Goal: Task Accomplishment & Management: Use online tool/utility

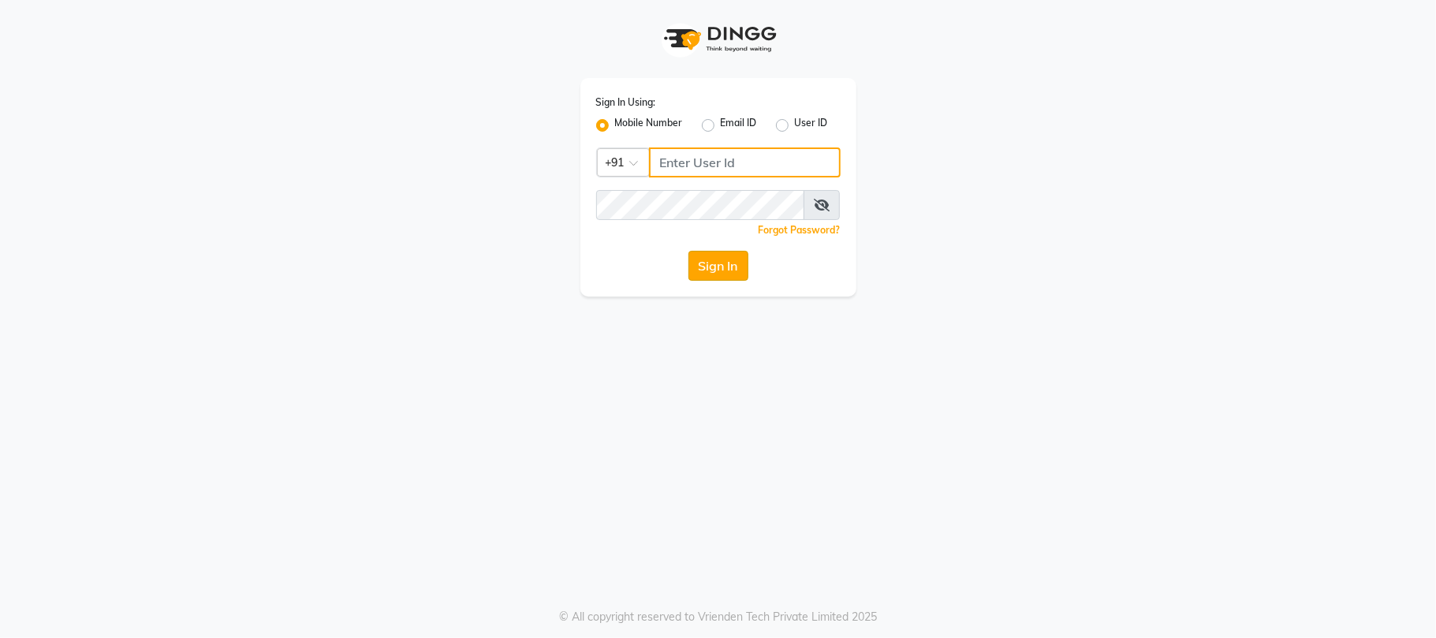
type input "9346469616"
click at [721, 252] on button "Sign In" at bounding box center [718, 266] width 60 height 30
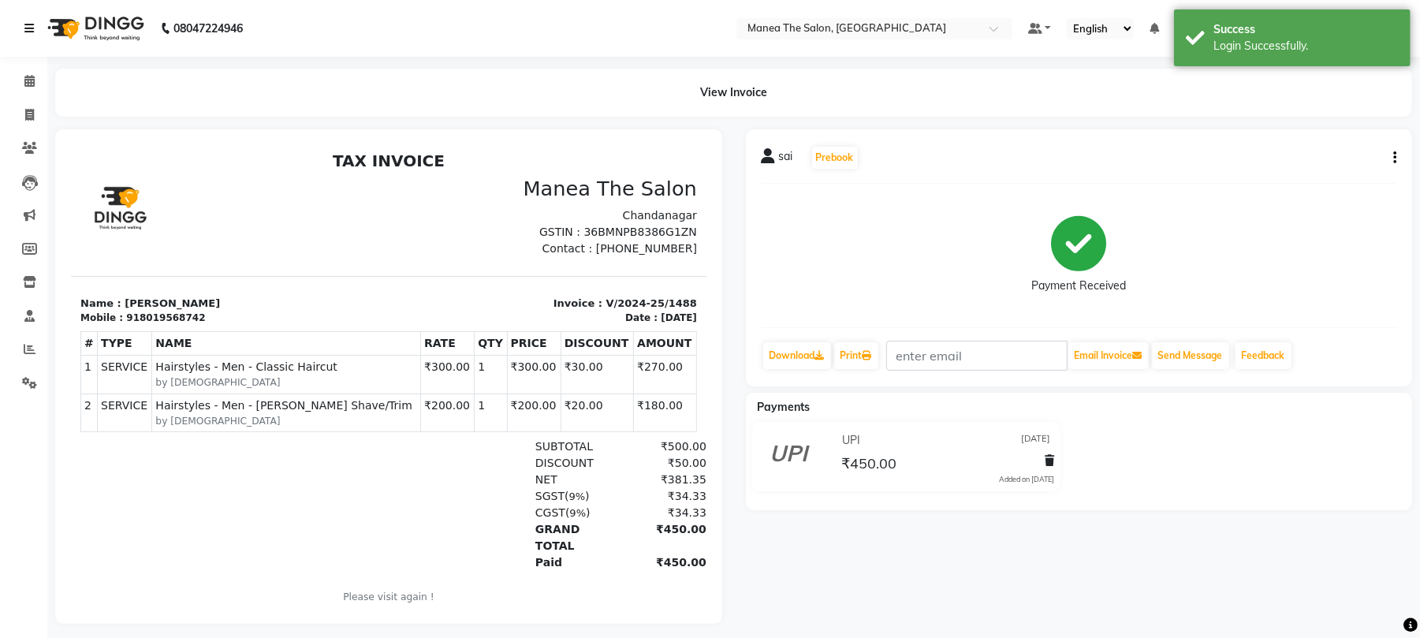
click at [26, 30] on icon at bounding box center [28, 28] width 9 height 11
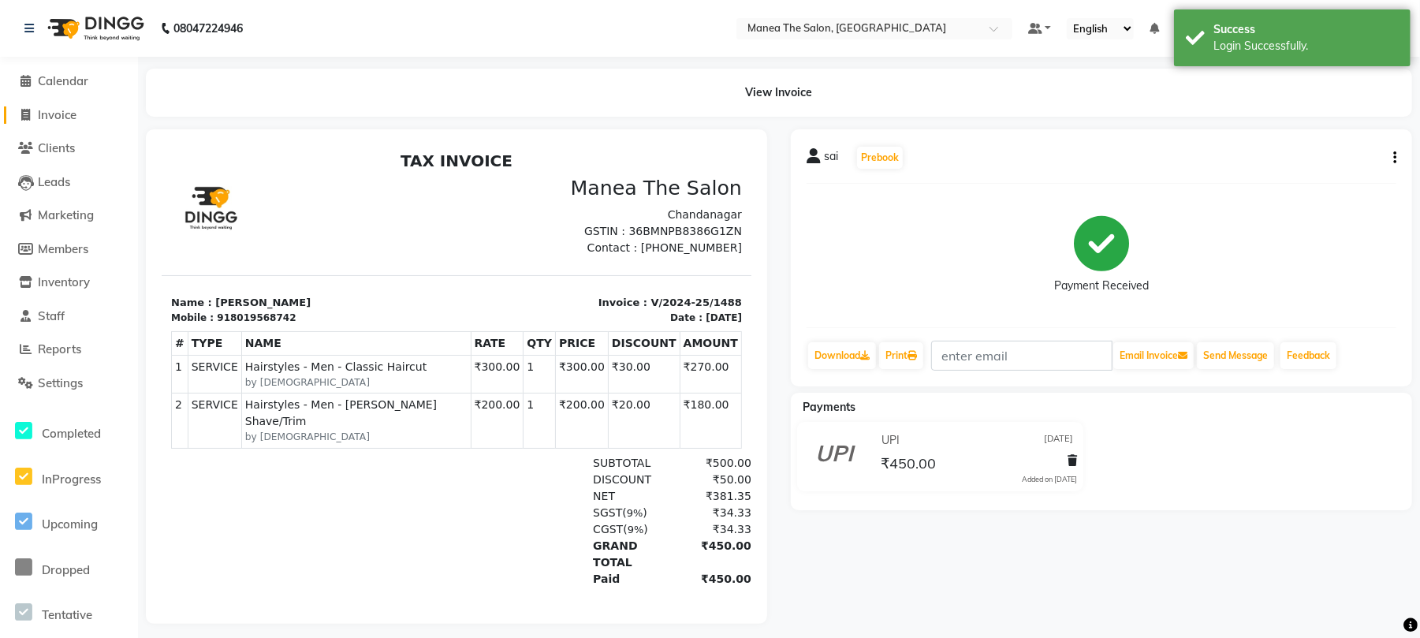
click at [58, 111] on span "Invoice" at bounding box center [57, 114] width 39 height 15
select select "service"
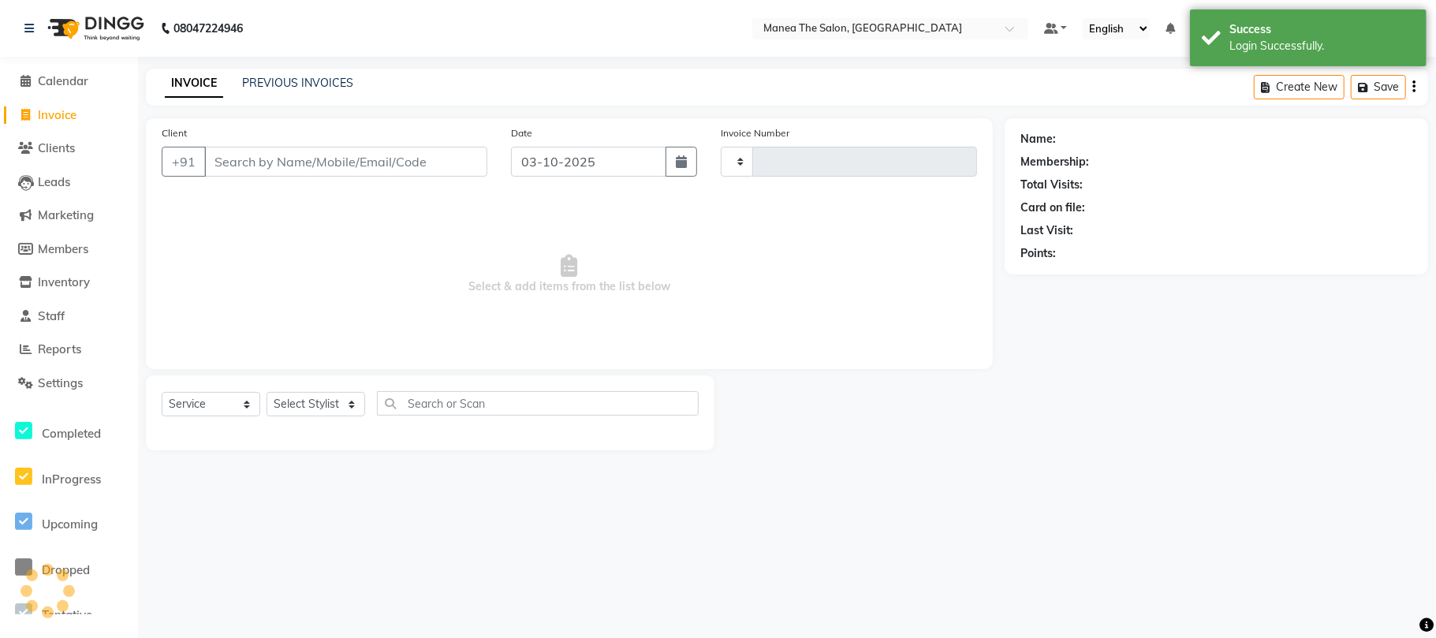
type input "2459"
select select "7351"
click at [298, 85] on link "PREVIOUS INVOICES" at bounding box center [297, 83] width 111 height 14
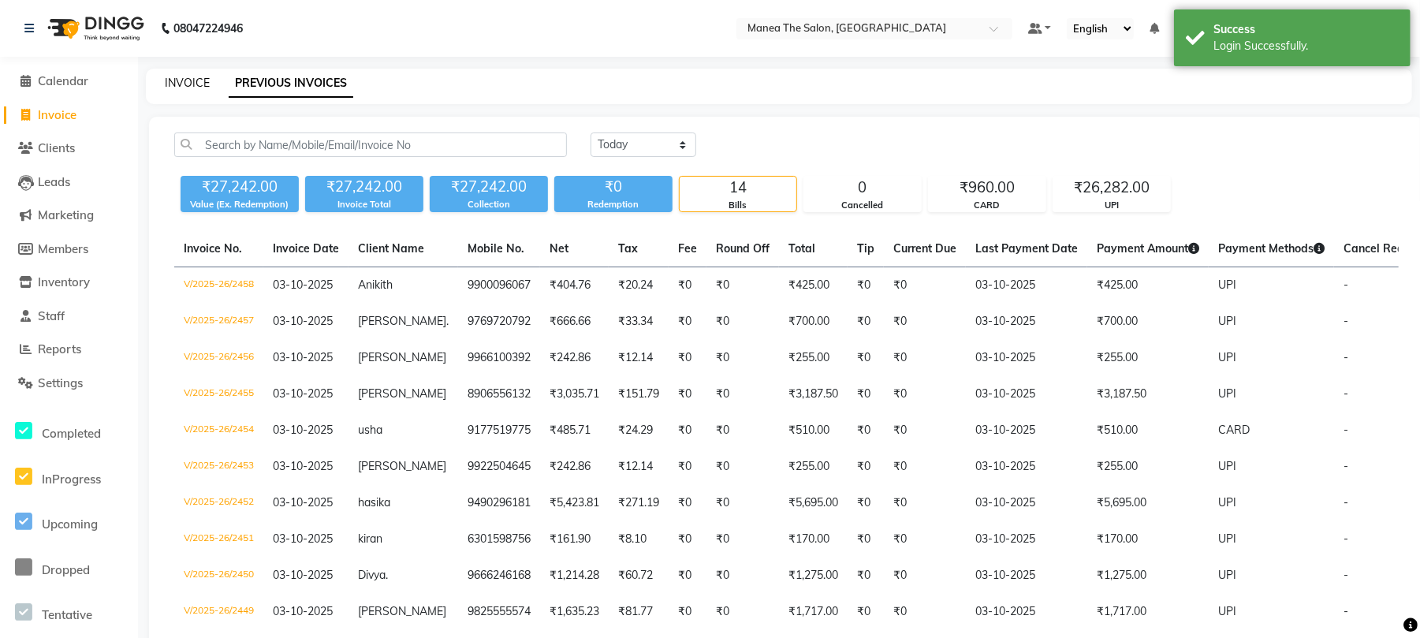
click at [192, 79] on link "INVOICE" at bounding box center [187, 83] width 45 height 14
select select "service"
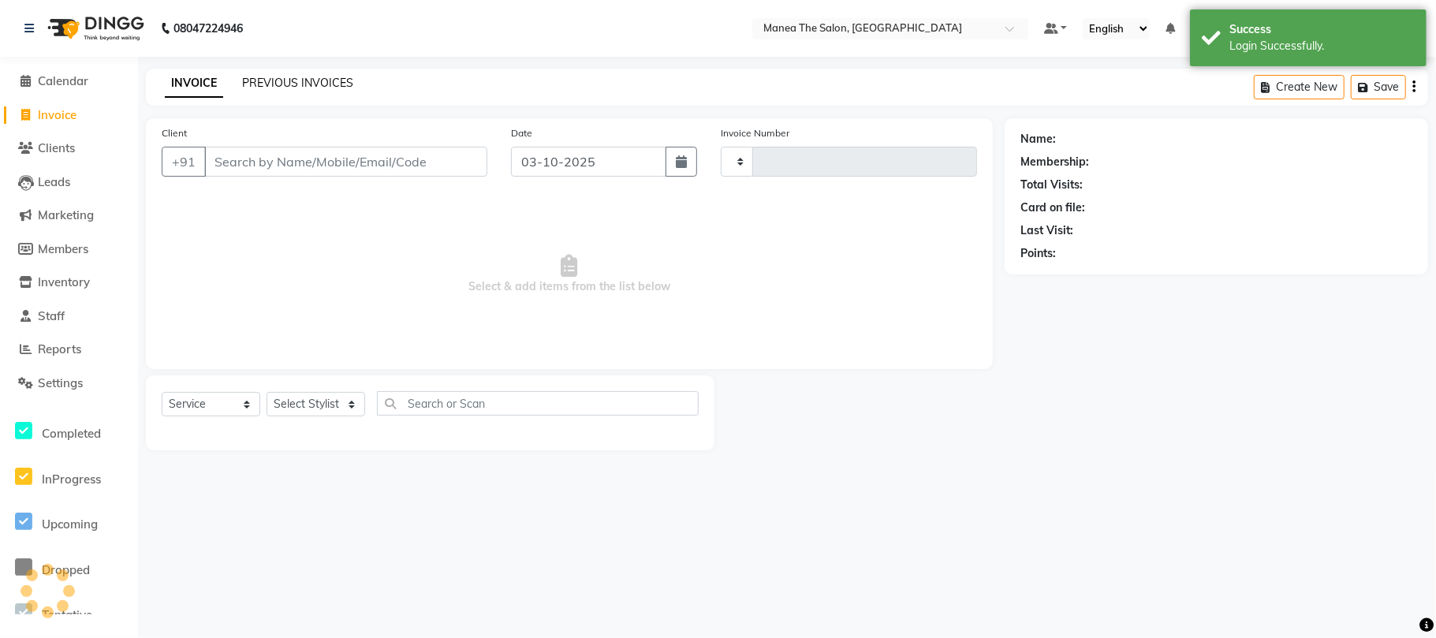
type input "2459"
select select "7351"
click at [267, 79] on link "PREVIOUS INVOICES" at bounding box center [297, 83] width 111 height 14
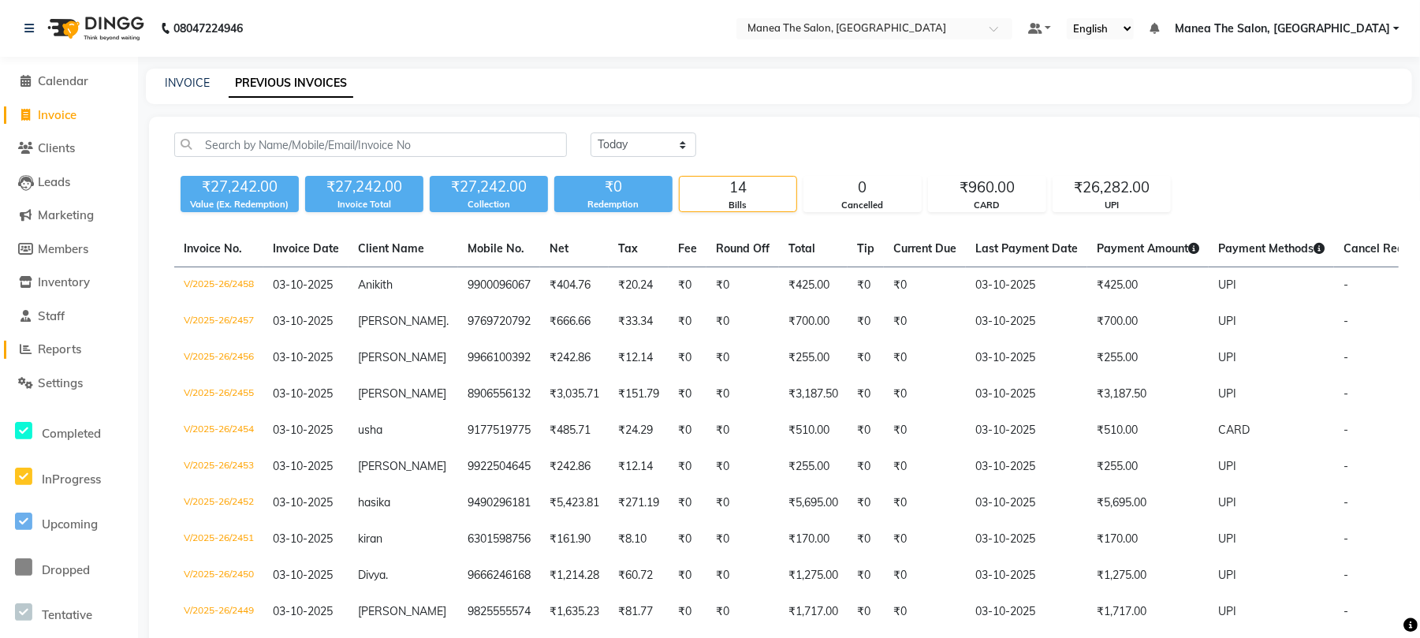
click at [63, 345] on span "Reports" at bounding box center [59, 348] width 43 height 15
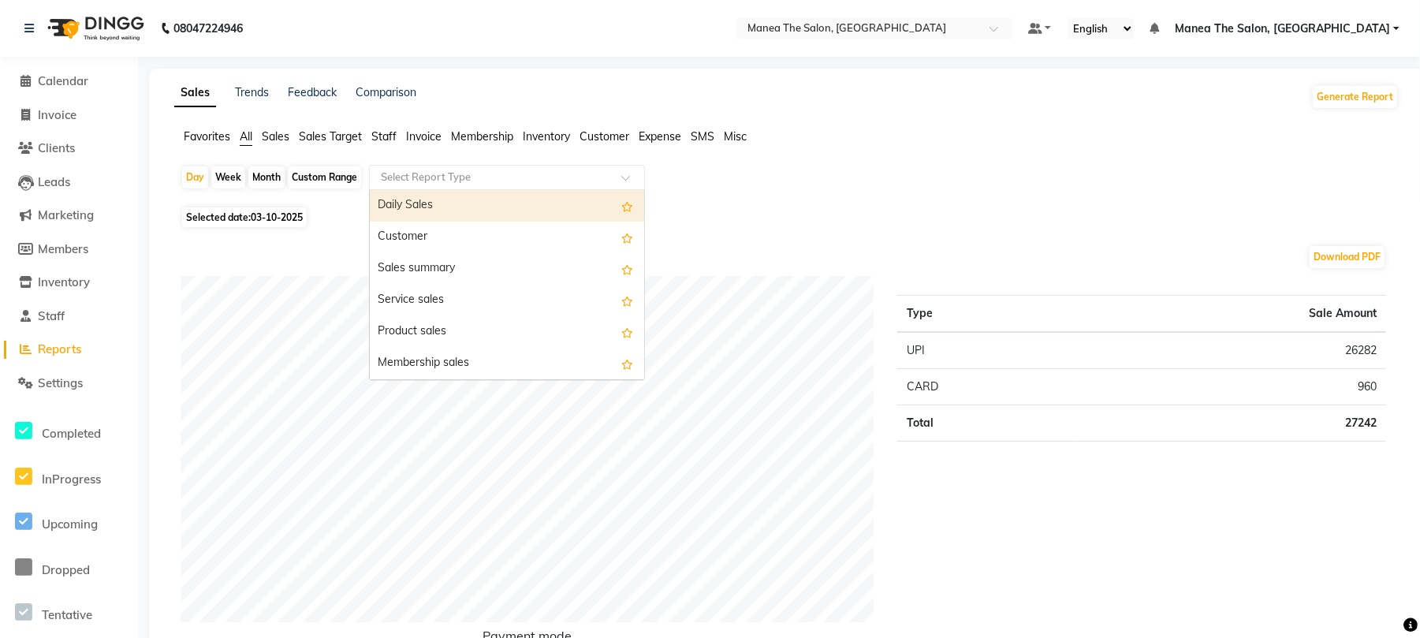
click at [452, 174] on input "text" at bounding box center [491, 178] width 227 height 16
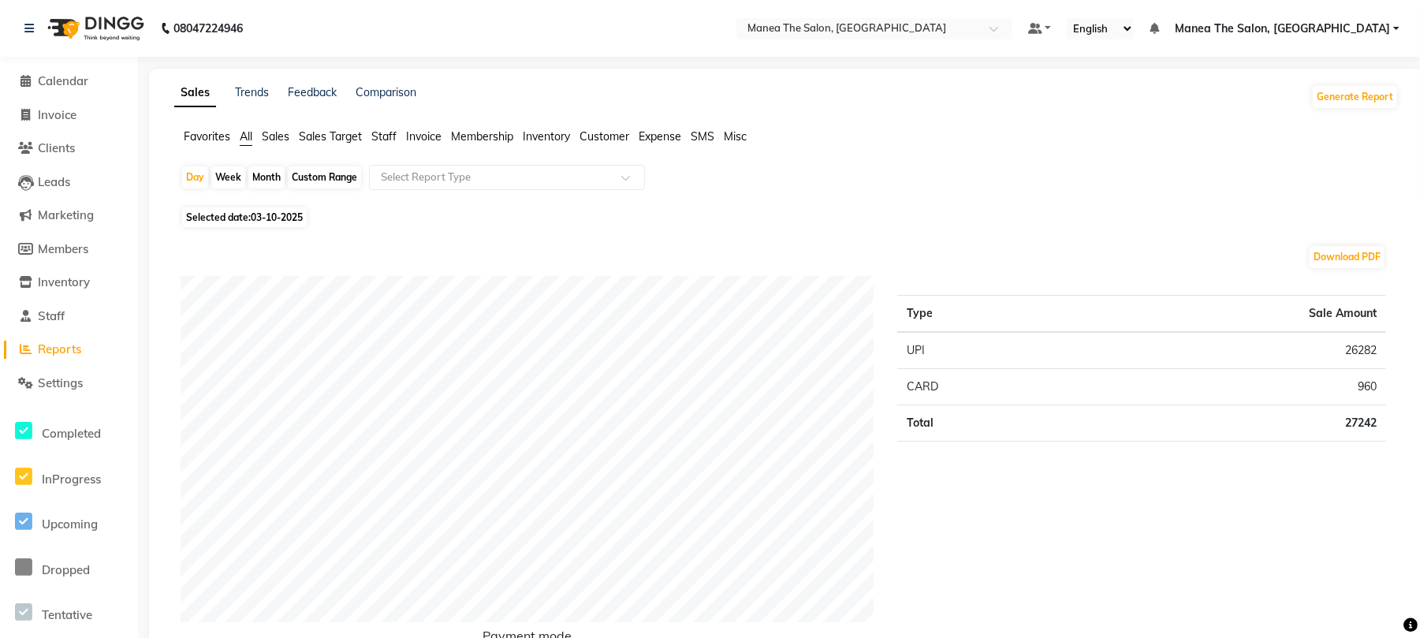
click at [818, 177] on div "Day Week Month Custom Range Select Report Type" at bounding box center [787, 184] width 1212 height 38
click at [62, 114] on span "Invoice" at bounding box center [57, 114] width 39 height 15
select select "service"
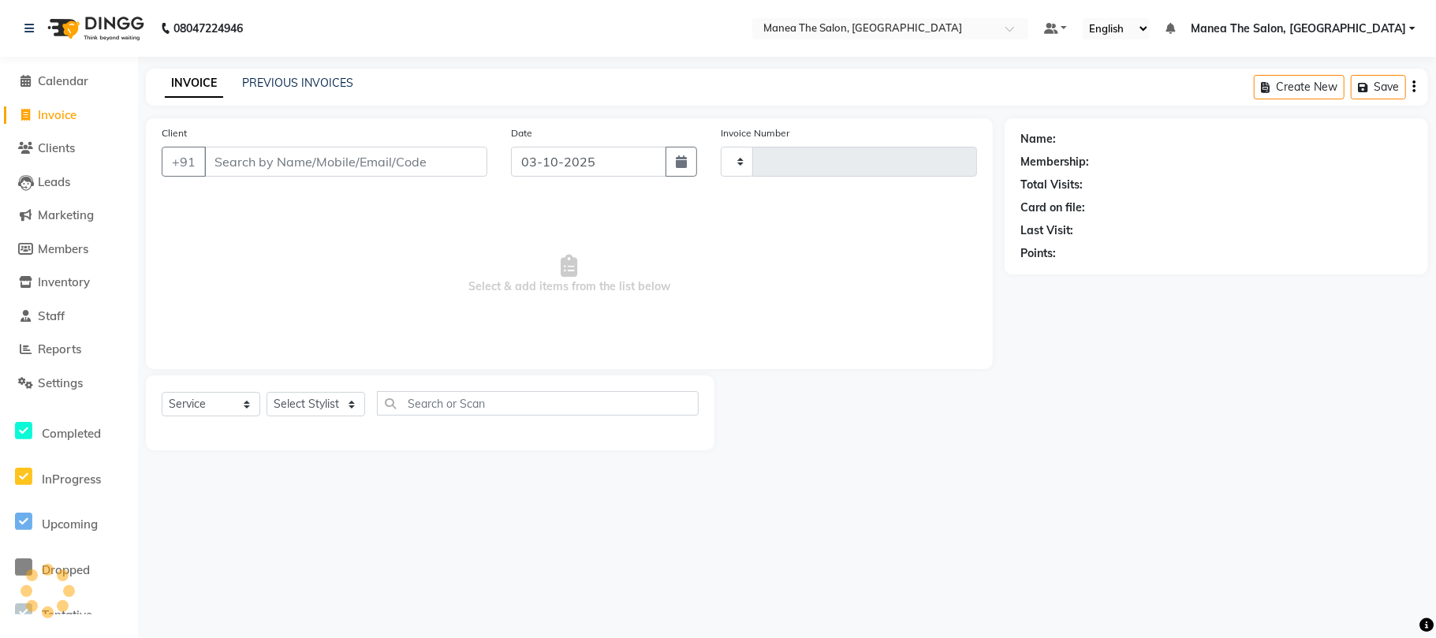
type input "2459"
select select "7351"
click at [266, 84] on link "PREVIOUS INVOICES" at bounding box center [297, 83] width 111 height 14
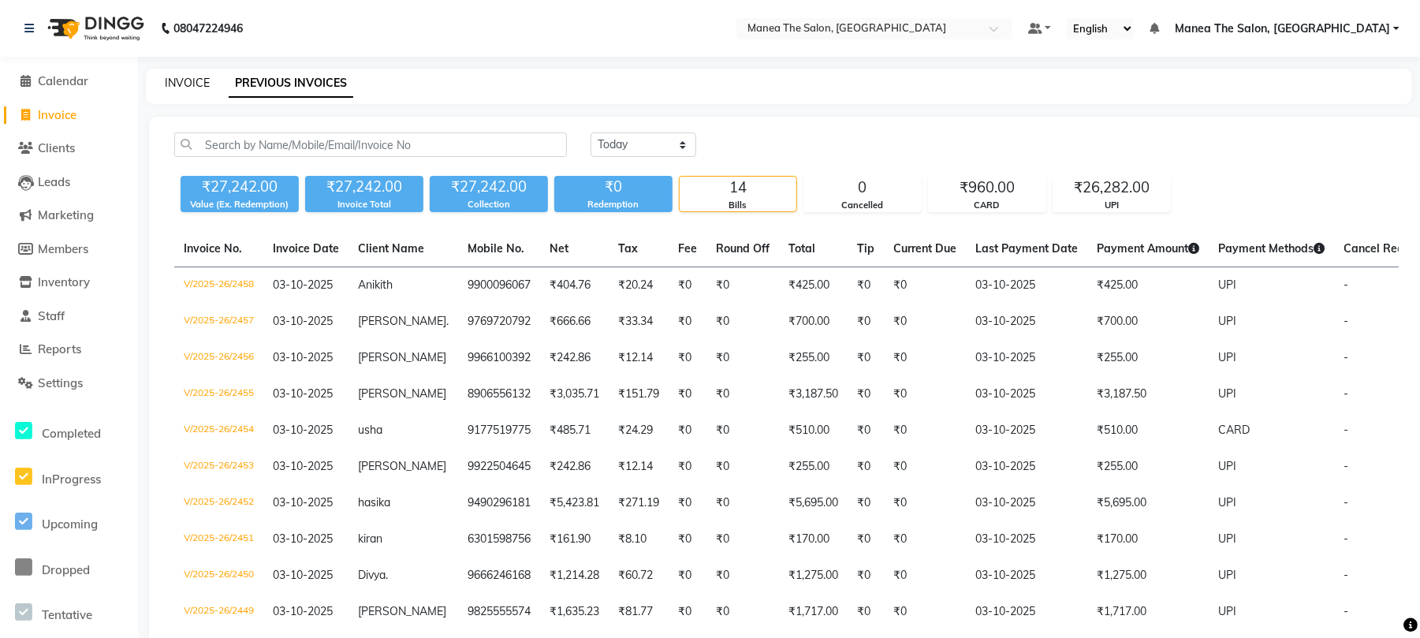
click at [181, 83] on link "INVOICE" at bounding box center [187, 83] width 45 height 14
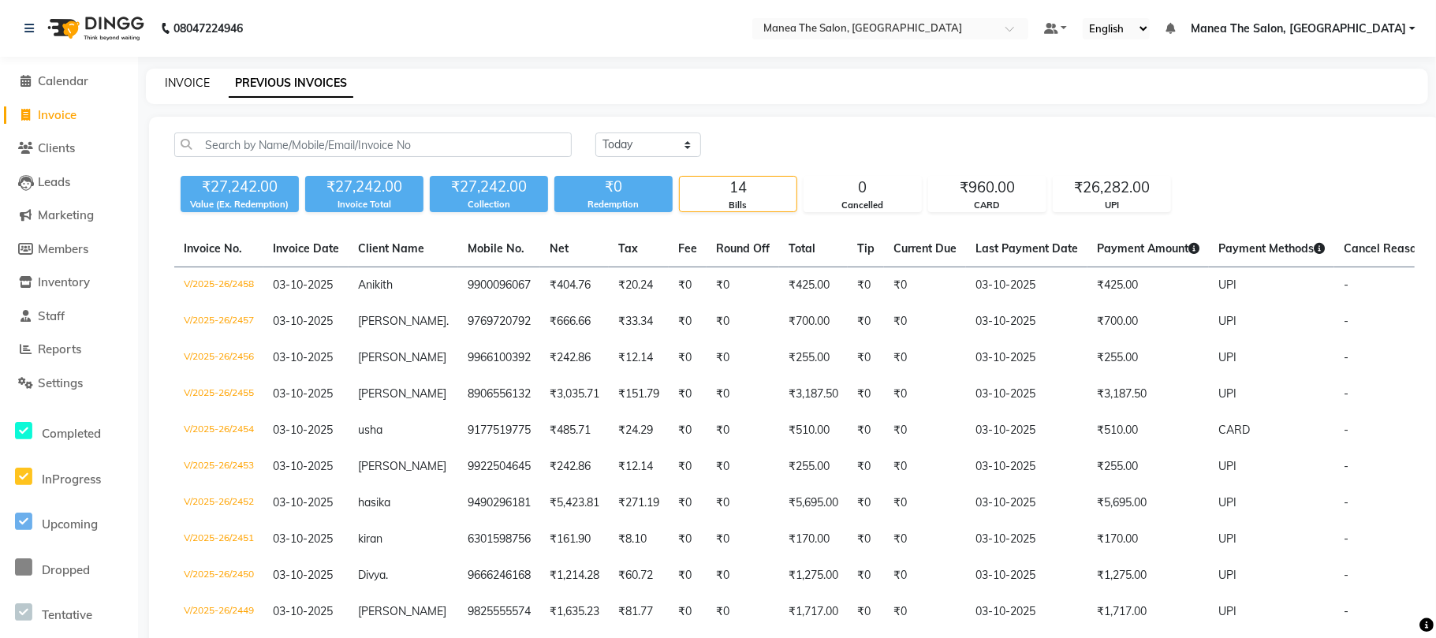
select select "service"
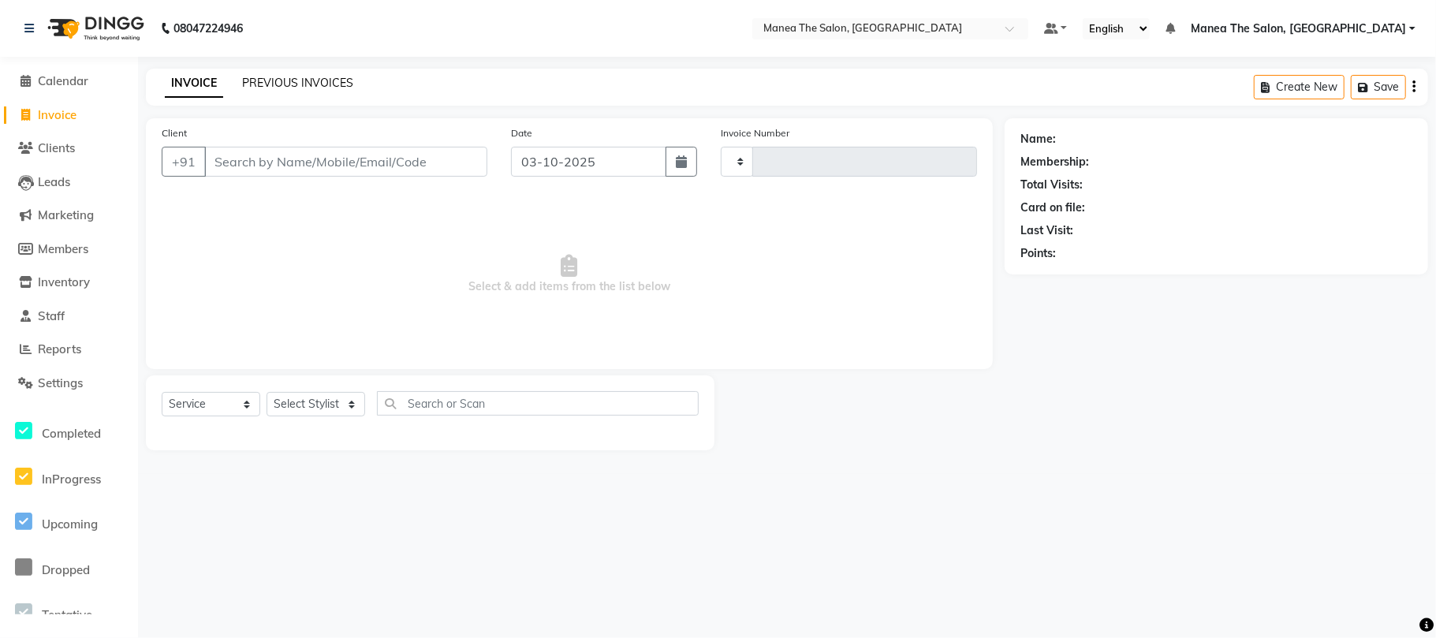
click at [275, 83] on link "PREVIOUS INVOICES" at bounding box center [297, 83] width 111 height 14
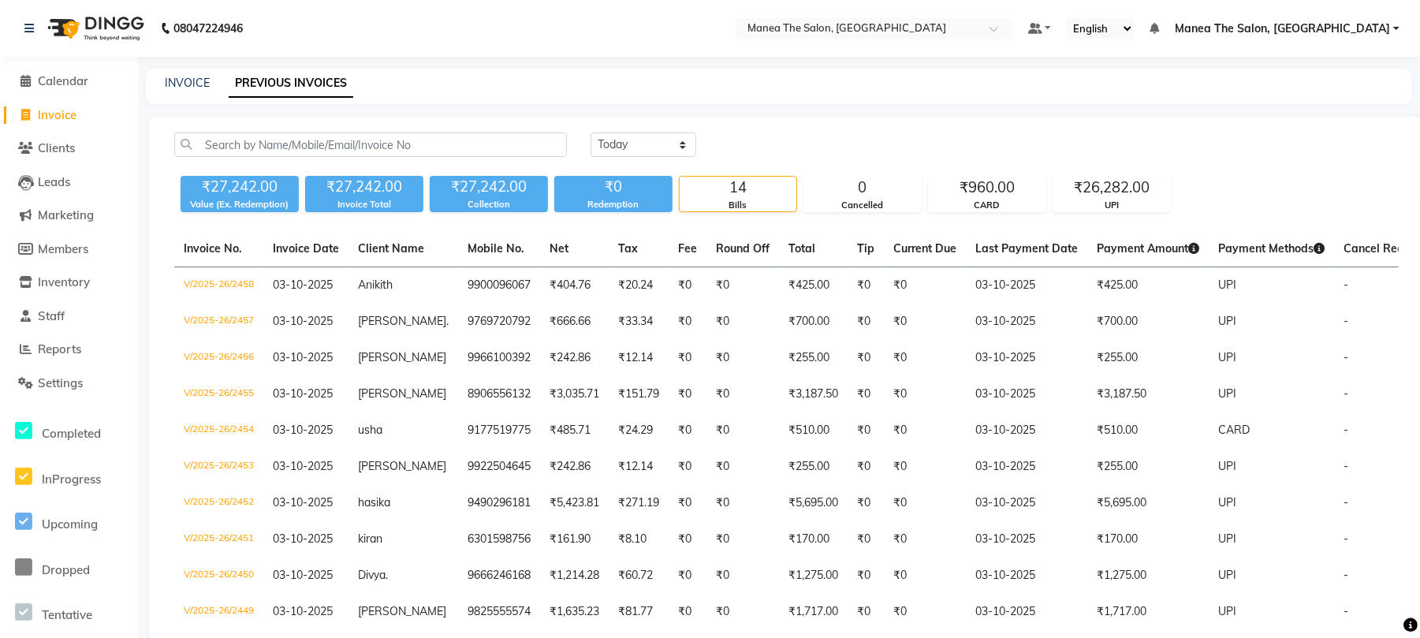
click at [211, 86] on div "INVOICE PREVIOUS INVOICES" at bounding box center [770, 83] width 1248 height 17
click at [185, 80] on link "INVOICE" at bounding box center [187, 83] width 45 height 14
select select "service"
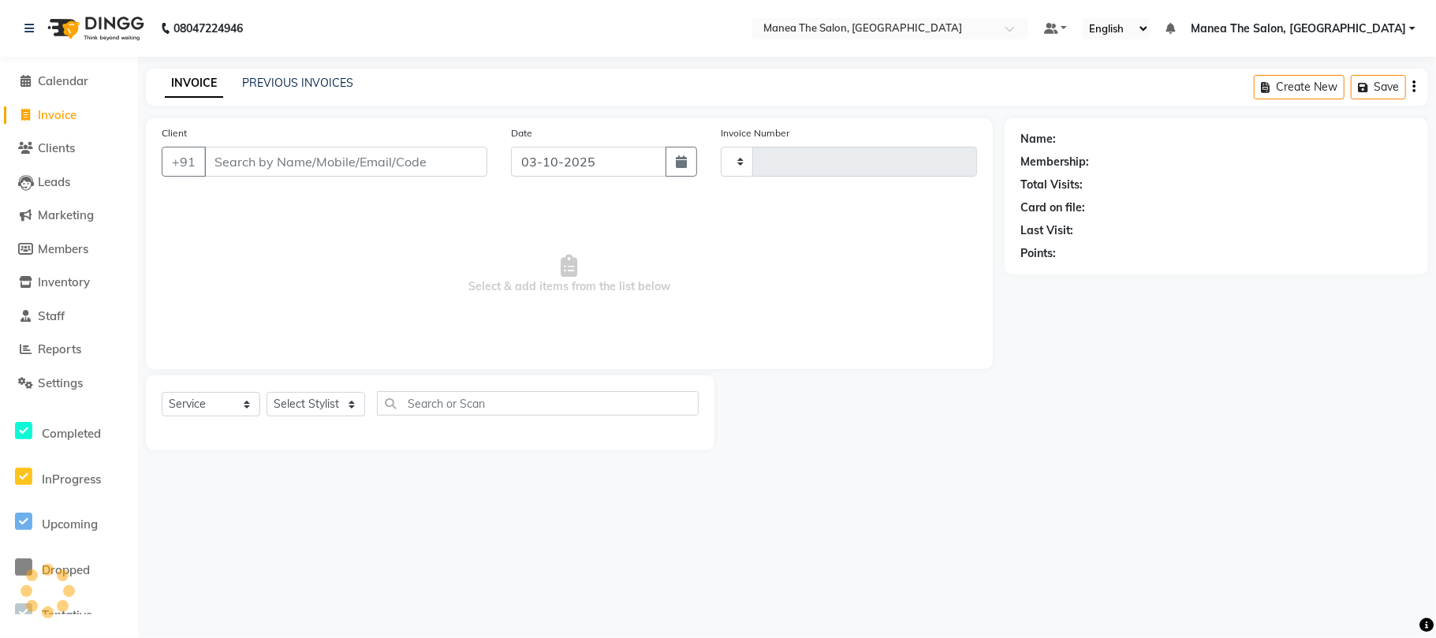
type input "2459"
select select "7351"
click at [350, 405] on select "Select Stylist" at bounding box center [316, 404] width 99 height 24
click at [304, 407] on select "Select Stylist [PERSON_NAME] Divya Lakshmi [PERSON_NAME] [PERSON_NAME]" at bounding box center [316, 404] width 99 height 24
click at [304, 402] on select "Select Stylist [PERSON_NAME] Divya Lakshmi [PERSON_NAME] [PERSON_NAME]" at bounding box center [316, 404] width 99 height 24
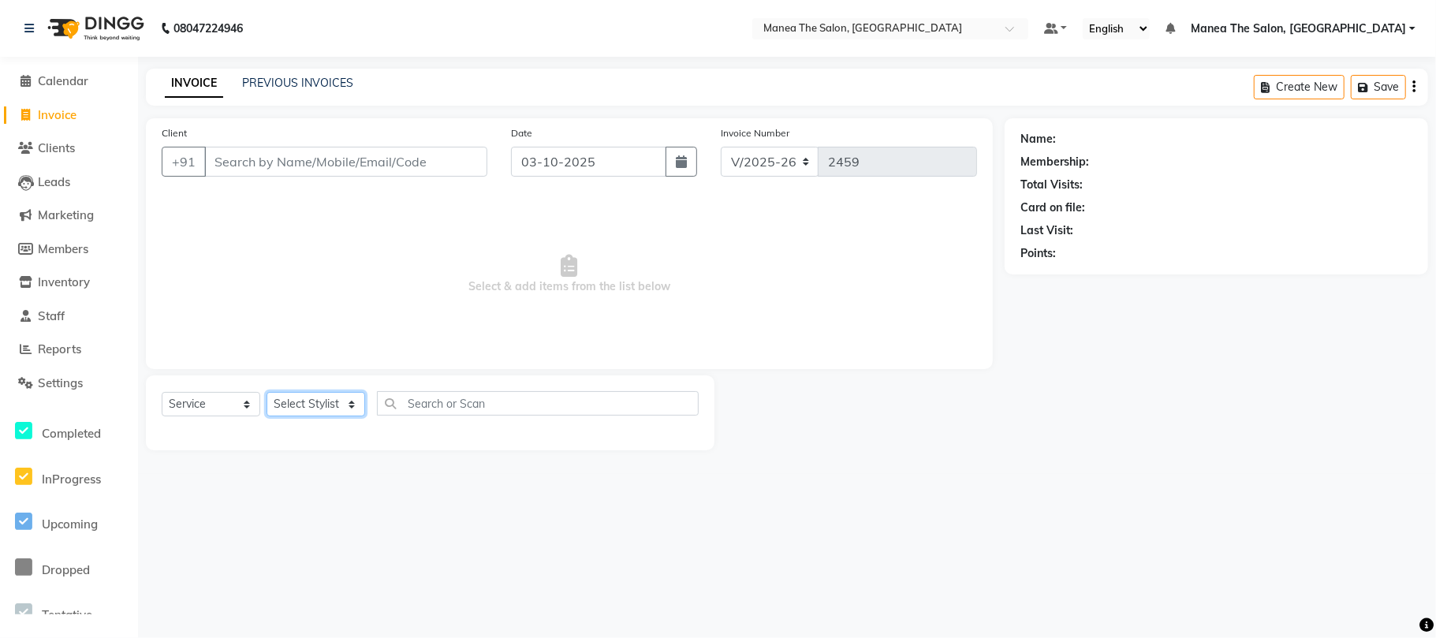
select select "63576"
click at [267, 392] on select "Select Stylist [PERSON_NAME] Divya Lakshmi [PERSON_NAME] [PERSON_NAME]" at bounding box center [316, 404] width 99 height 24
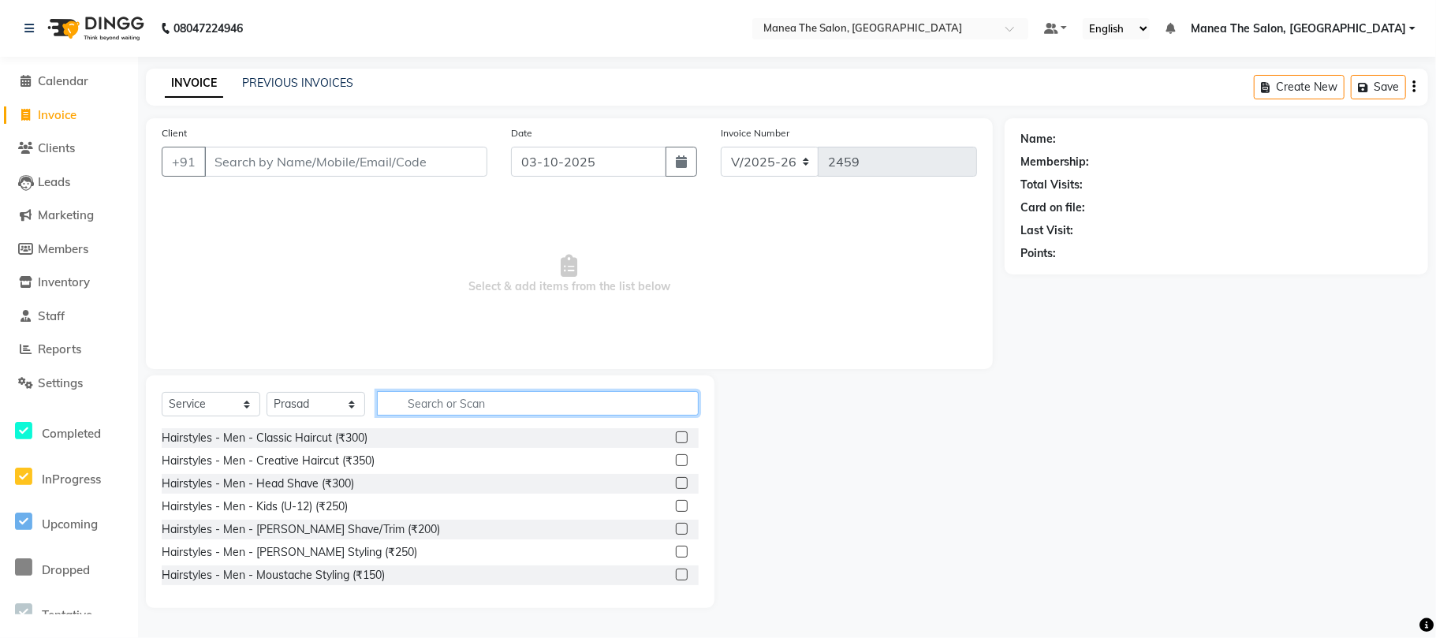
click at [427, 398] on input "text" at bounding box center [538, 403] width 322 height 24
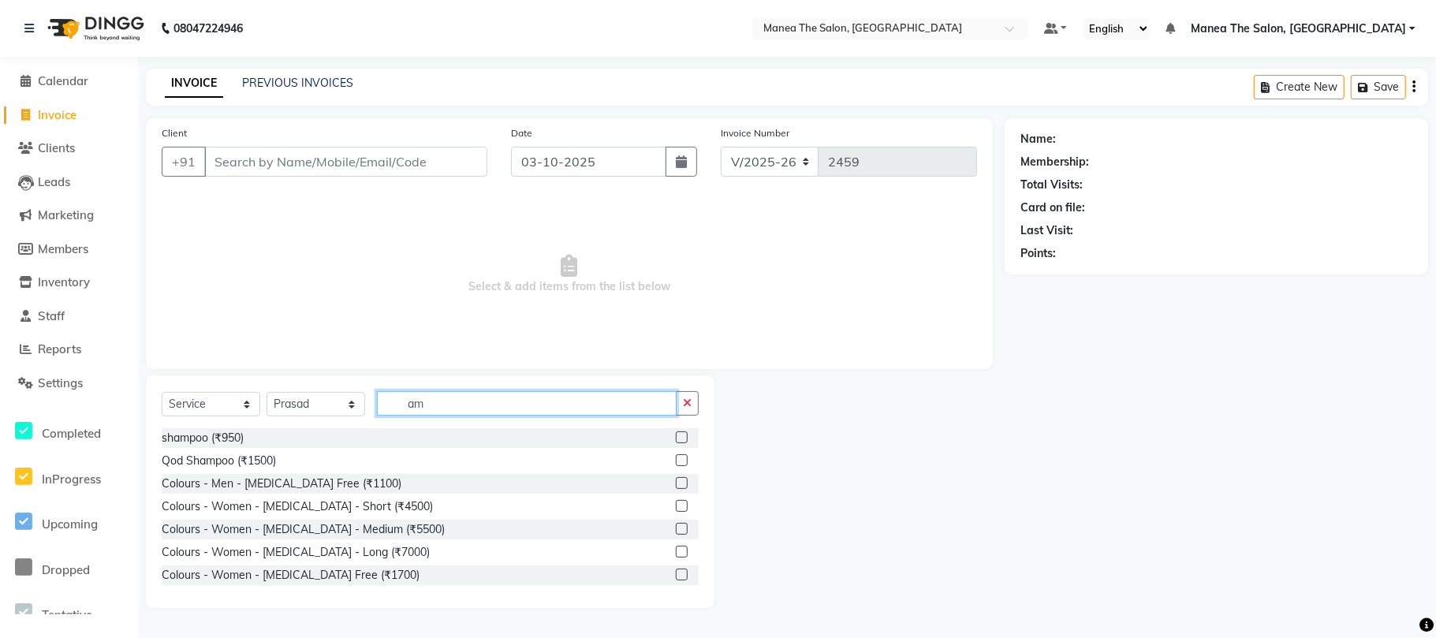
type input "a"
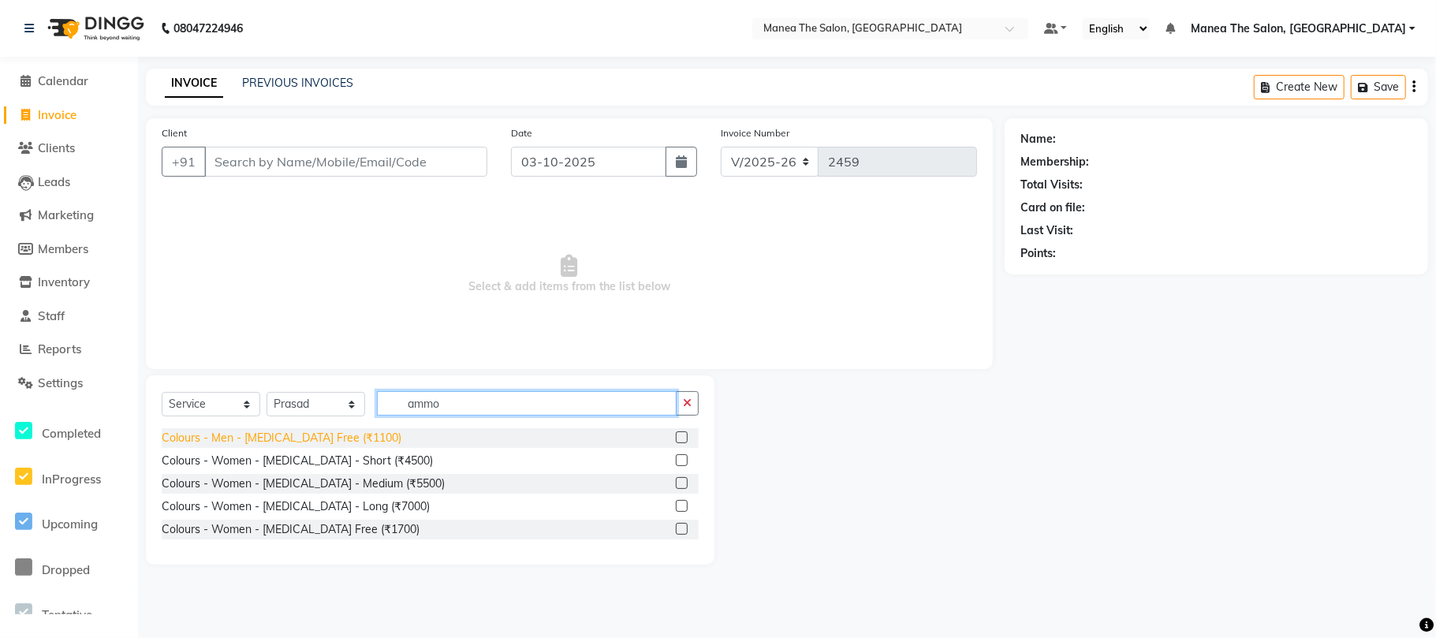
type input "ammo"
click at [332, 432] on div "Colours - Men - [MEDICAL_DATA] Free (₹1100)" at bounding box center [282, 438] width 240 height 17
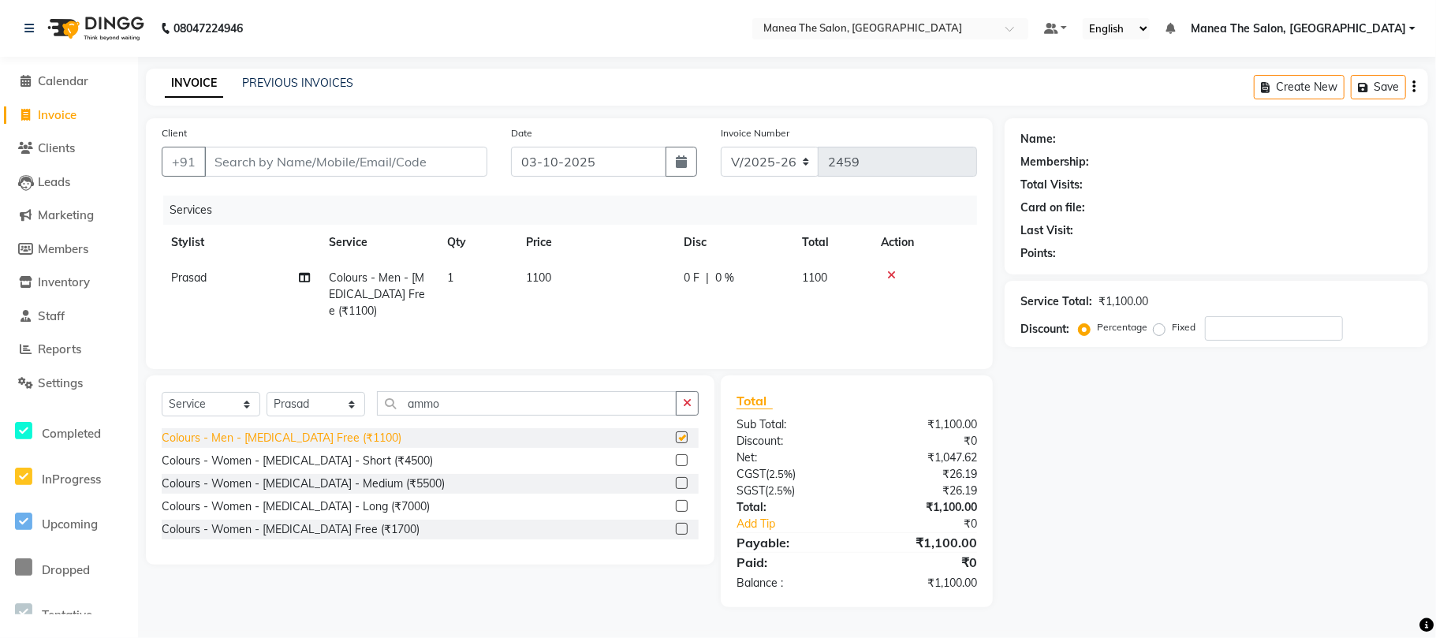
checkbox input "false"
click at [891, 268] on td at bounding box center [924, 294] width 106 height 69
click at [890, 275] on icon at bounding box center [891, 275] width 9 height 11
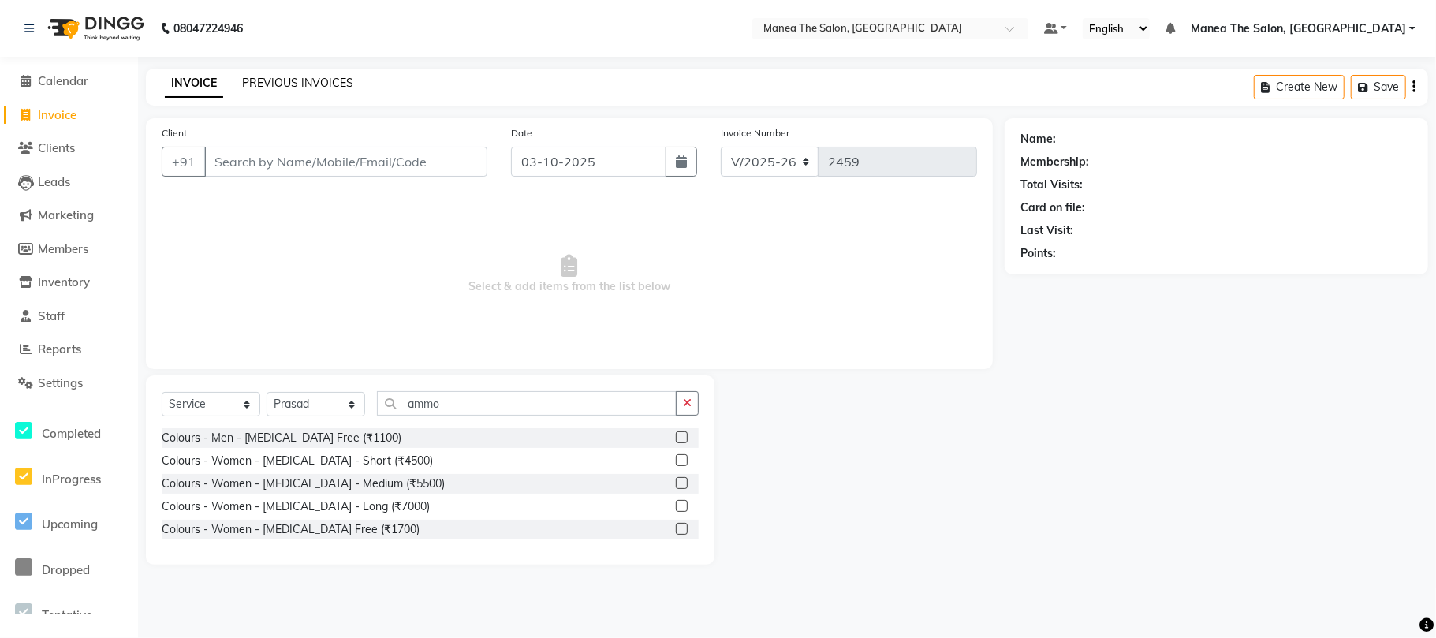
click at [297, 79] on link "PREVIOUS INVOICES" at bounding box center [297, 83] width 111 height 14
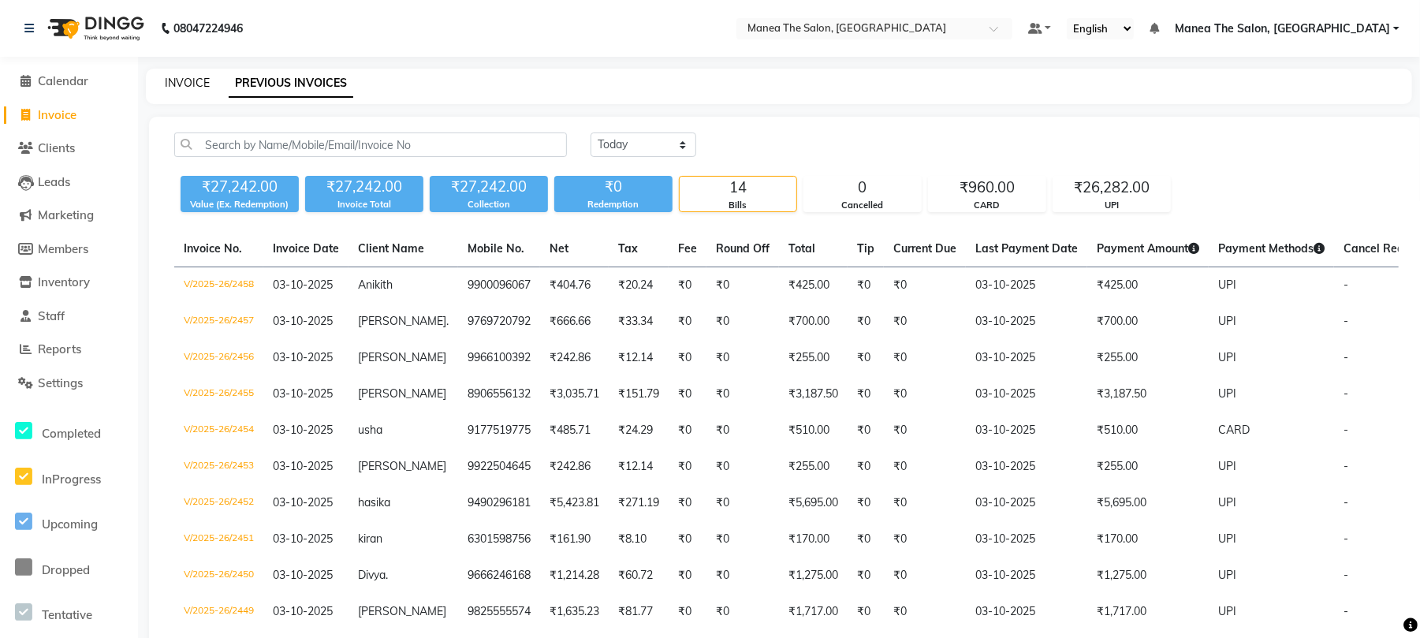
click at [191, 80] on link "INVOICE" at bounding box center [187, 83] width 45 height 14
select select "service"
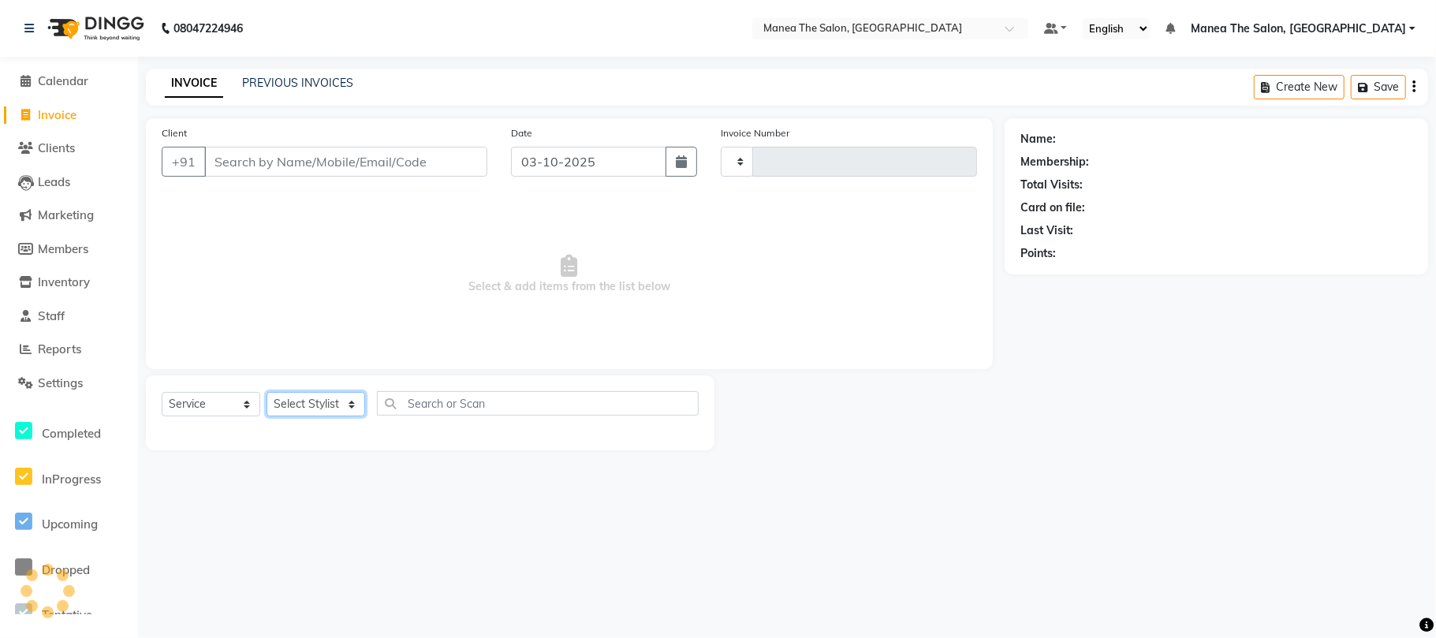
drag, startPoint x: 315, startPoint y: 405, endPoint x: 298, endPoint y: 410, distance: 18.0
click at [315, 405] on select "Select Stylist" at bounding box center [316, 404] width 99 height 24
type input "2459"
click at [315, 405] on select "Select Stylist" at bounding box center [316, 404] width 99 height 24
select select "7351"
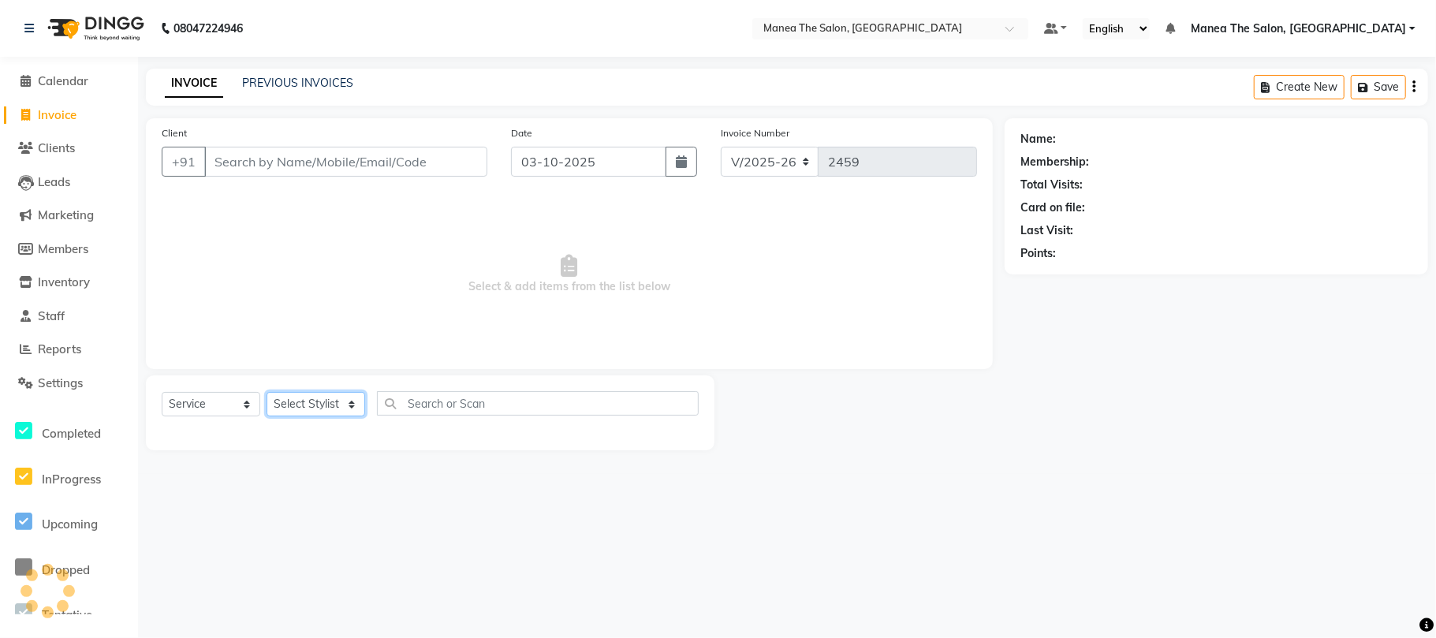
click at [315, 405] on select "Select Stylist" at bounding box center [316, 404] width 99 height 24
click at [304, 389] on div "Select Service Product Membership Package Voucher Prepaid Gift Card Select Styl…" at bounding box center [430, 412] width 569 height 75
click at [307, 404] on select "Select Stylist" at bounding box center [316, 404] width 99 height 24
click at [429, 398] on input "text" at bounding box center [538, 403] width 322 height 24
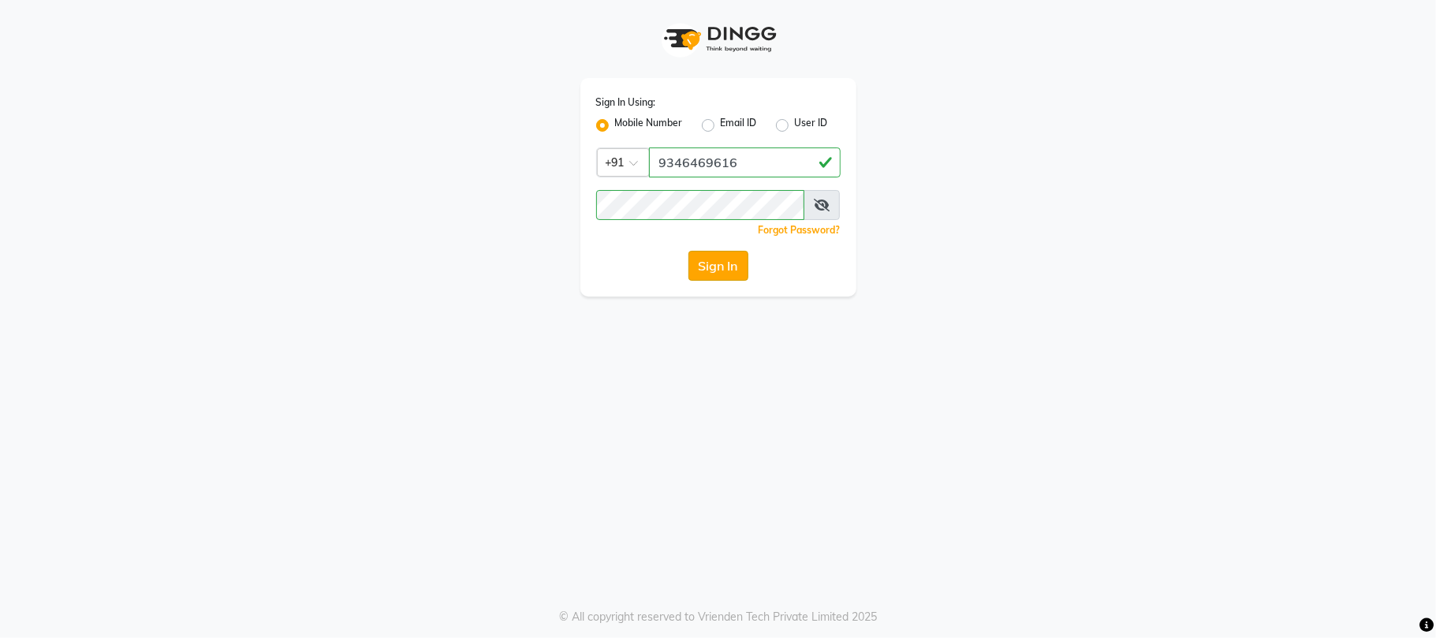
click at [713, 254] on button "Sign In" at bounding box center [718, 266] width 60 height 30
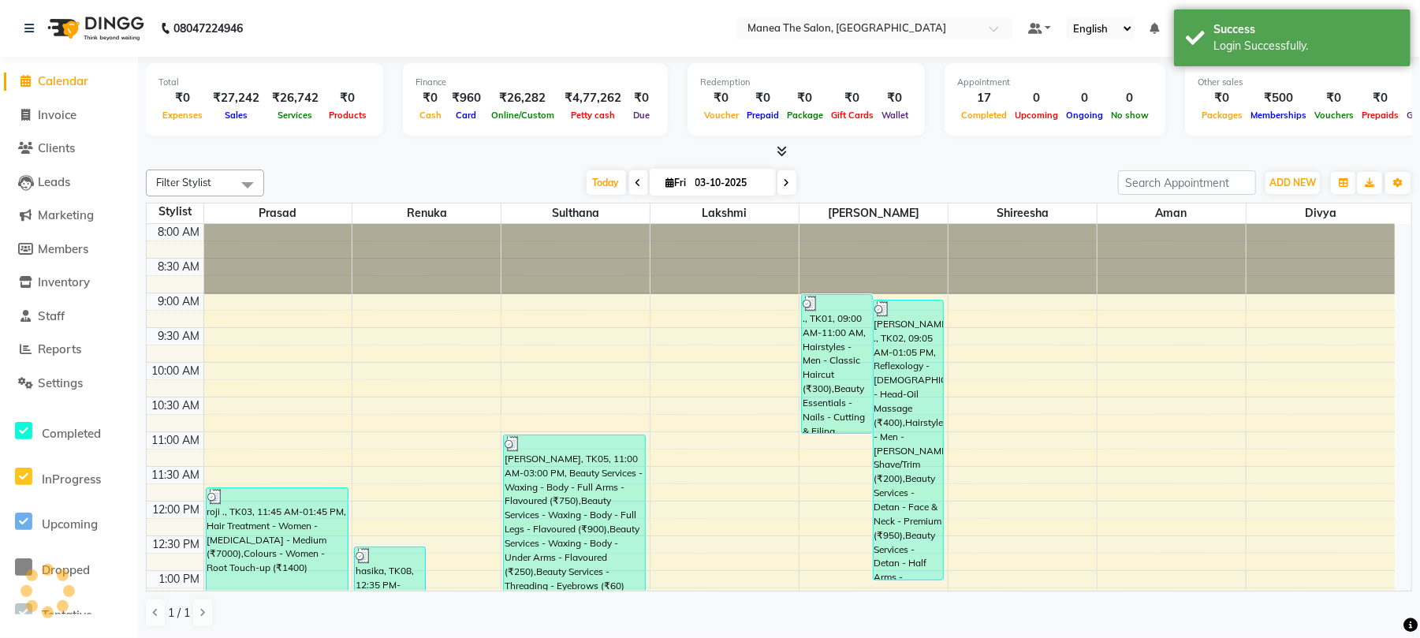
scroll to position [518, 0]
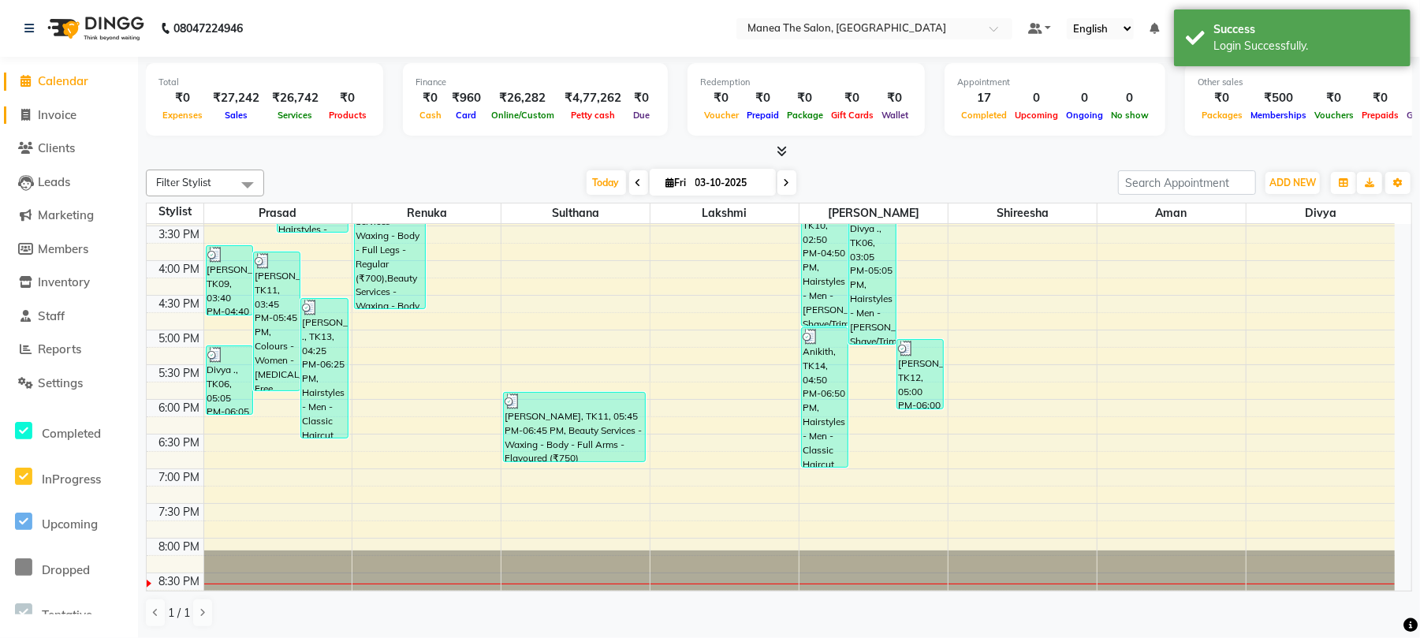
click at [61, 110] on span "Invoice" at bounding box center [57, 114] width 39 height 15
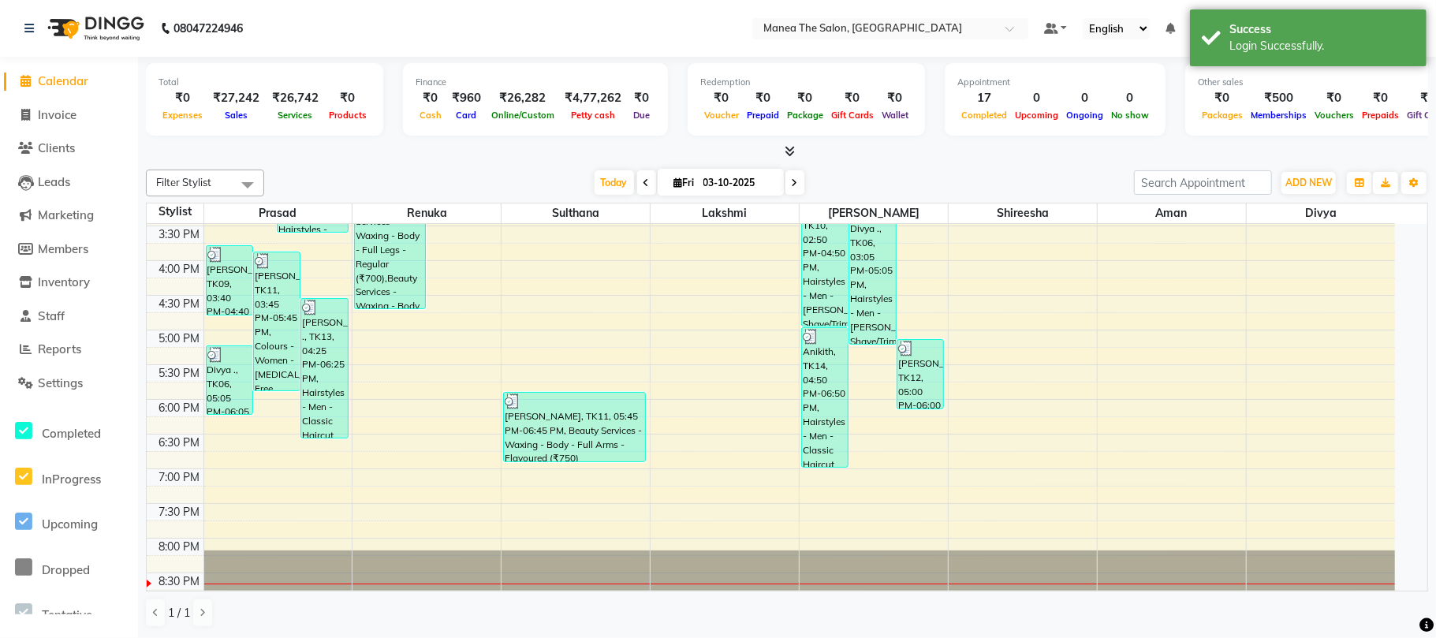
select select "7351"
select select "service"
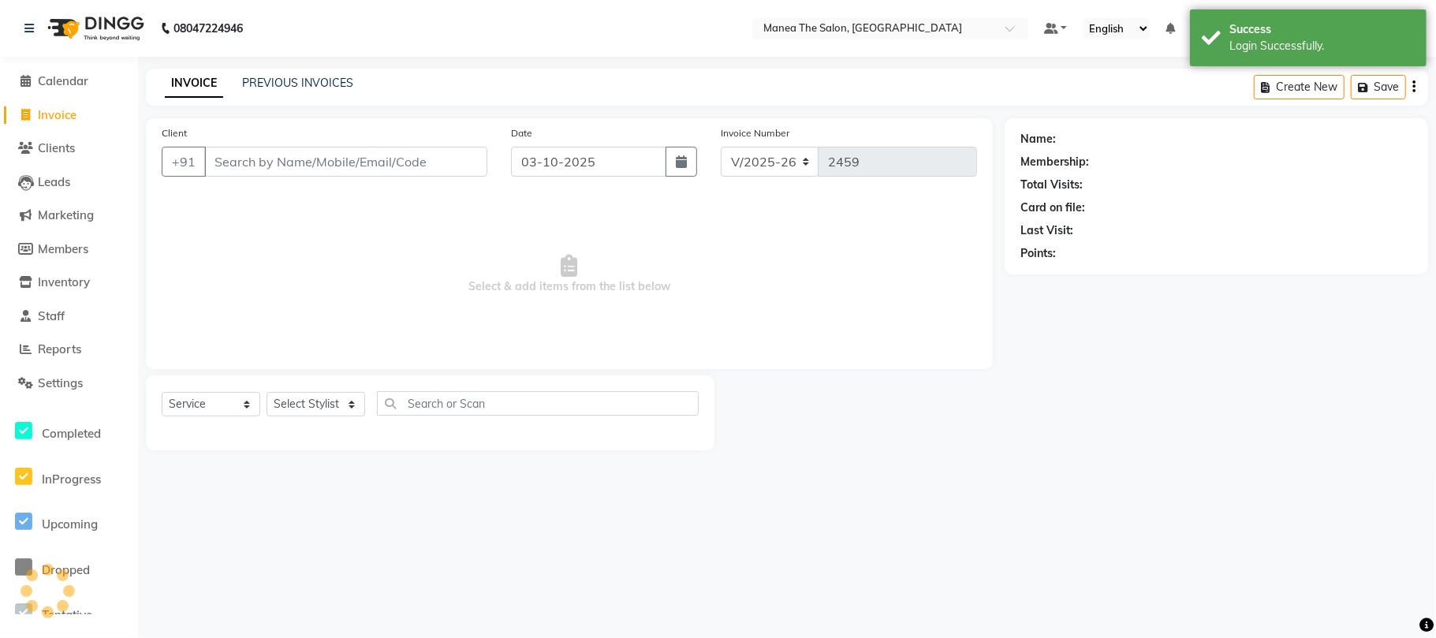
click at [282, 159] on input "Client" at bounding box center [345, 162] width 283 height 30
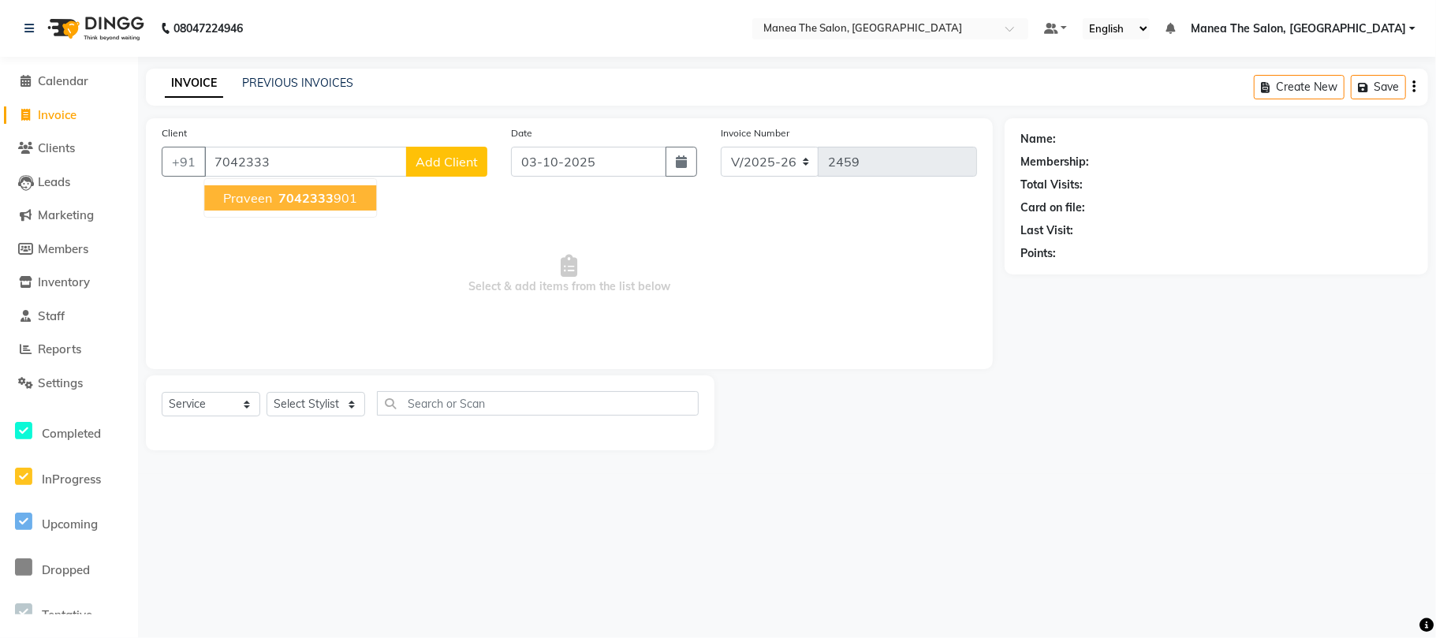
click at [289, 199] on span "7042333" at bounding box center [305, 198] width 55 height 16
type input "7042333901"
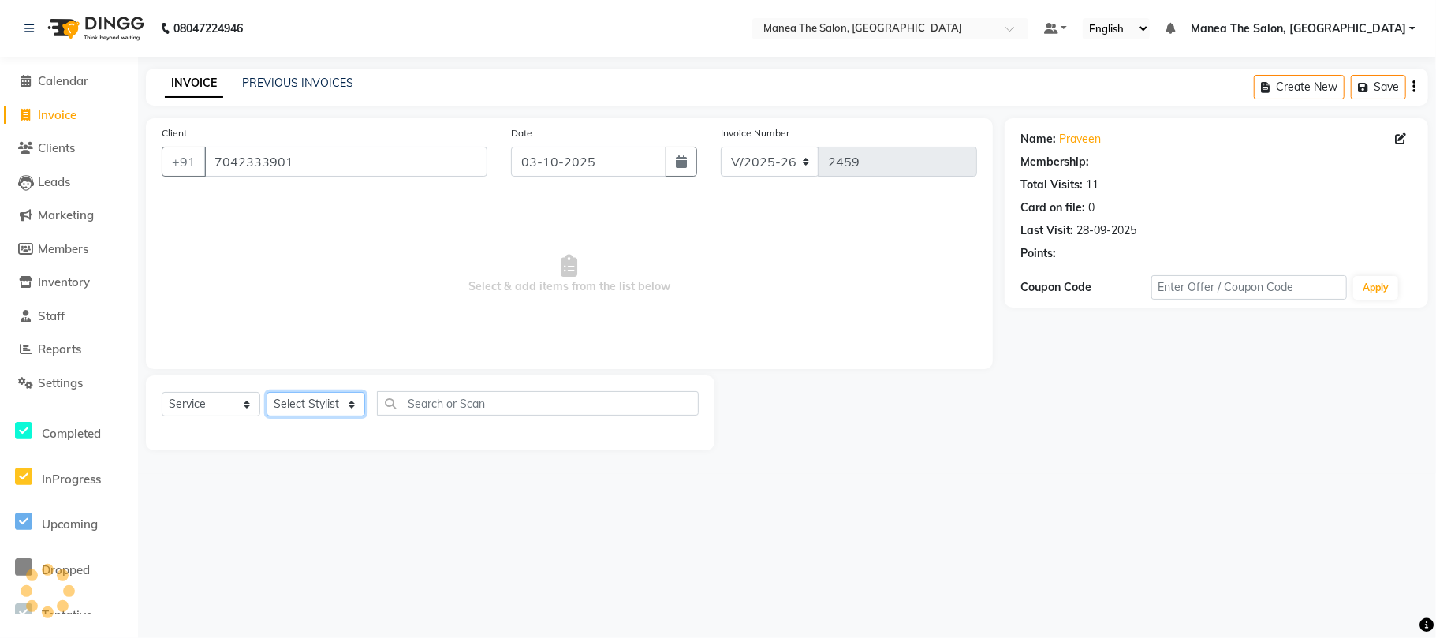
click at [294, 404] on select "Select Stylist [PERSON_NAME] Divya Lakshmi [PERSON_NAME] [PERSON_NAME]" at bounding box center [316, 404] width 99 height 24
select select "63586"
click at [267, 392] on select "Select Stylist [PERSON_NAME] Divya Lakshmi [PERSON_NAME] [PERSON_NAME]" at bounding box center [316, 404] width 99 height 24
select select "1: Object"
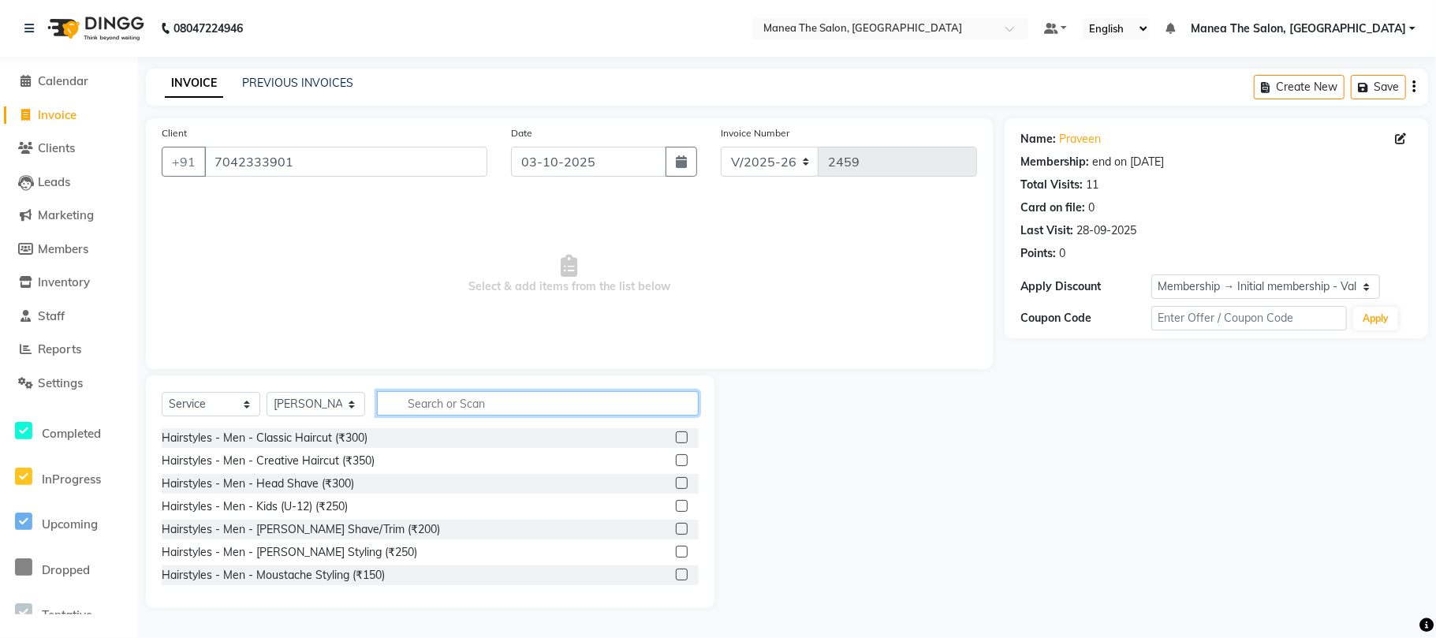
click at [474, 405] on input "text" at bounding box center [538, 403] width 322 height 24
click at [328, 439] on div "Hairstyles - Men - Classic Haircut (₹300)" at bounding box center [265, 438] width 206 height 17
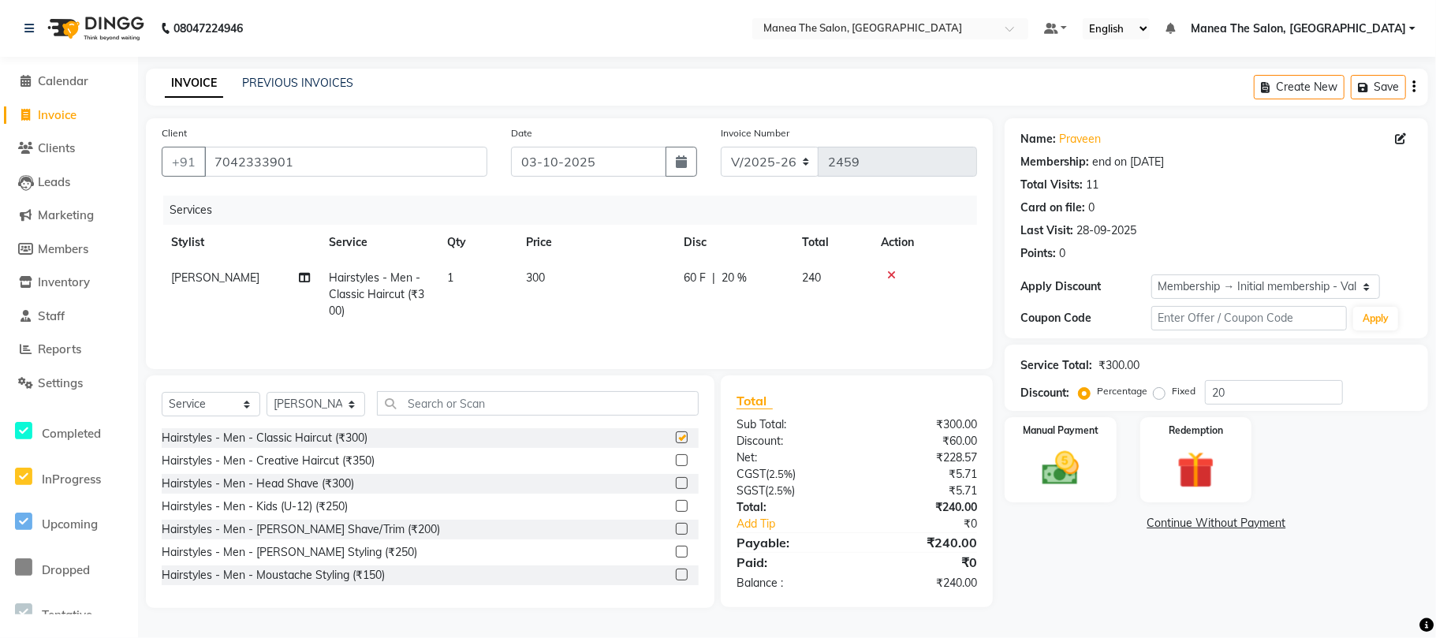
checkbox input "false"
click at [492, 386] on div "Select Service Product Membership Package Voucher Prepaid Gift Card Select Styl…" at bounding box center [430, 491] width 569 height 233
click at [486, 414] on input "text" at bounding box center [538, 403] width 322 height 24
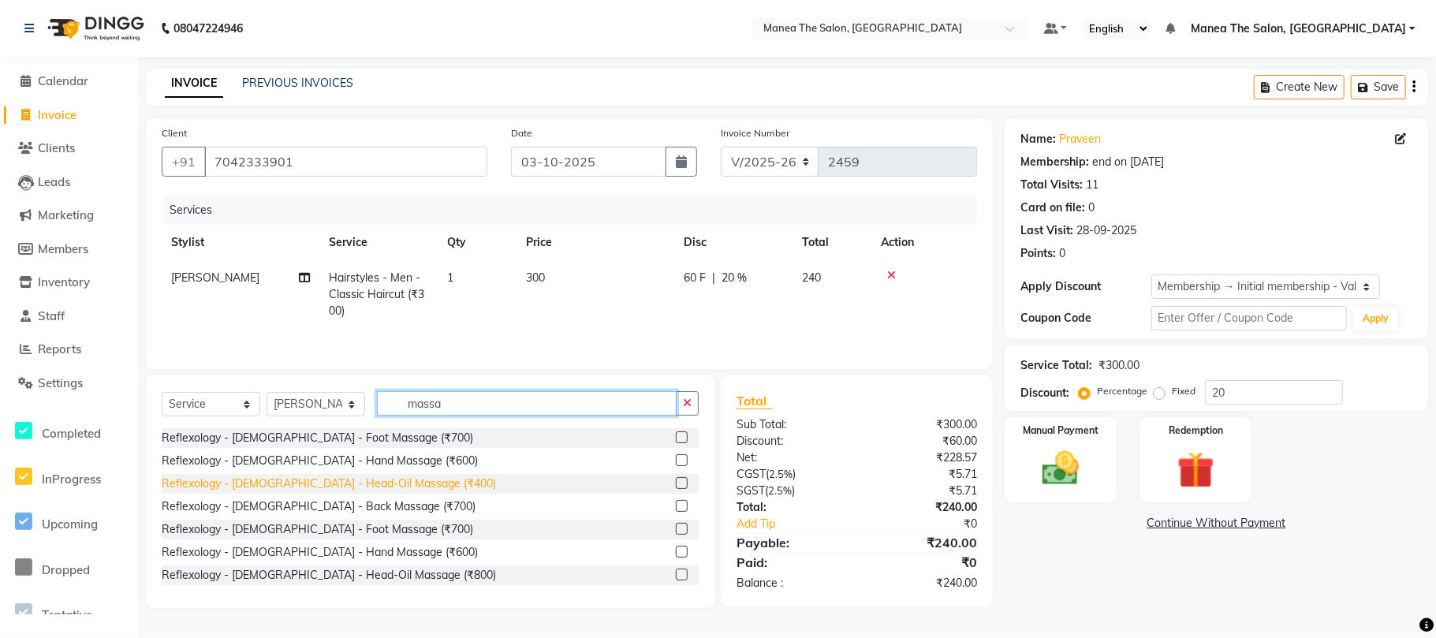
type input "massa"
click at [363, 486] on div "Reflexology - [DEMOGRAPHIC_DATA] - Head-Oil Massage (₹400)" at bounding box center [329, 484] width 334 height 17
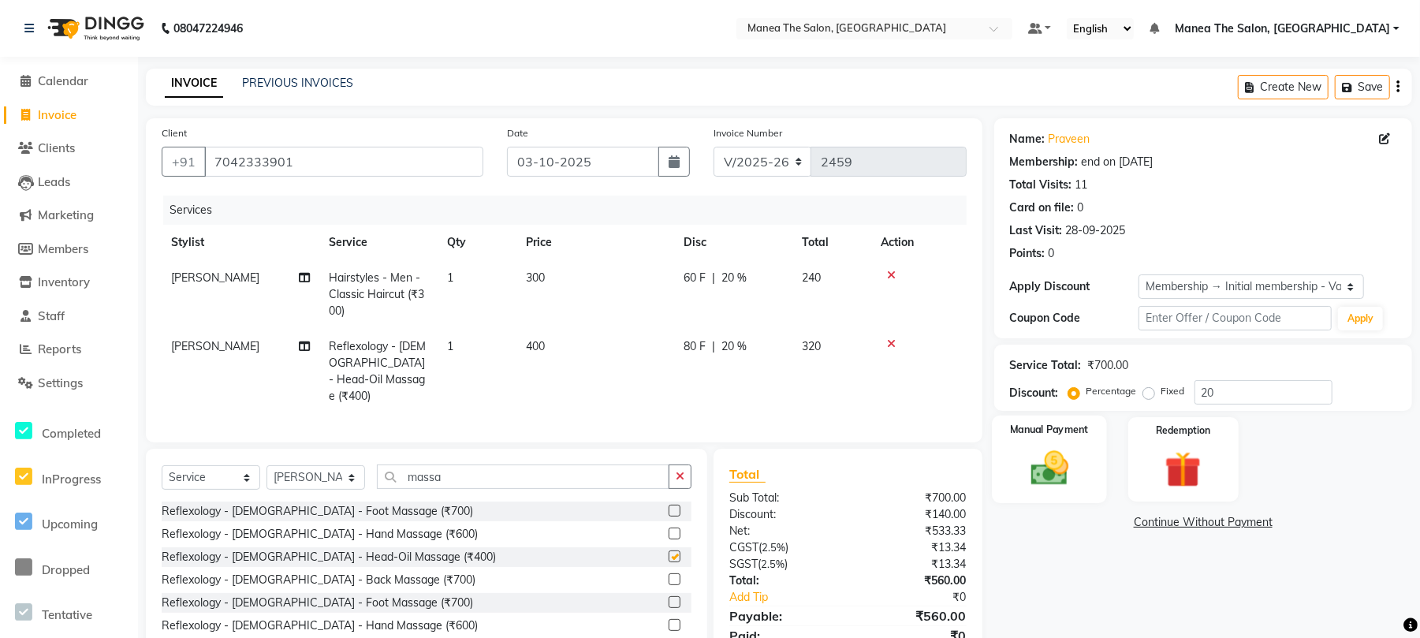
checkbox input "false"
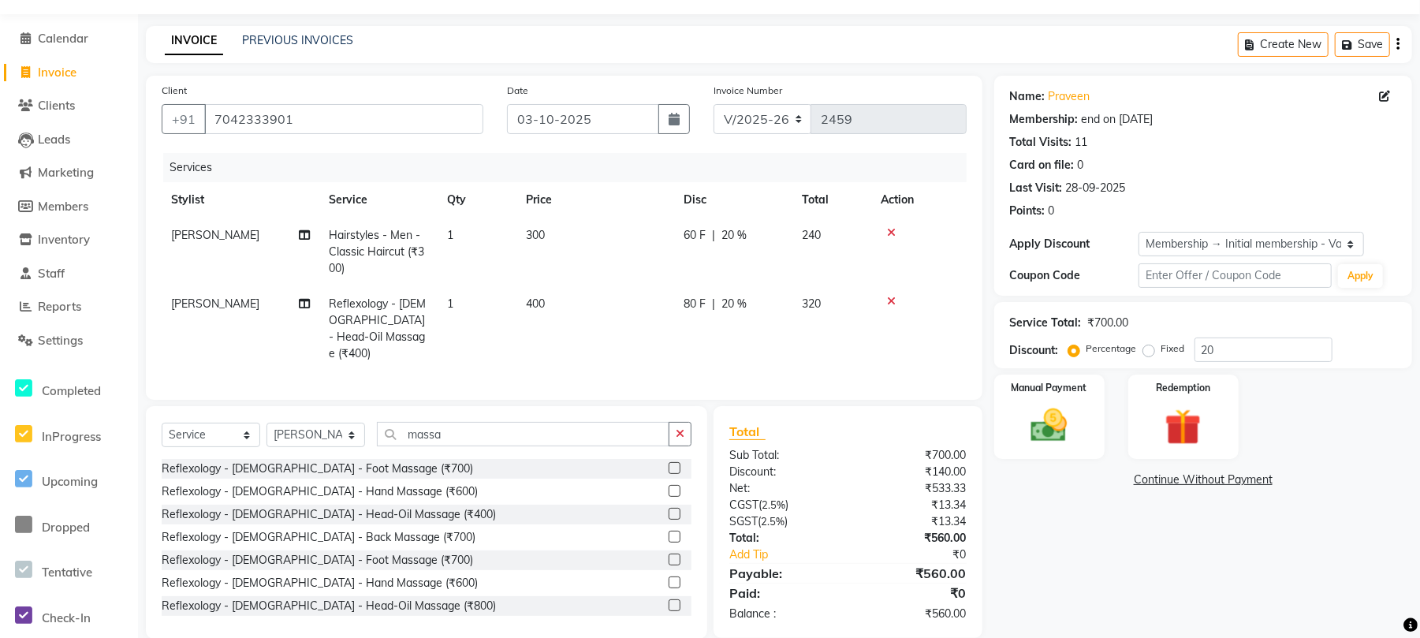
scroll to position [66, 0]
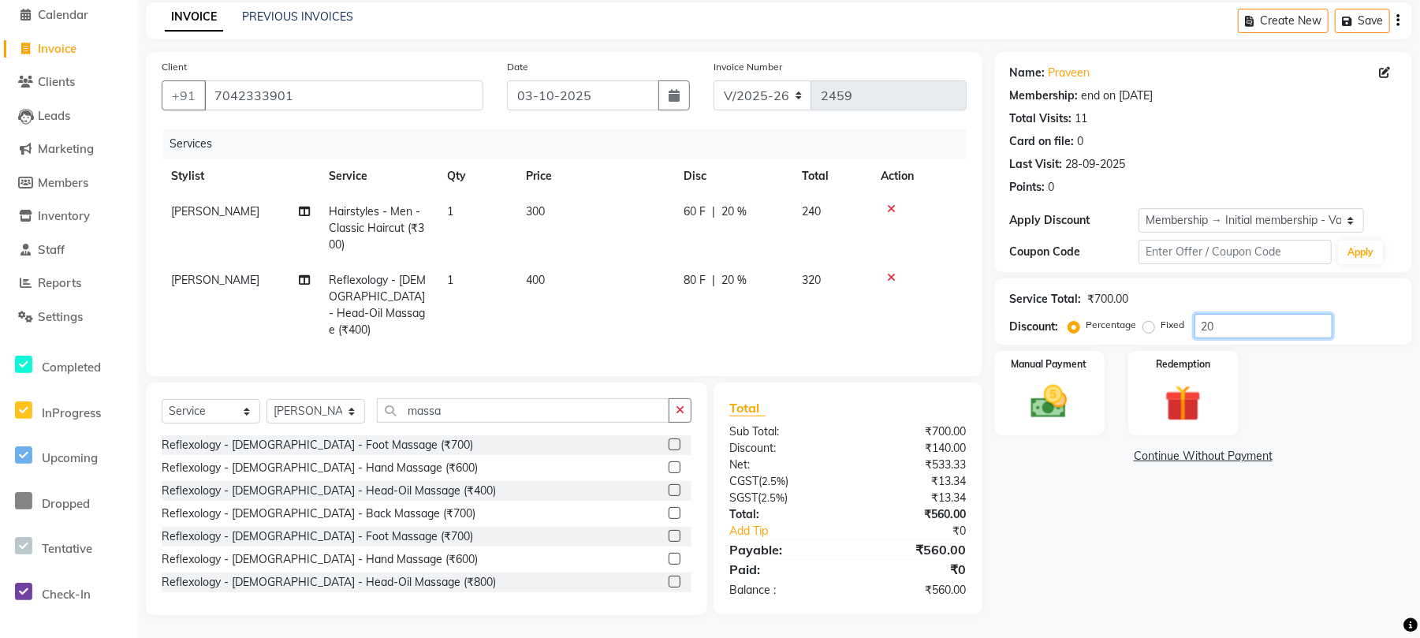
click at [1238, 330] on input "20" at bounding box center [1264, 326] width 138 height 24
type input "2"
type input "15"
click at [1051, 404] on img at bounding box center [1050, 401] width 62 height 43
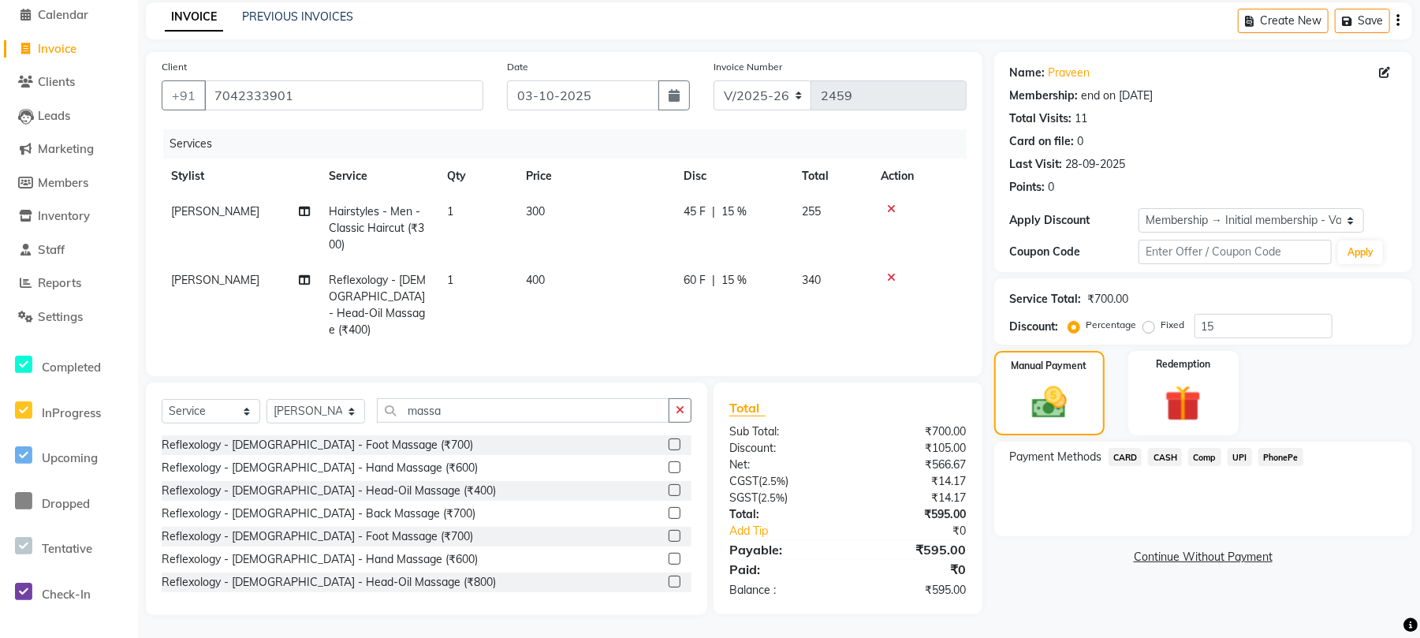
click at [1121, 455] on span "CARD" at bounding box center [1126, 457] width 34 height 18
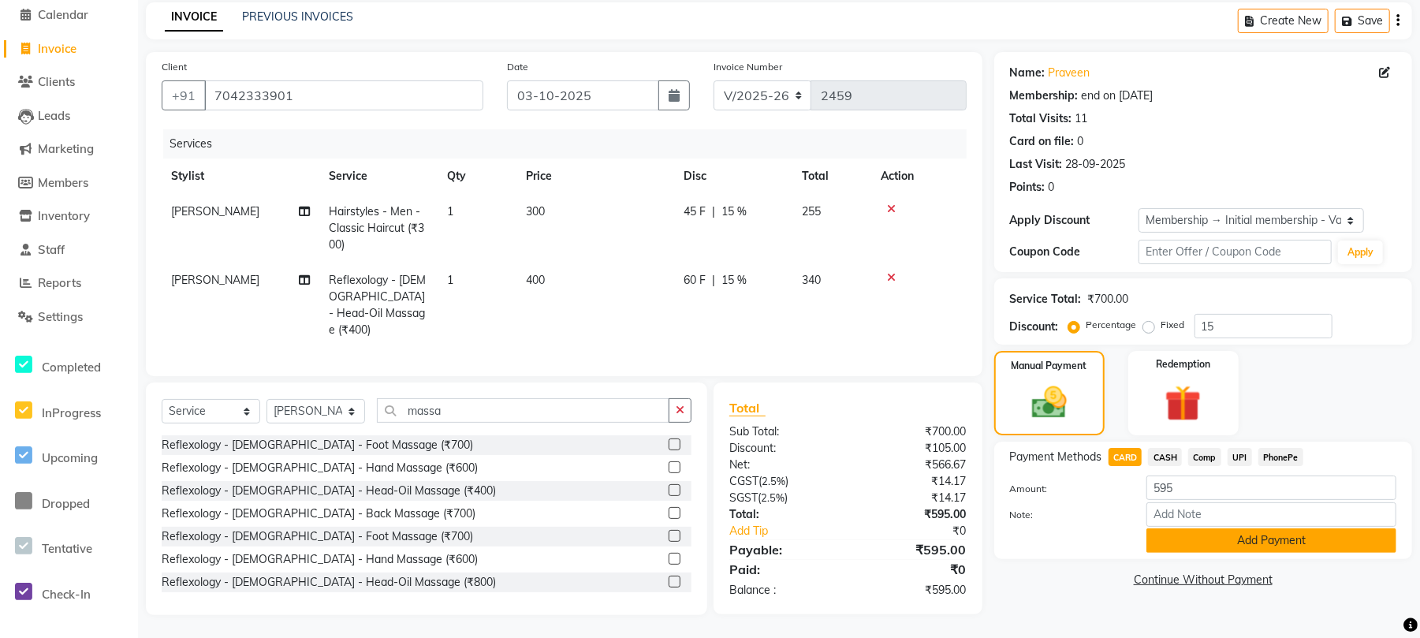
click at [1196, 543] on button "Add Payment" at bounding box center [1272, 540] width 250 height 24
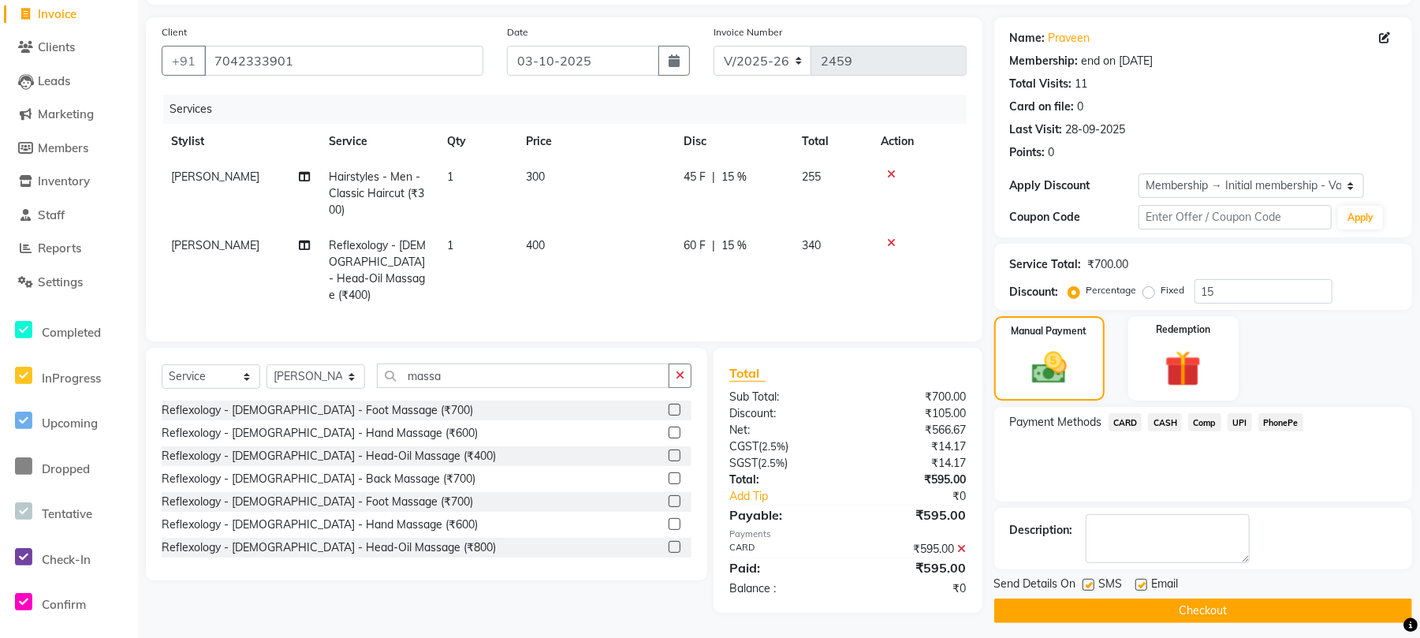
scroll to position [111, 0]
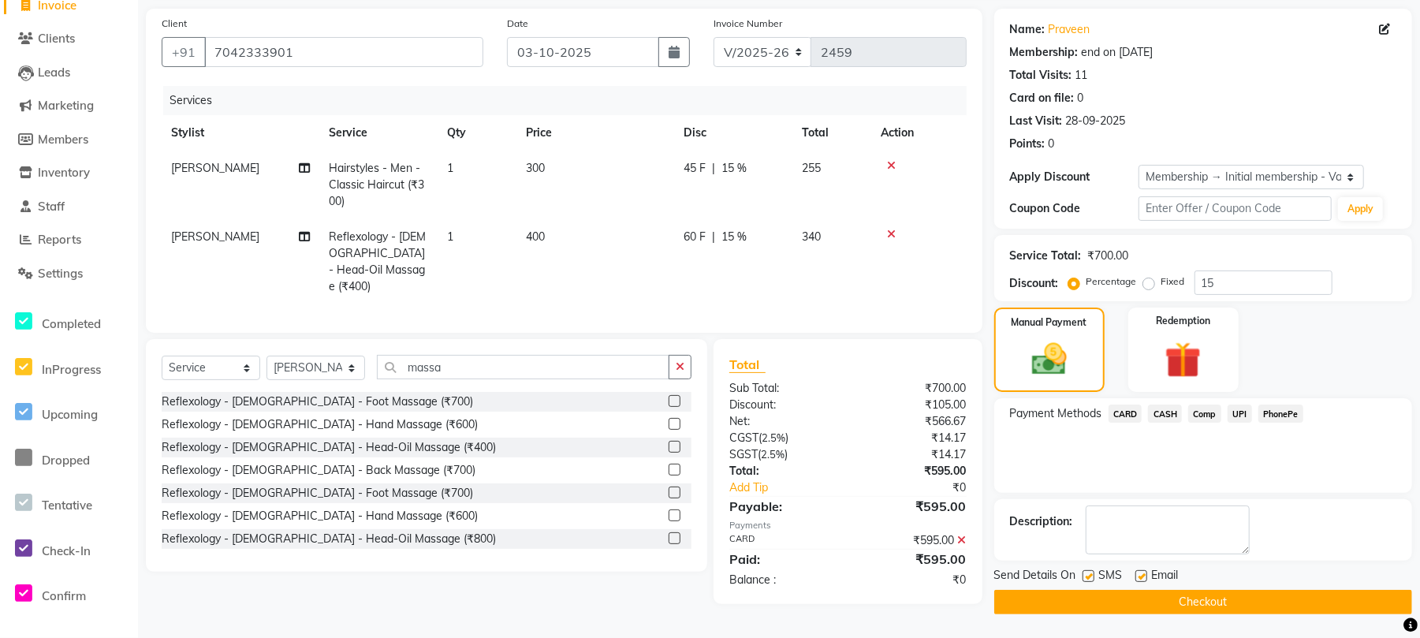
click at [1151, 597] on button "Checkout" at bounding box center [1203, 602] width 418 height 24
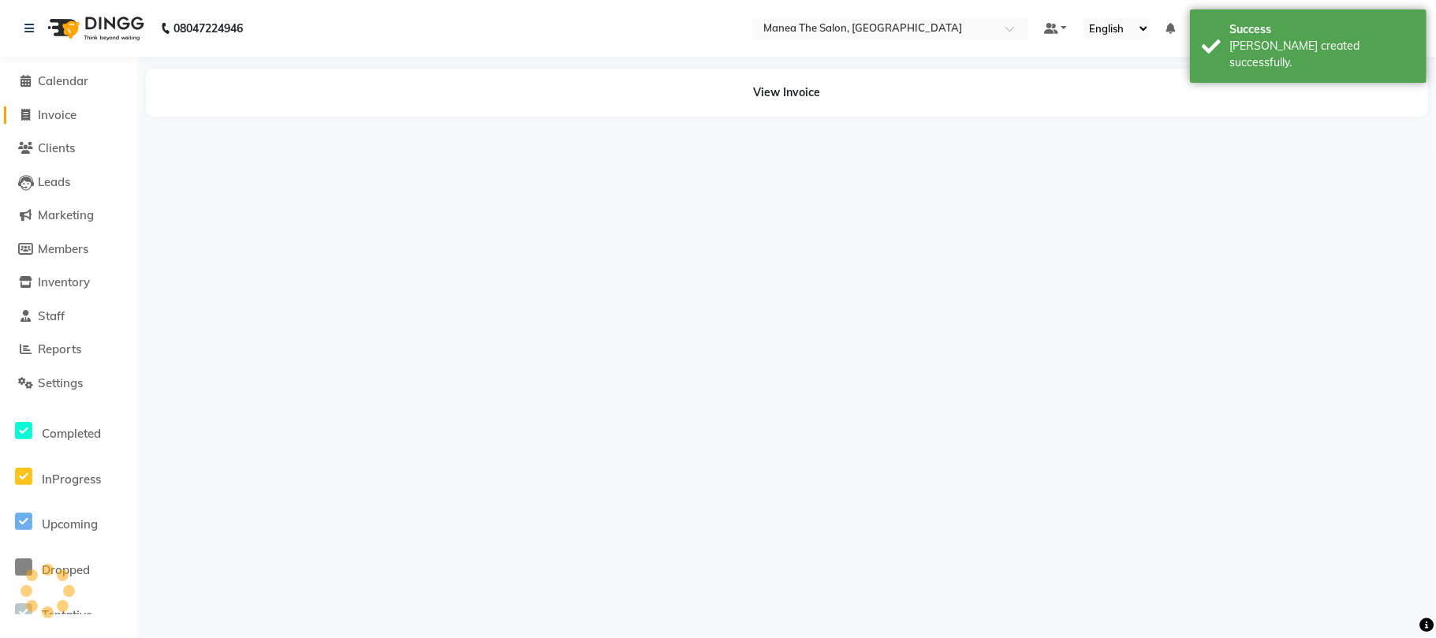
click at [65, 115] on span "Invoice" at bounding box center [57, 114] width 39 height 15
select select "service"
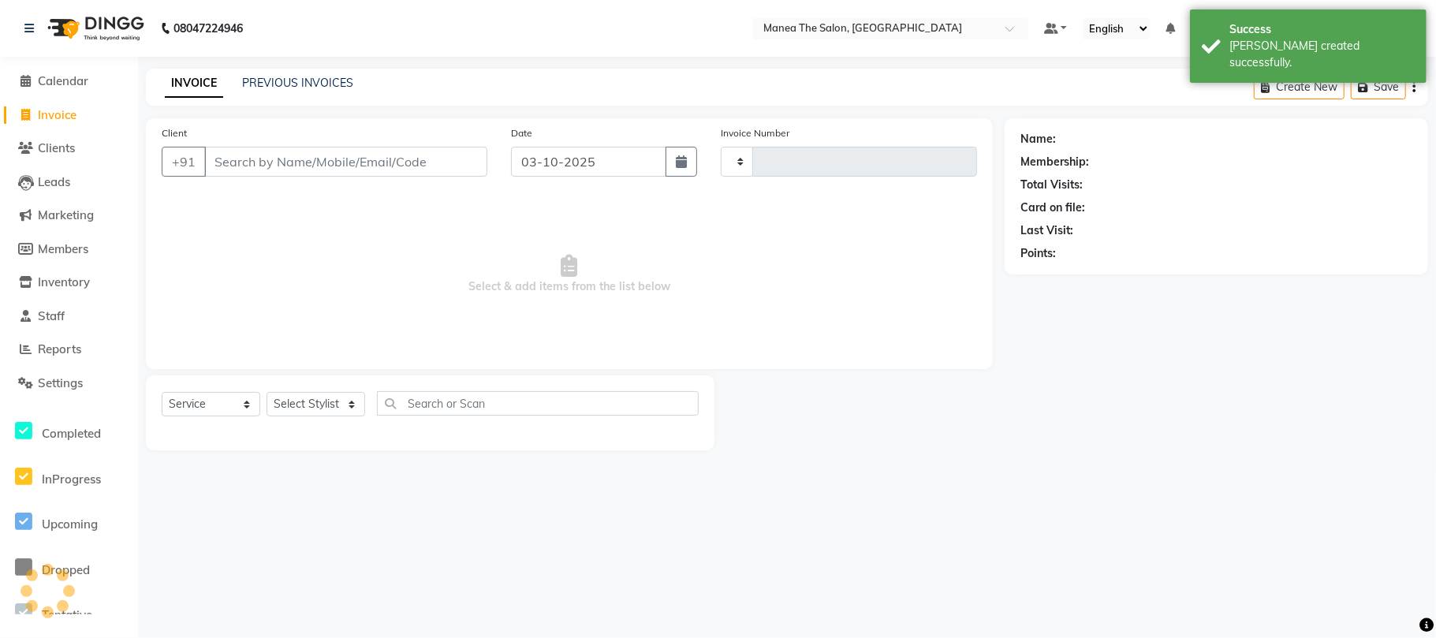
type input "2460"
select select "7351"
click at [260, 79] on link "PREVIOUS INVOICES" at bounding box center [297, 83] width 111 height 14
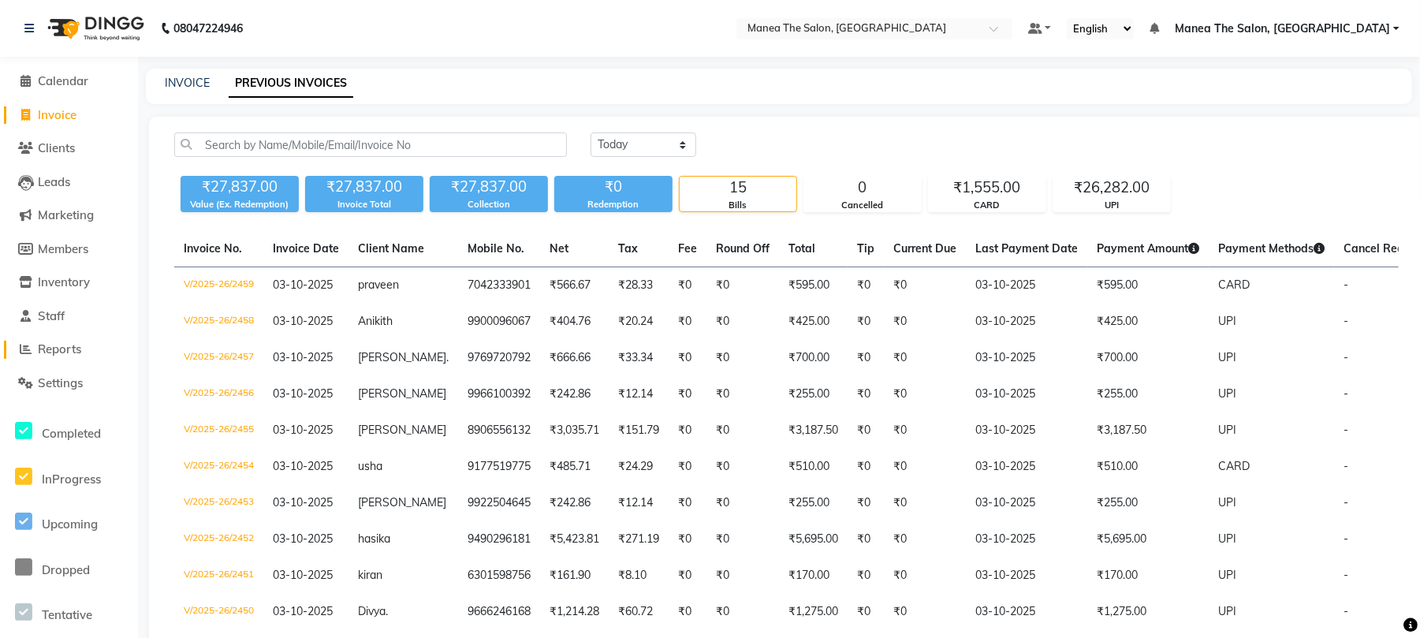
click at [39, 350] on span "Reports" at bounding box center [59, 348] width 43 height 15
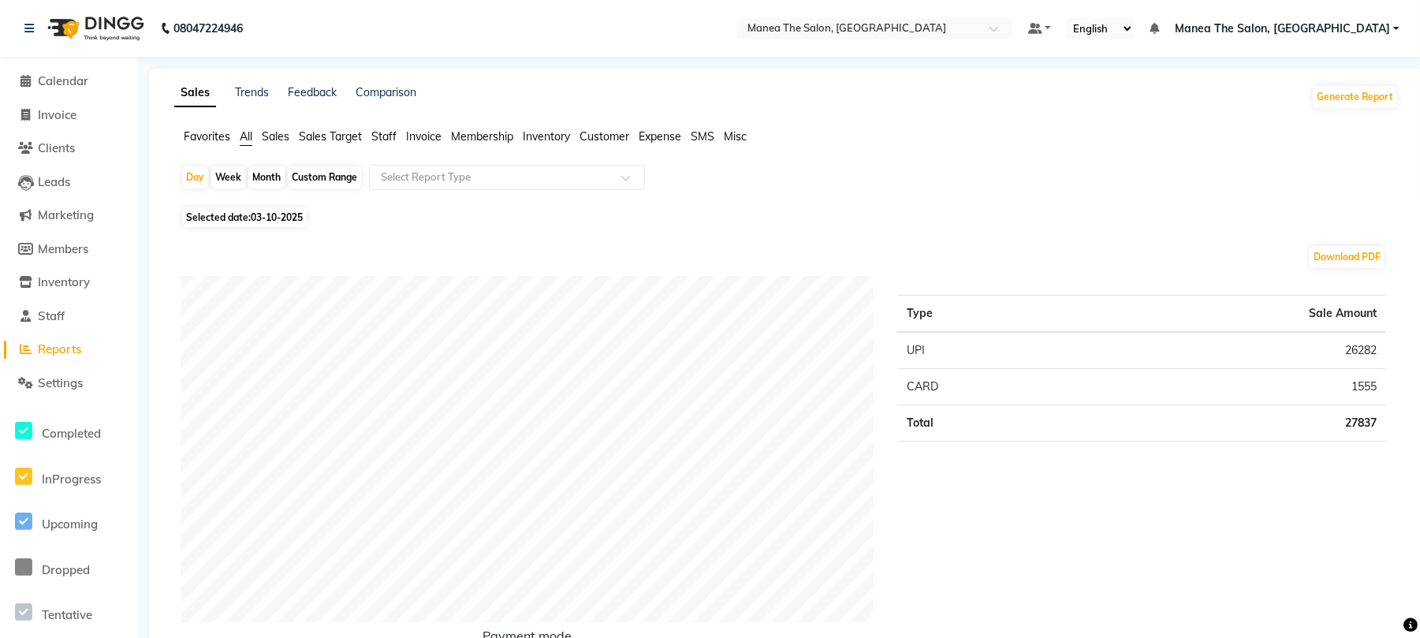
click at [268, 180] on div "Month" at bounding box center [266, 177] width 36 height 22
select select "10"
select select "2025"
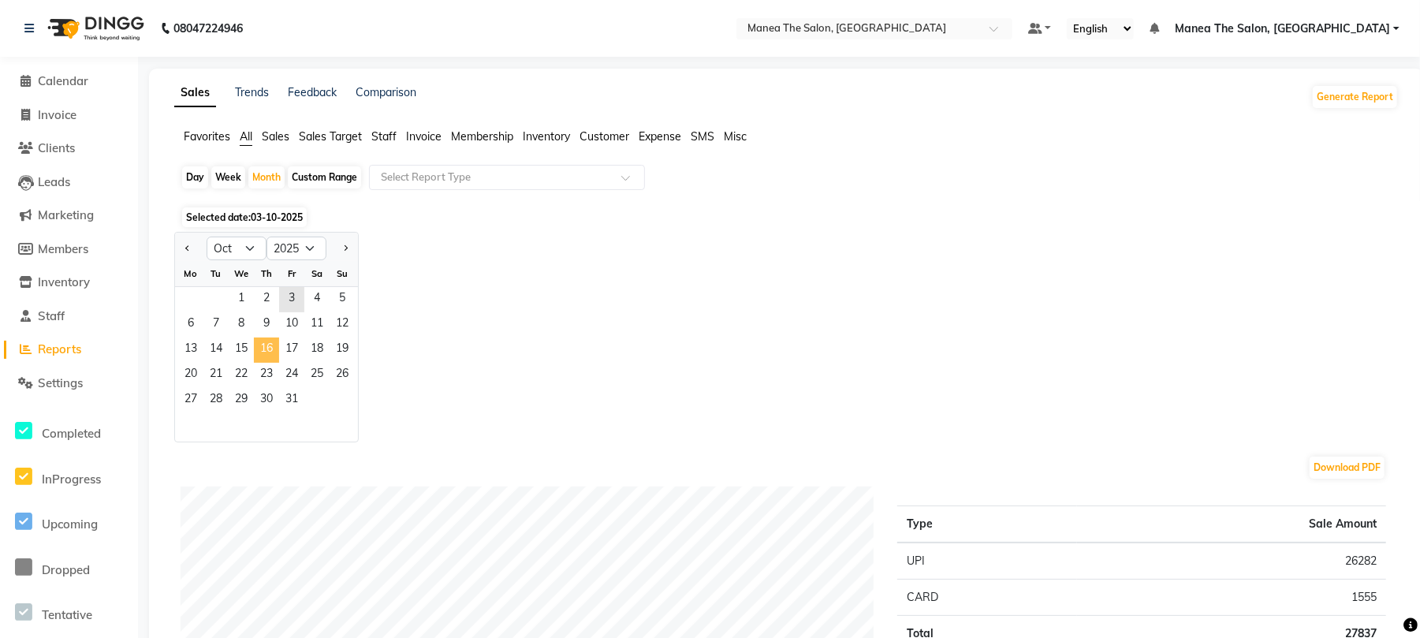
click at [267, 345] on span "16" at bounding box center [266, 350] width 25 height 25
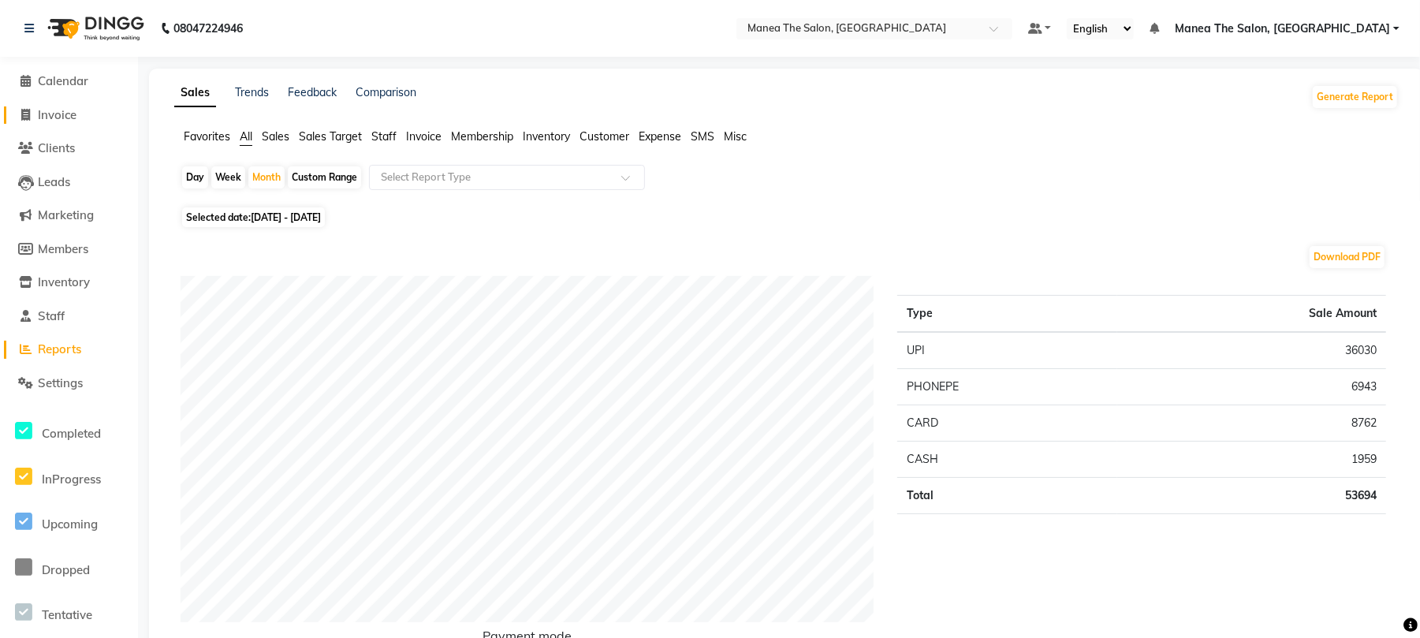
click at [51, 114] on span "Invoice" at bounding box center [57, 114] width 39 height 15
select select "7351"
select select "service"
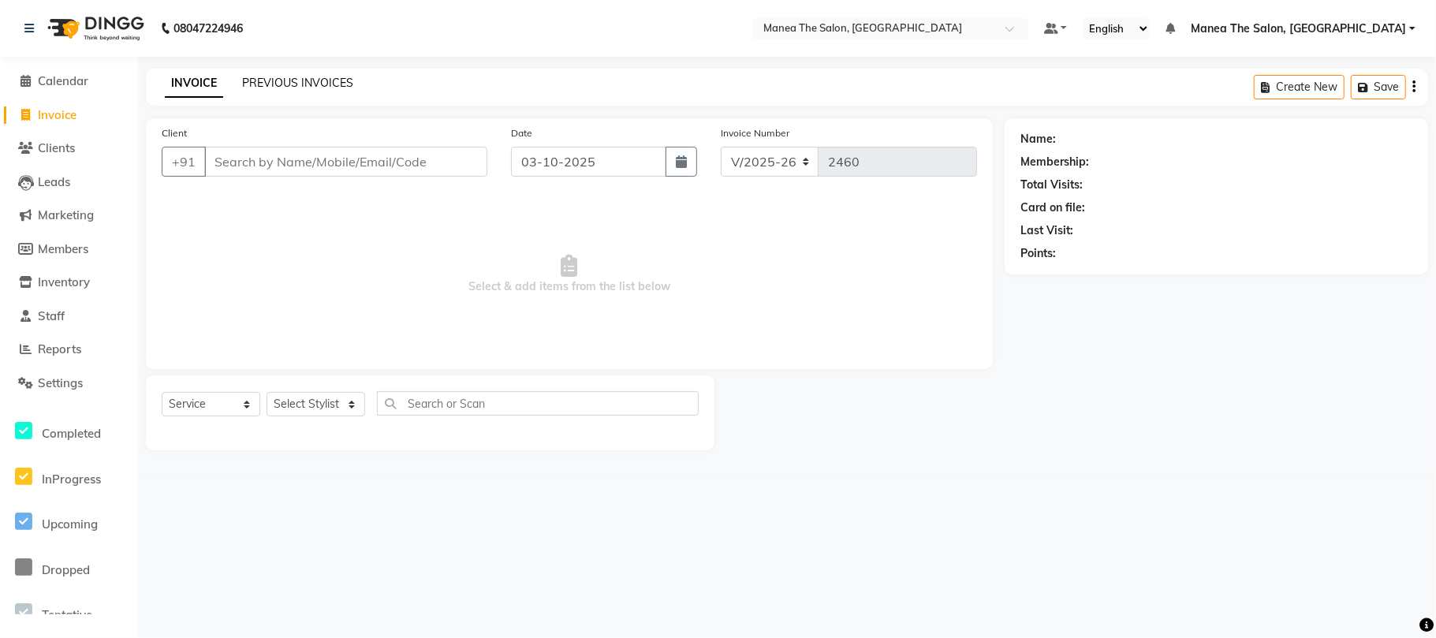
click at [323, 82] on link "PREVIOUS INVOICES" at bounding box center [297, 83] width 111 height 14
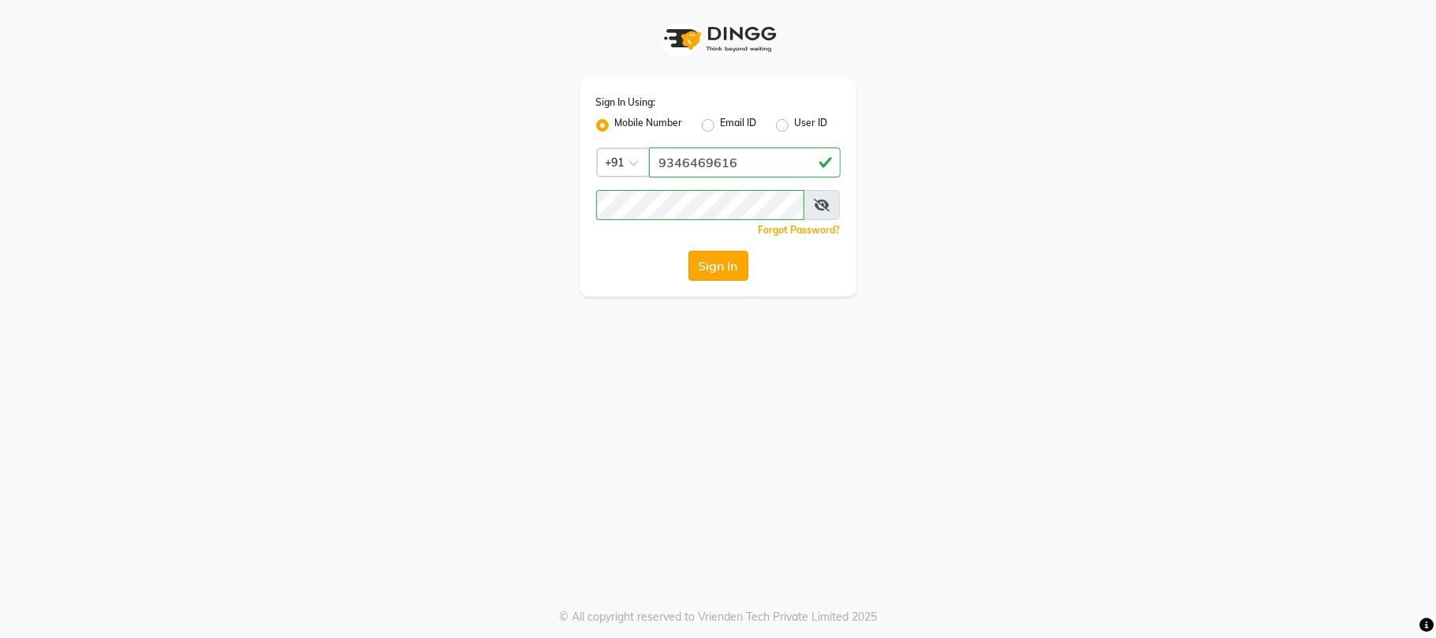
click at [714, 254] on button "Sign In" at bounding box center [718, 266] width 60 height 30
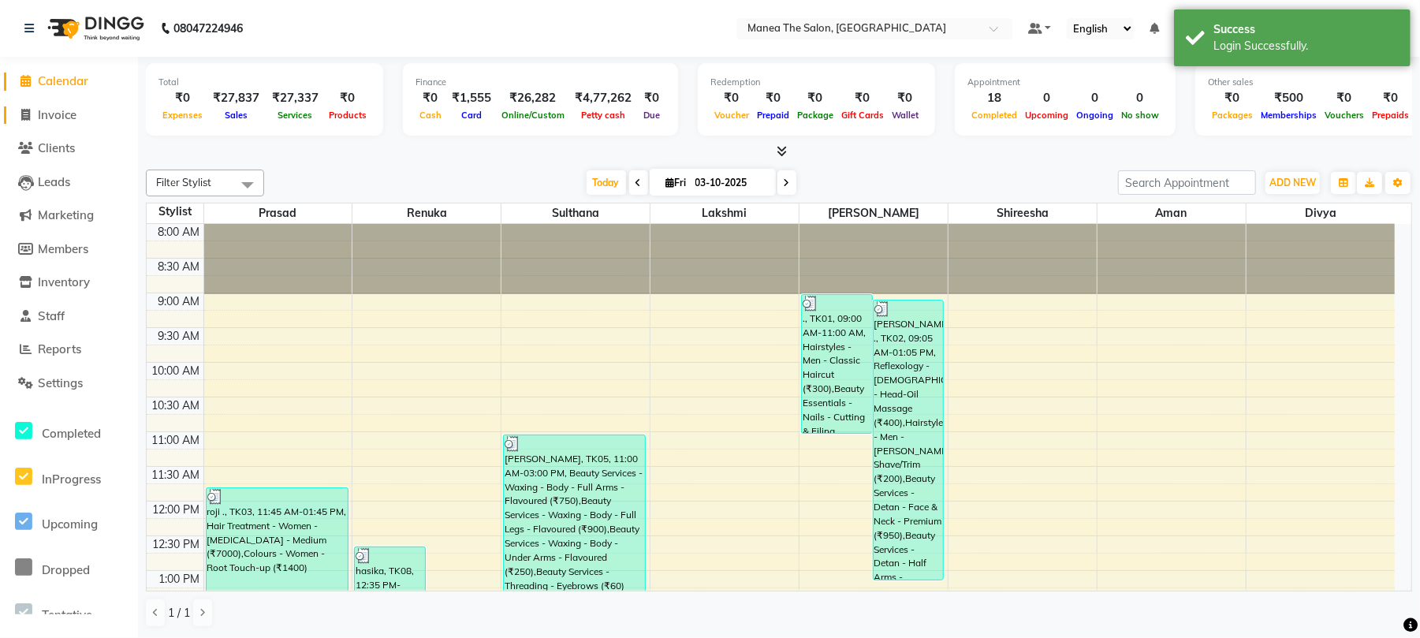
click at [39, 107] on span "Invoice" at bounding box center [57, 114] width 39 height 15
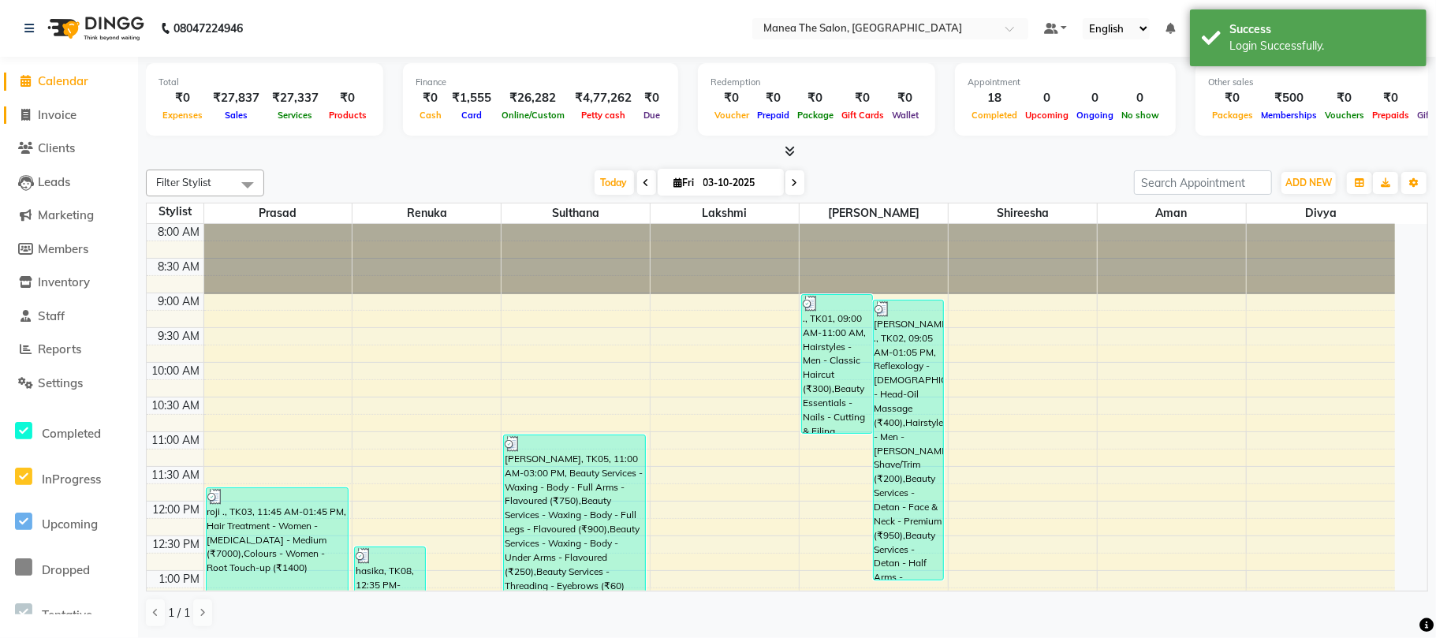
select select "7351"
select select "service"
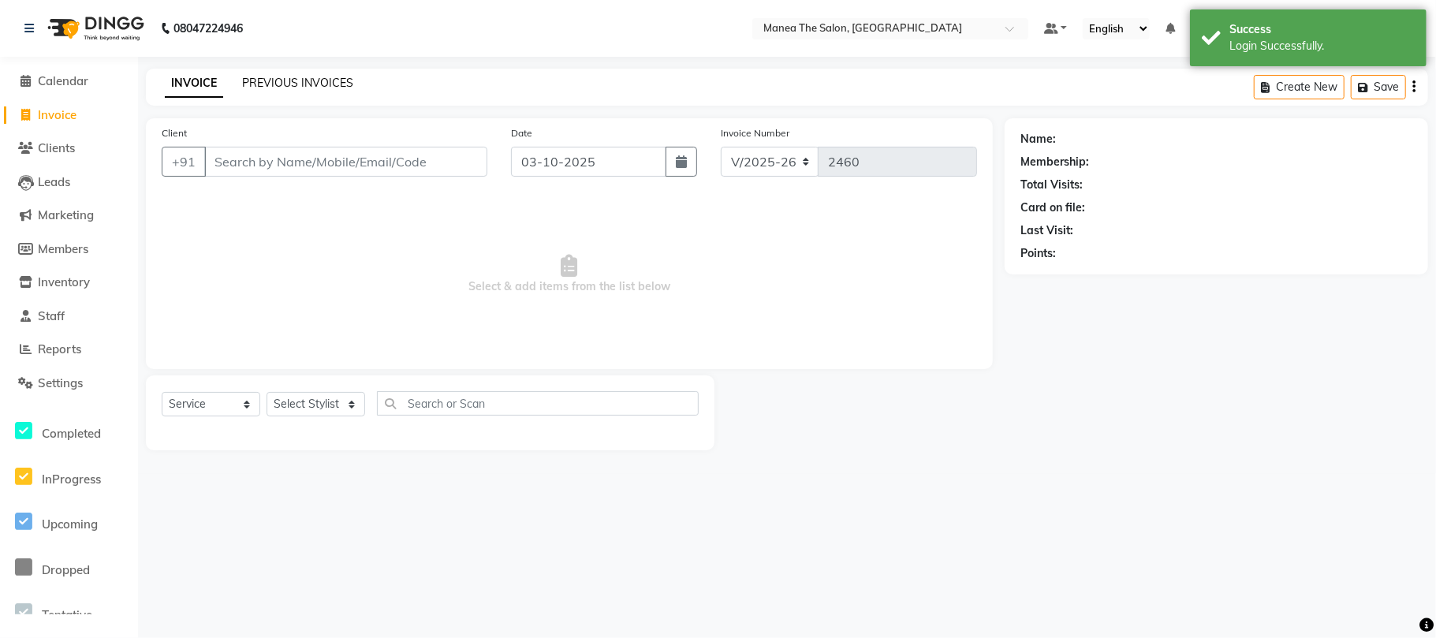
click at [303, 84] on link "PREVIOUS INVOICES" at bounding box center [297, 83] width 111 height 14
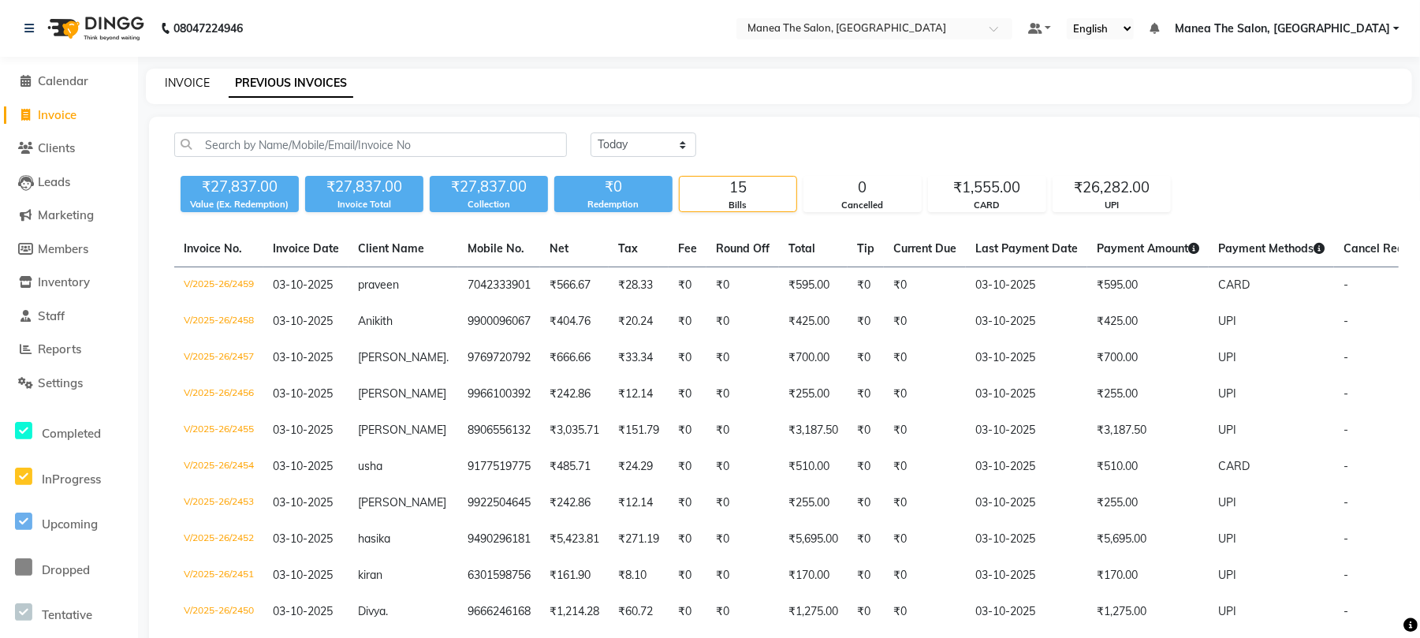
click at [188, 80] on link "INVOICE" at bounding box center [187, 83] width 45 height 14
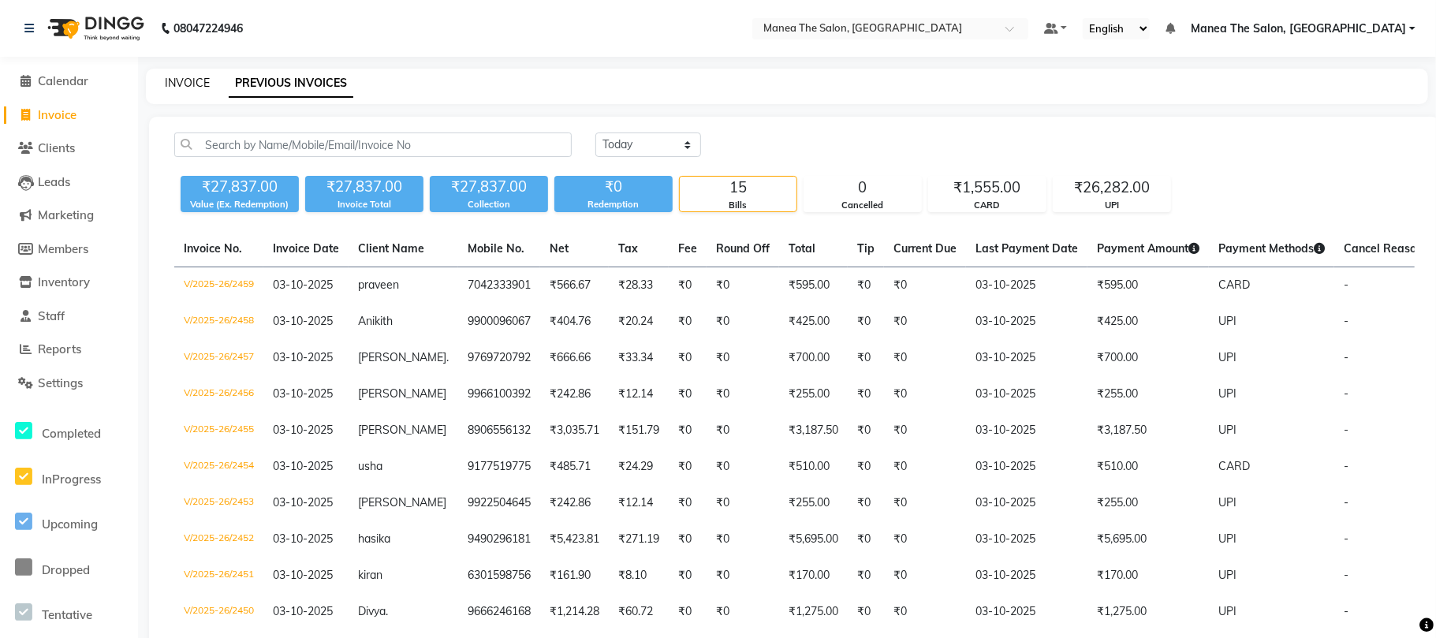
select select "service"
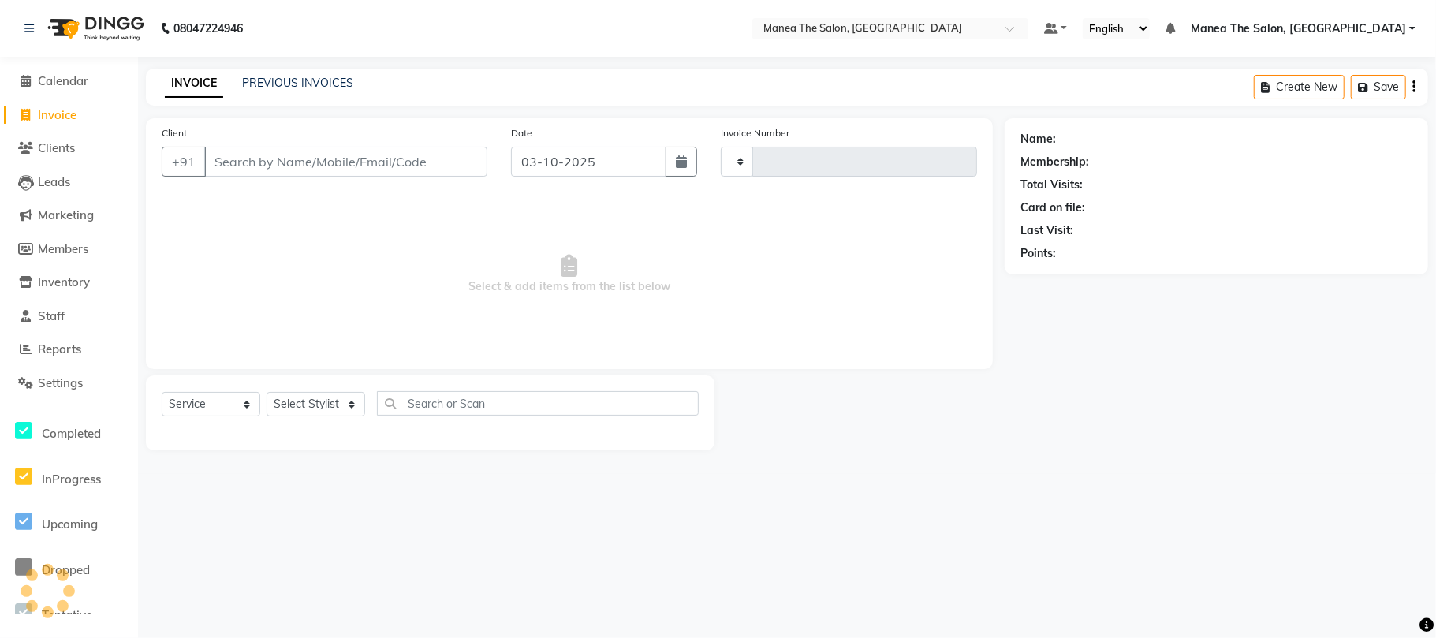
type input "2460"
select select "7351"
click at [313, 83] on link "PREVIOUS INVOICES" at bounding box center [297, 83] width 111 height 14
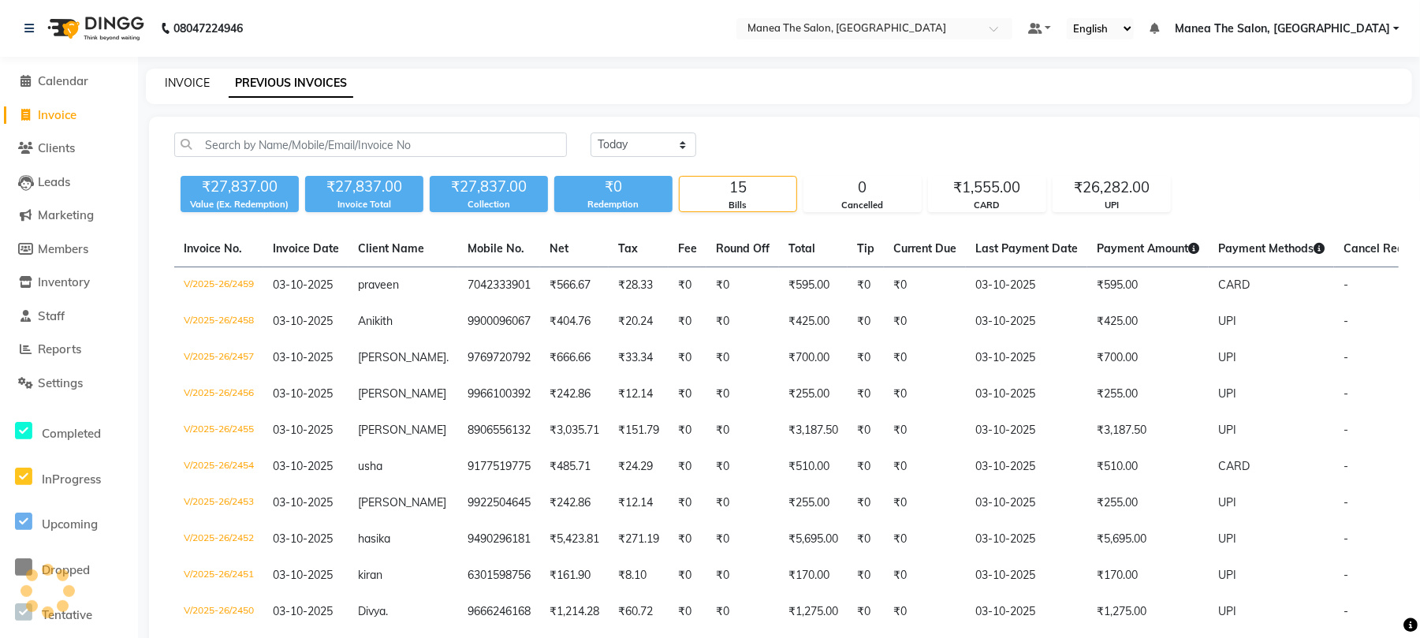
click at [189, 76] on link "INVOICE" at bounding box center [187, 83] width 45 height 14
select select "7351"
select select "service"
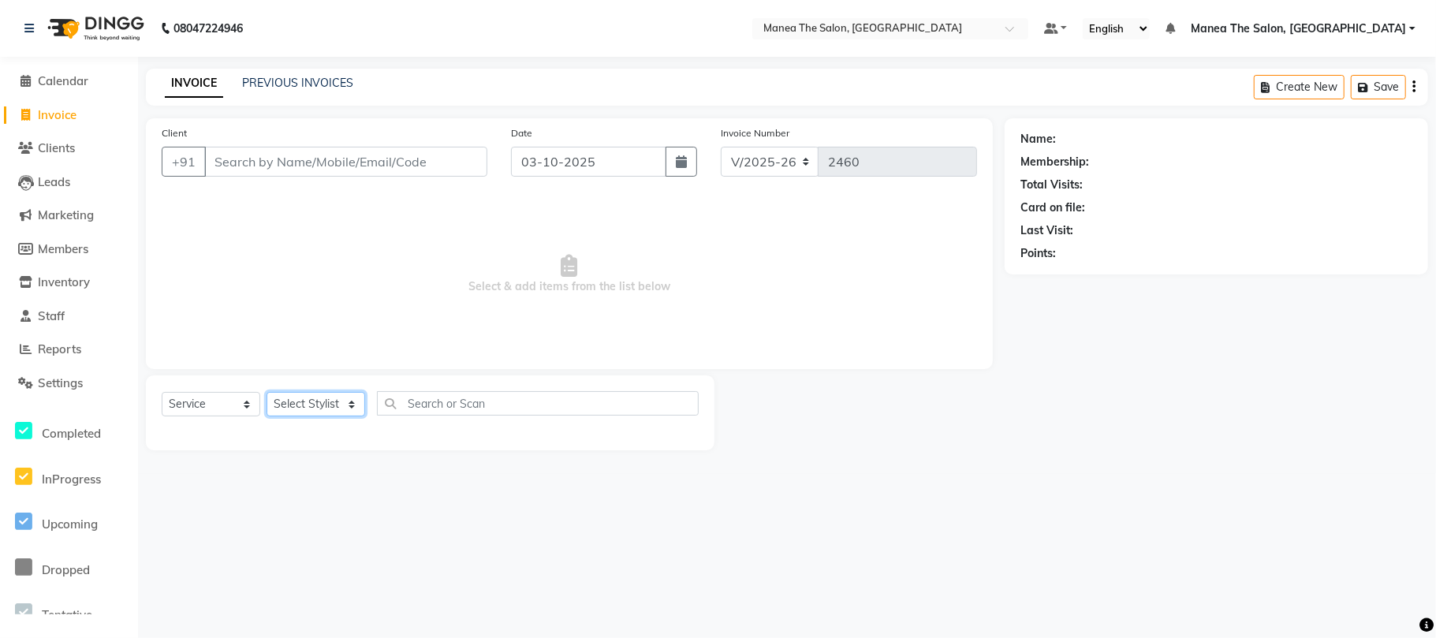
click at [304, 401] on select "Select Stylist [PERSON_NAME] Divya Lakshmi [PERSON_NAME] [PERSON_NAME]" at bounding box center [316, 404] width 99 height 24
select select "63576"
click at [267, 392] on select "Select Stylist [PERSON_NAME] Divya Lakshmi [PERSON_NAME] [PERSON_NAME]" at bounding box center [316, 404] width 99 height 24
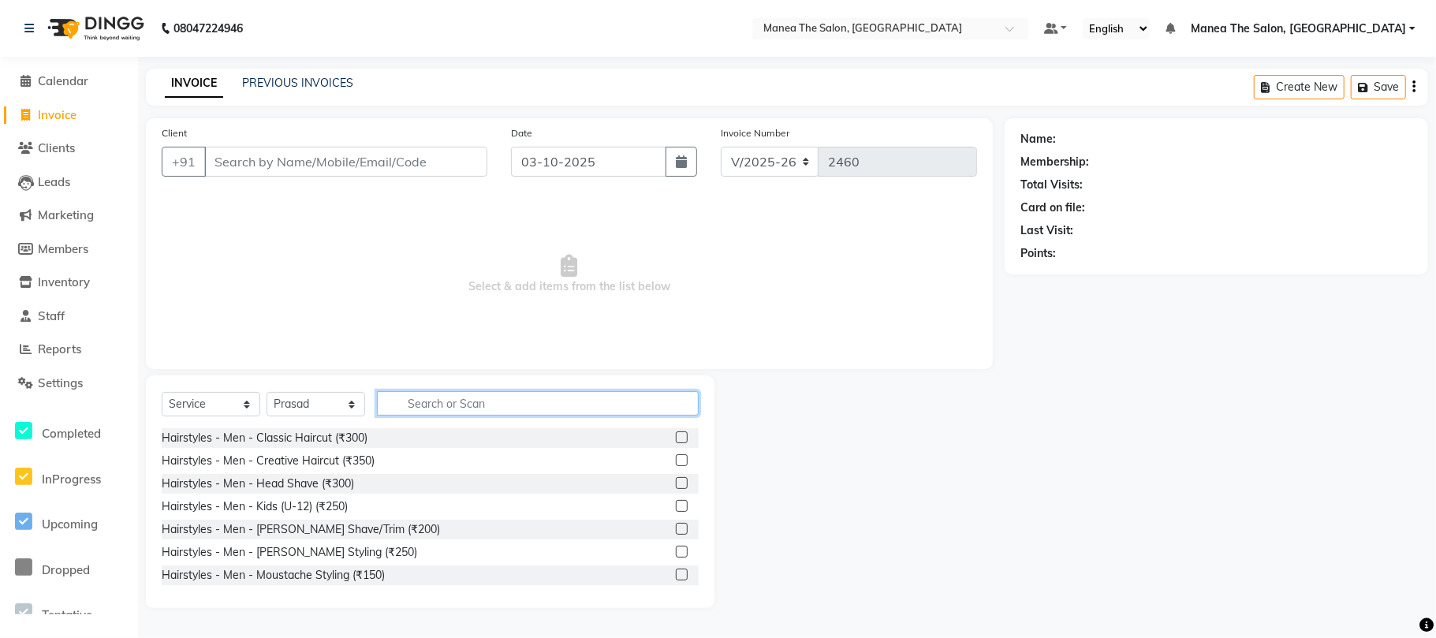
click at [473, 397] on input "text" at bounding box center [538, 403] width 322 height 24
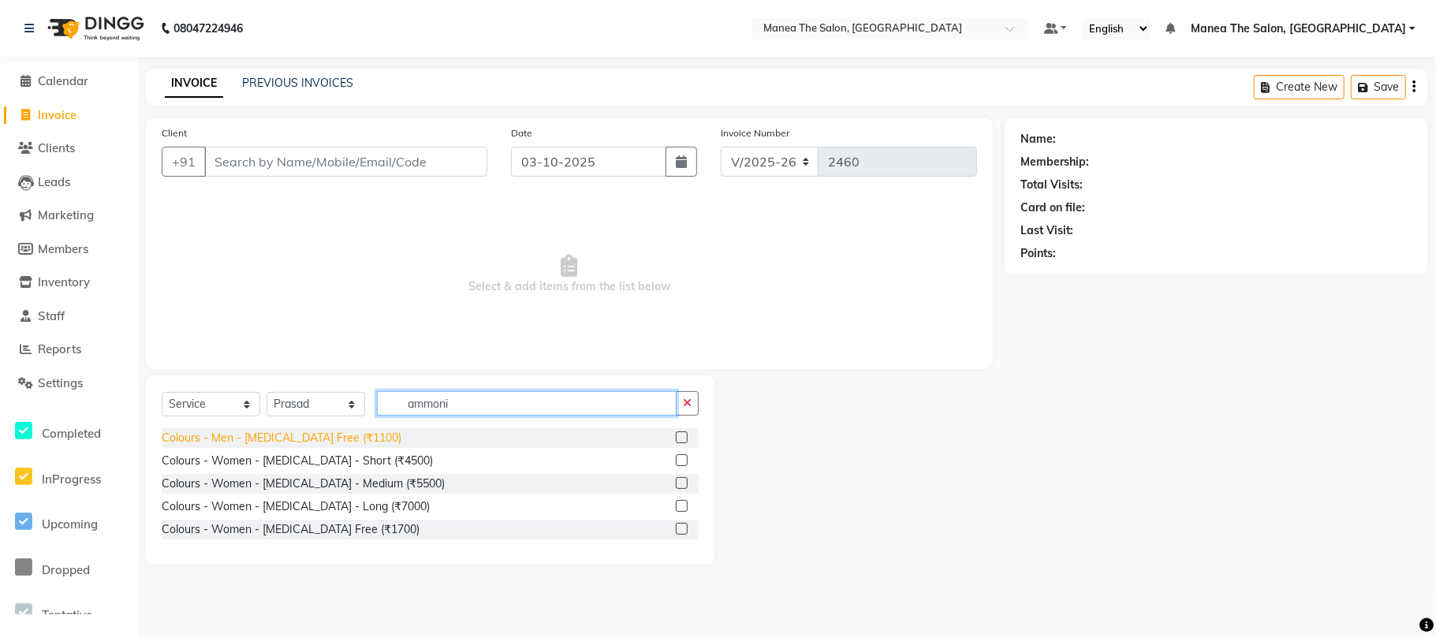
type input "ammoni"
click at [312, 436] on div "Colours - Men - [MEDICAL_DATA] Free (₹1100)" at bounding box center [282, 438] width 240 height 17
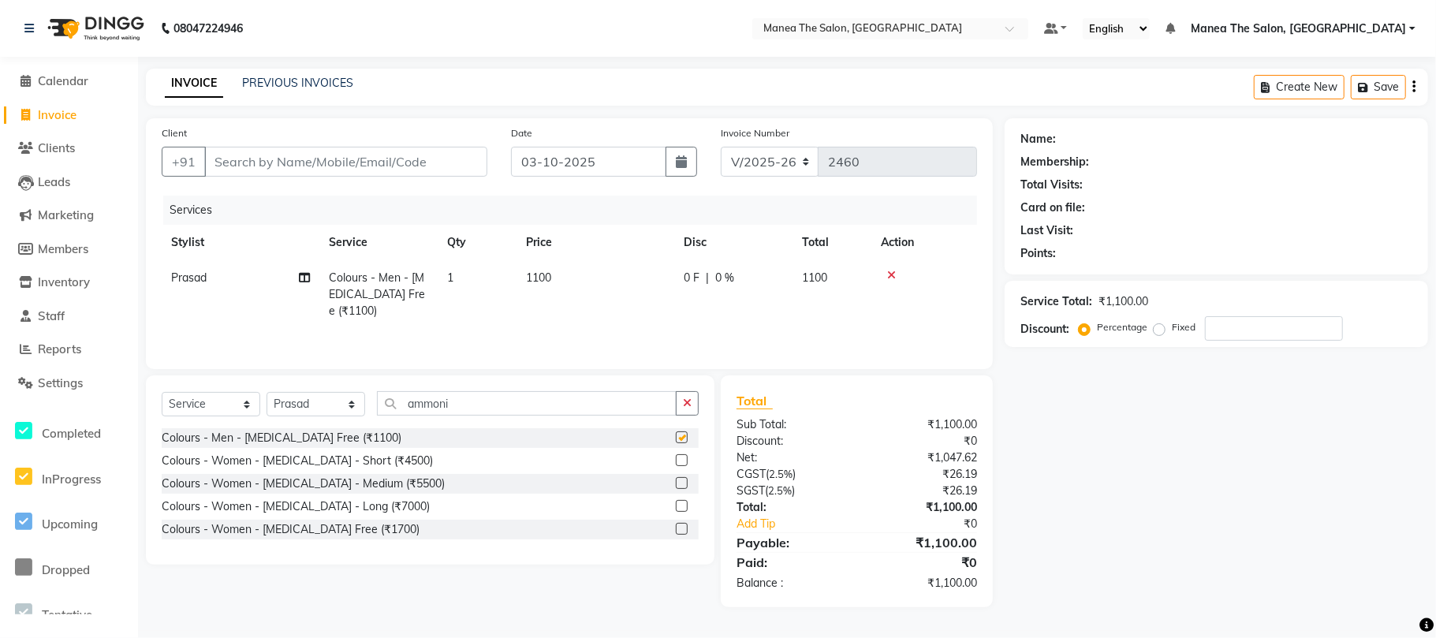
checkbox input "false"
click at [533, 279] on span "1100" at bounding box center [538, 277] width 25 height 14
select select "63576"
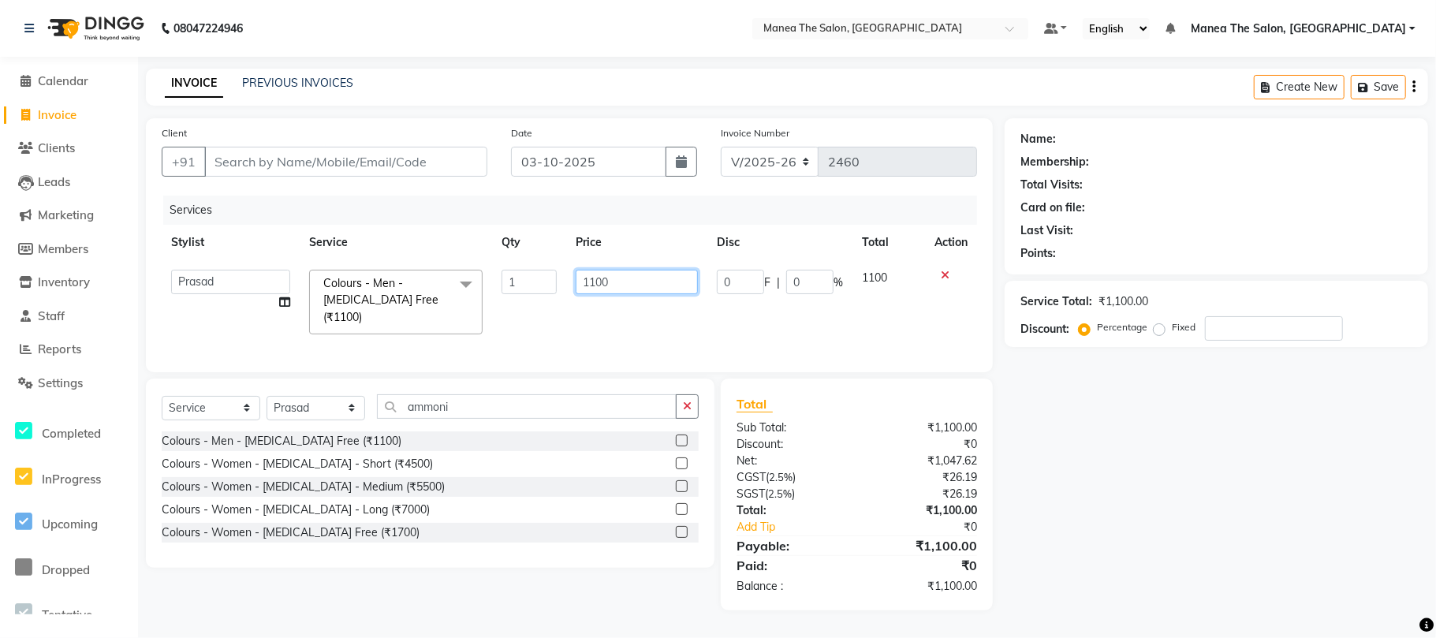
click at [601, 281] on input "1100" at bounding box center [636, 282] width 121 height 24
type input "1700"
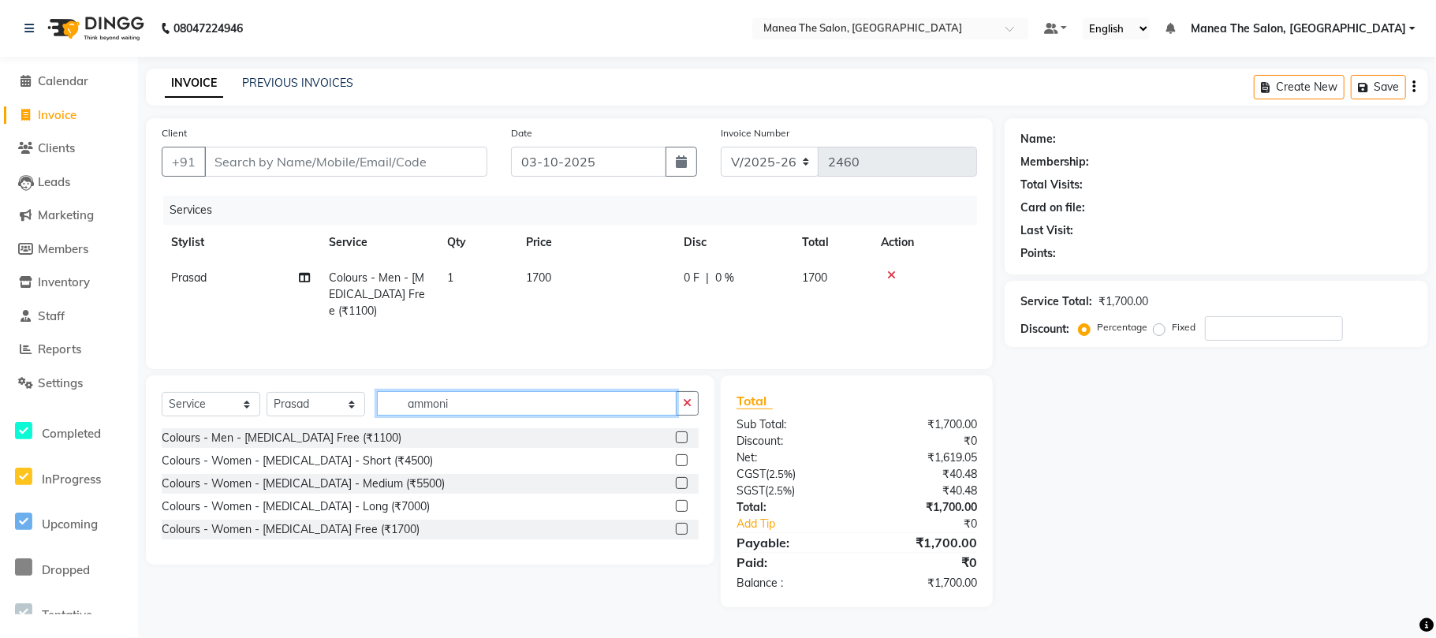
drag, startPoint x: 486, startPoint y: 412, endPoint x: 227, endPoint y: 431, distance: 259.4
click at [227, 428] on div "Select Service Product Membership Package Voucher Prepaid Gift Card Select Styl…" at bounding box center [430, 409] width 537 height 37
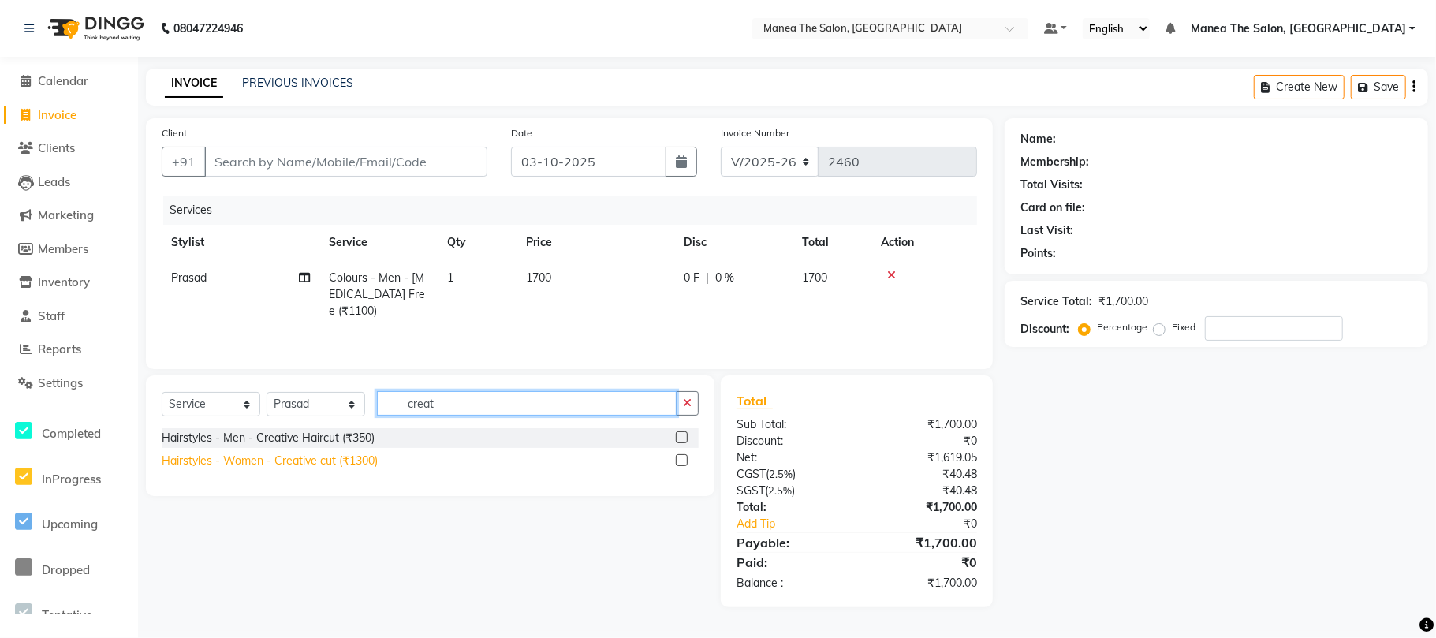
type input "creat"
click at [357, 465] on div "Hairstyles - Women - Creative cut (₹1300)" at bounding box center [270, 461] width 216 height 17
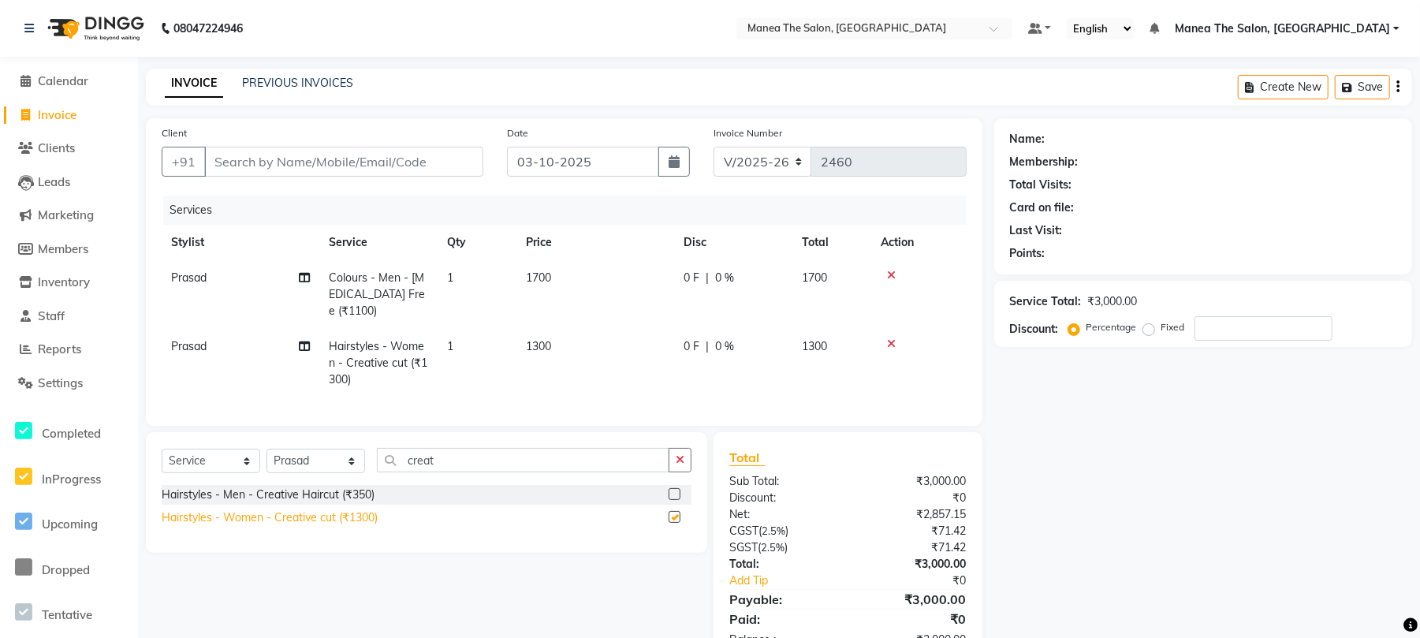
checkbox input "false"
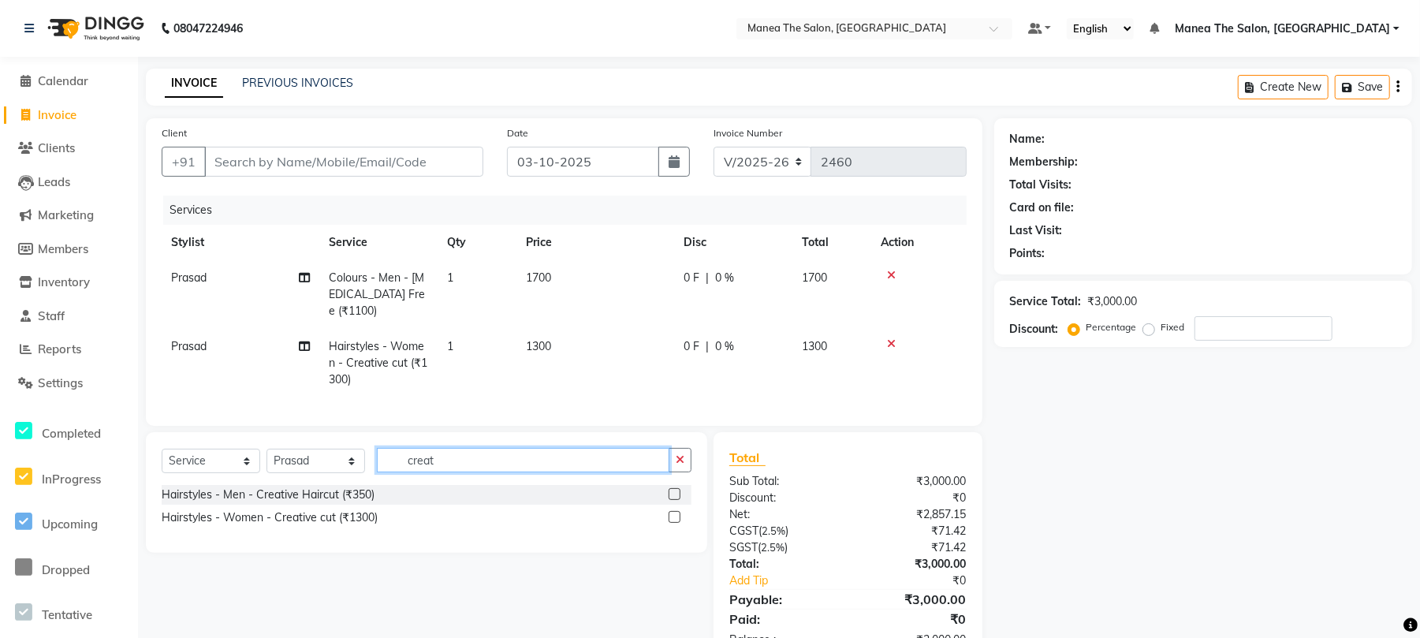
drag, startPoint x: 374, startPoint y: 472, endPoint x: 354, endPoint y: 472, distance: 19.7
click at [354, 472] on div "Select Service Product Membership Package Voucher Prepaid Gift Card Select Styl…" at bounding box center [427, 466] width 530 height 37
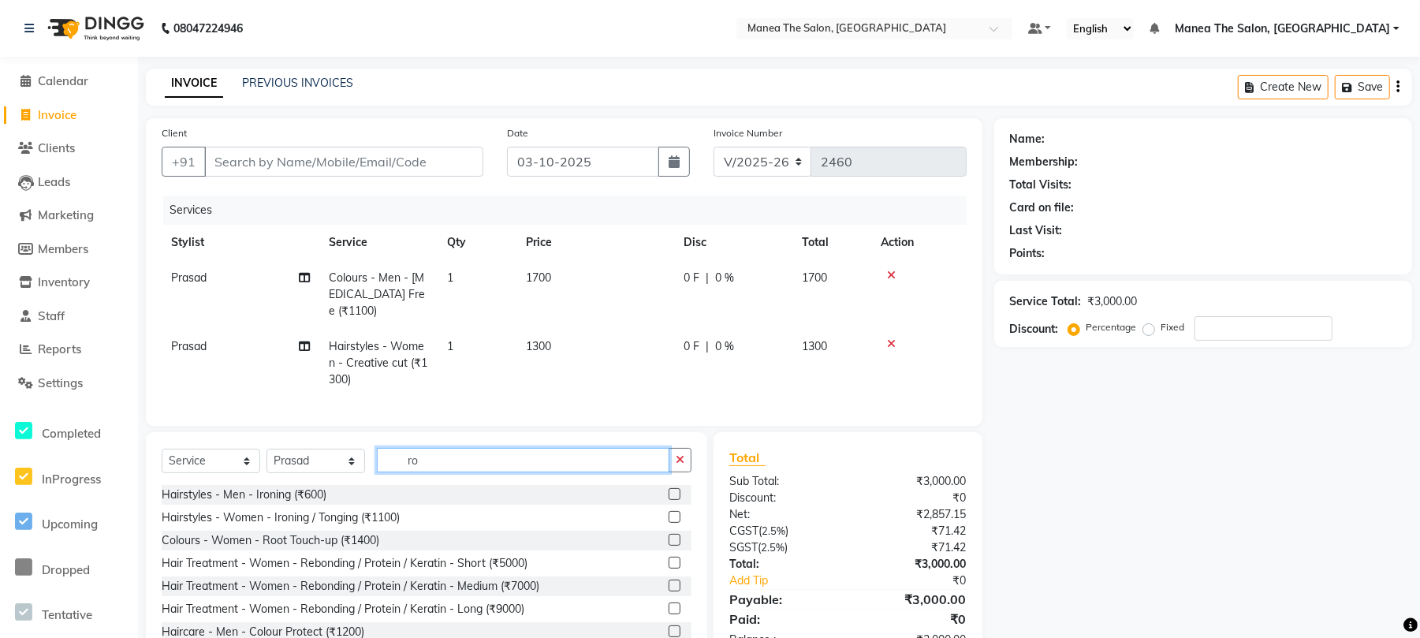
type input "r"
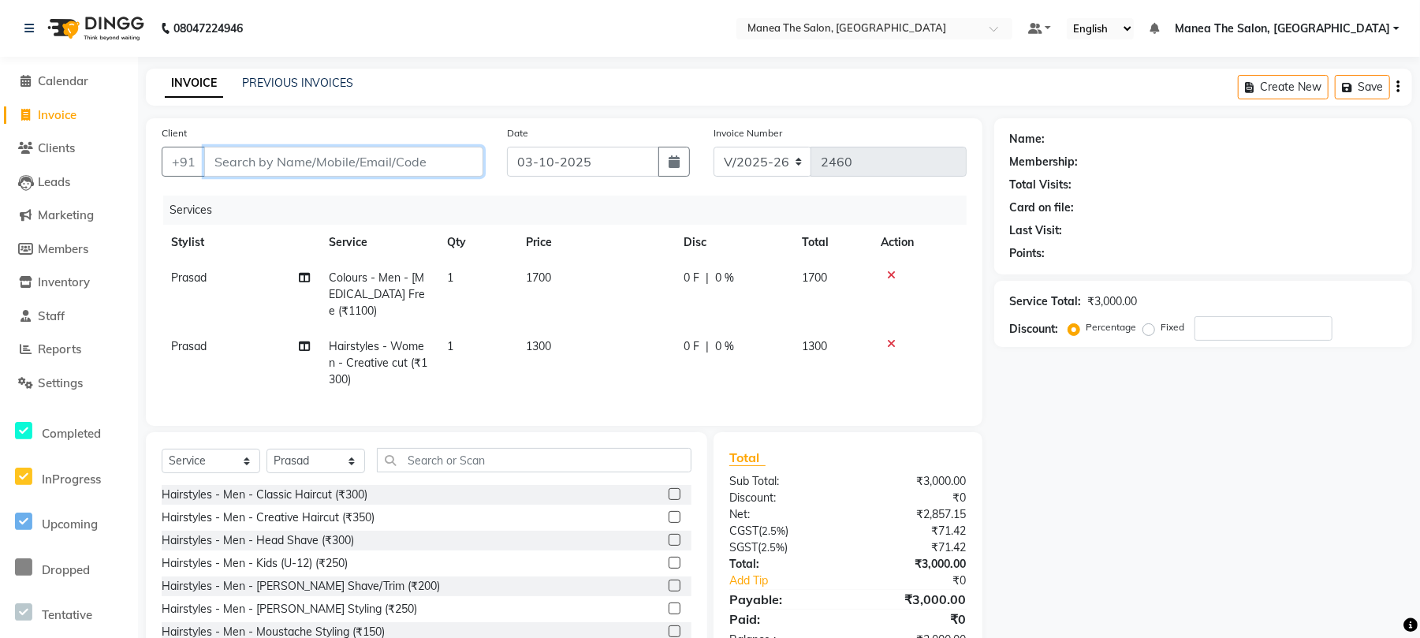
click at [394, 159] on input "Client" at bounding box center [343, 162] width 279 height 30
type input "8"
type input "0"
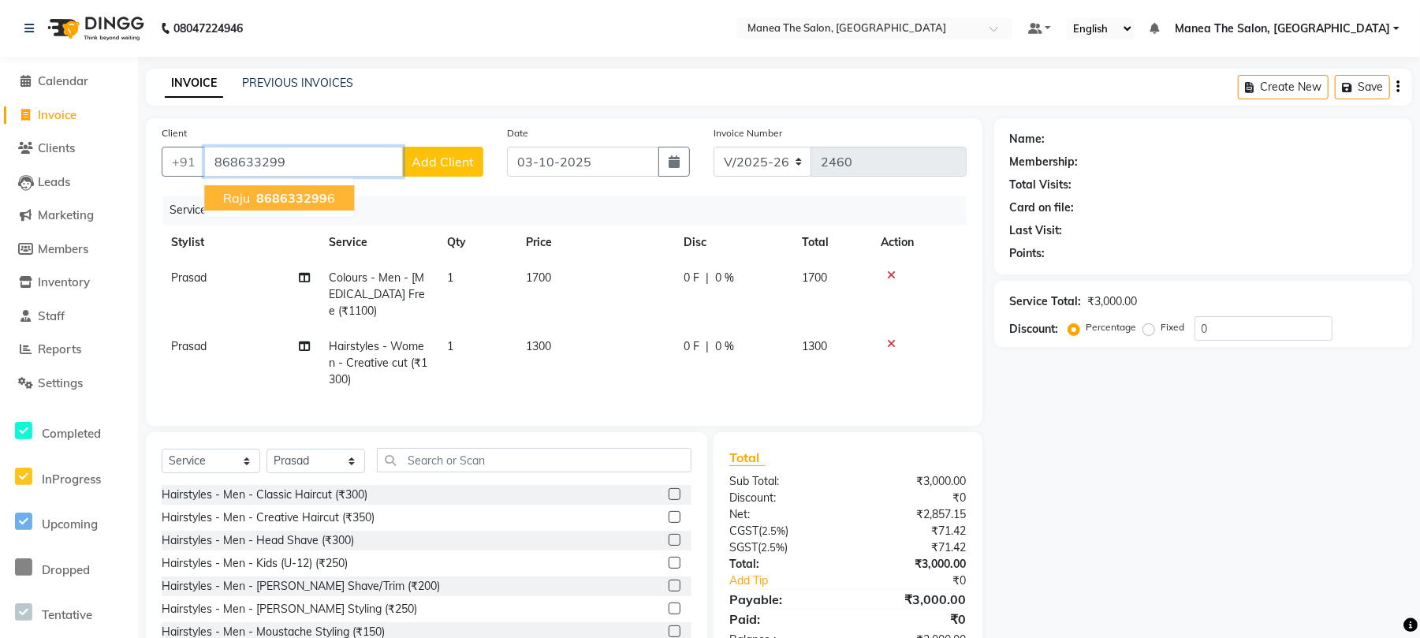
click at [312, 202] on span "868633299" at bounding box center [291, 198] width 71 height 16
type input "8686332996"
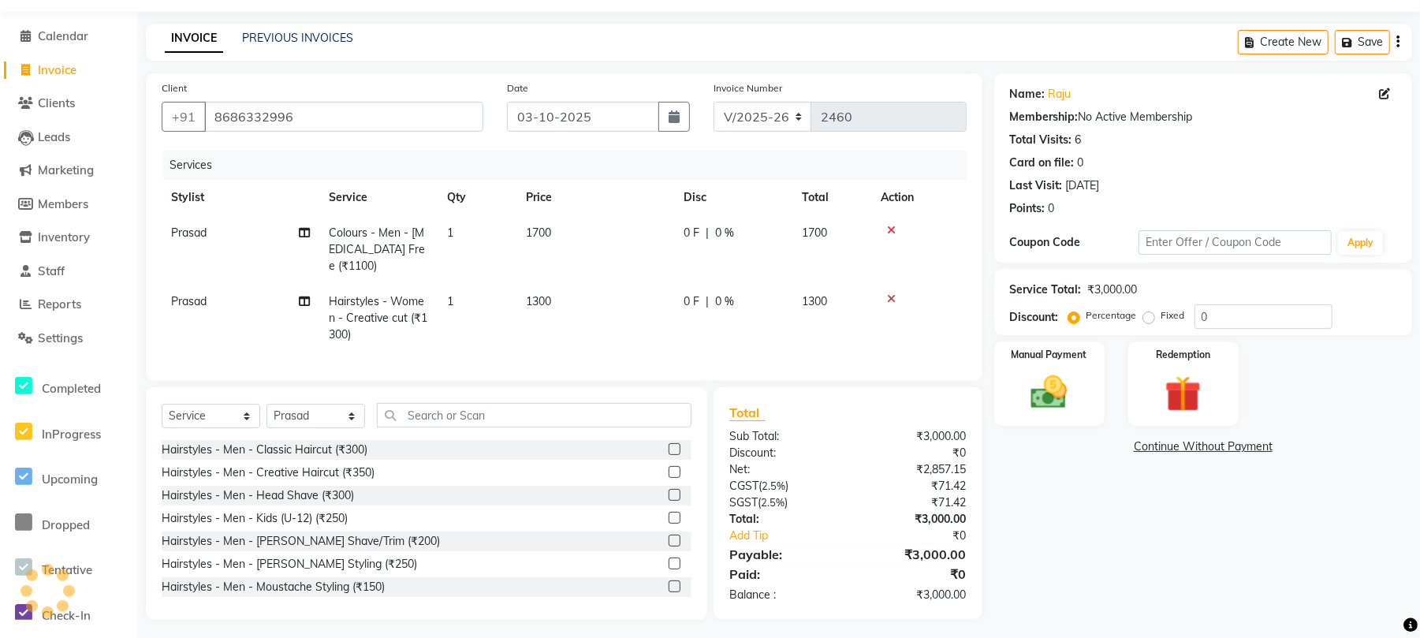
scroll to position [66, 0]
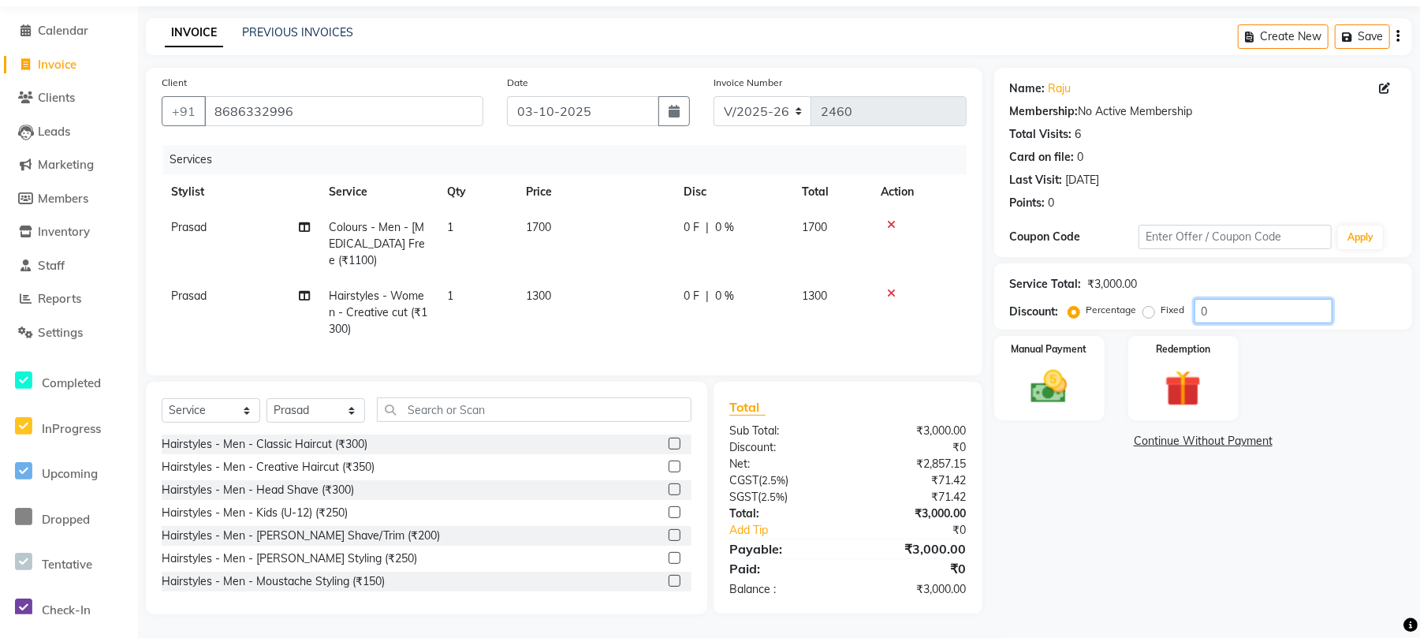
click at [1228, 304] on input "0" at bounding box center [1264, 311] width 138 height 24
type input "15"
click at [1045, 372] on img at bounding box center [1050, 386] width 62 height 43
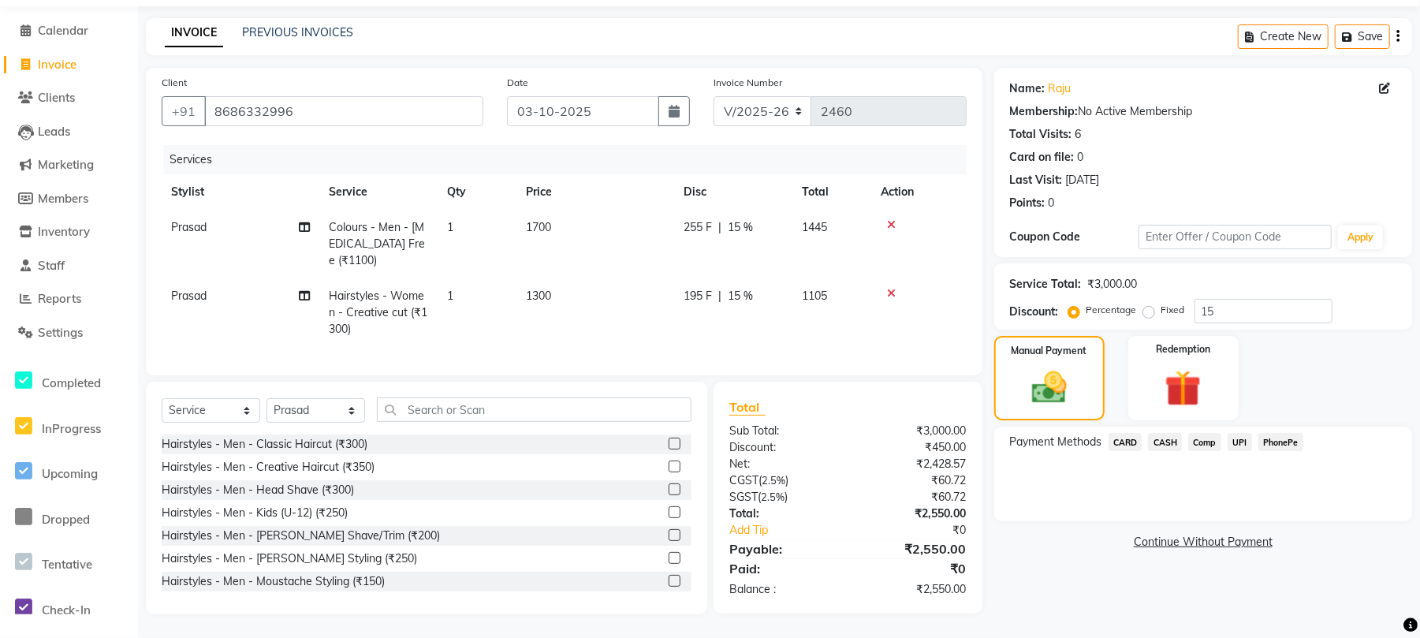
click at [1232, 433] on span "UPI" at bounding box center [1240, 442] width 24 height 18
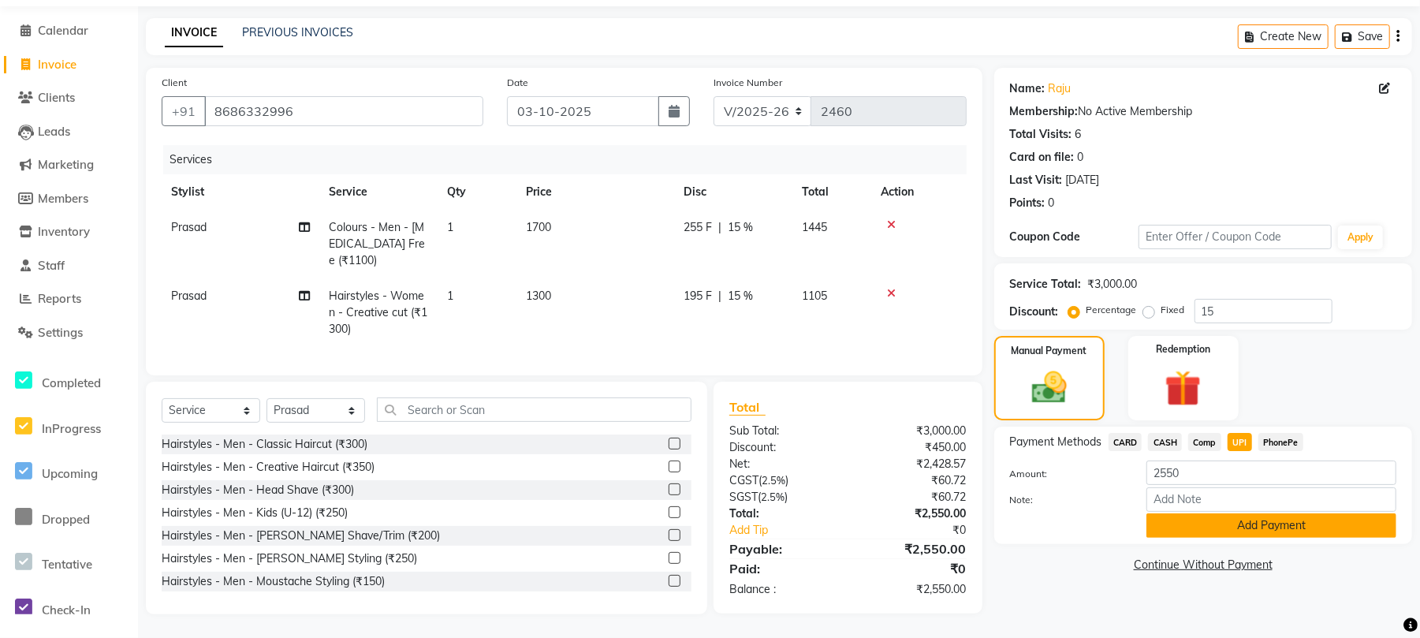
click at [1222, 519] on button "Add Payment" at bounding box center [1272, 525] width 250 height 24
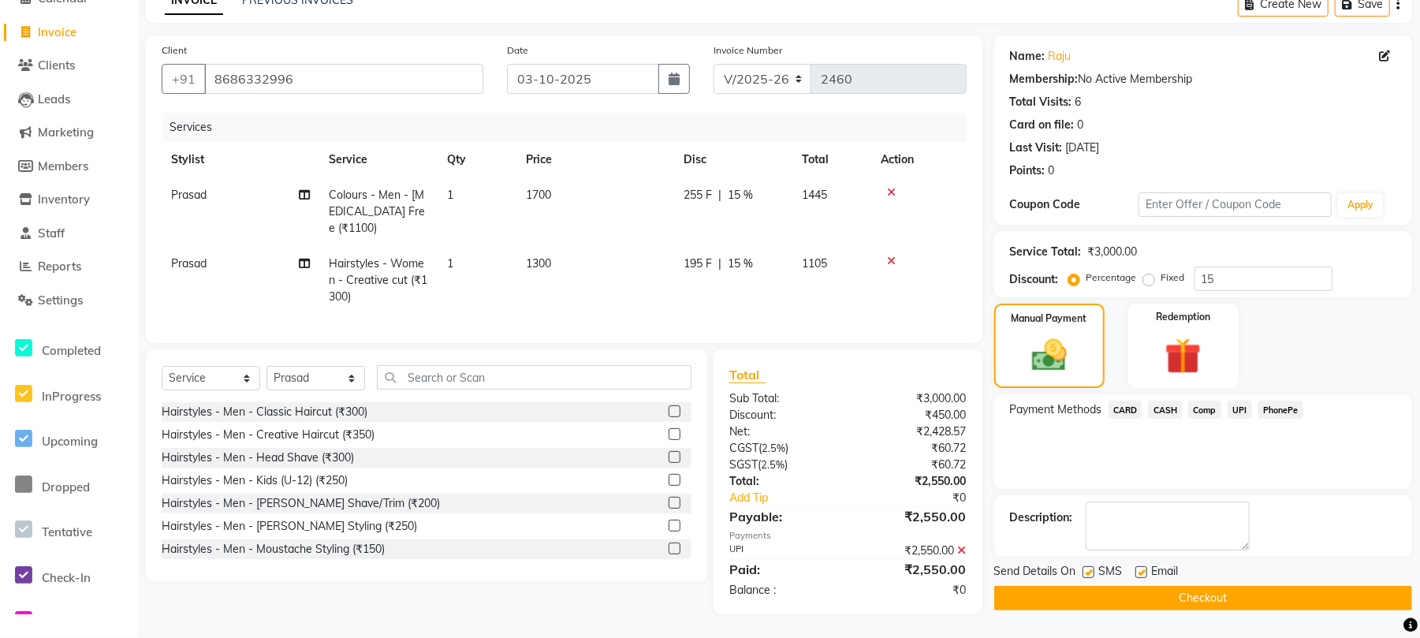
scroll to position [99, 0]
click at [1129, 586] on button "Checkout" at bounding box center [1203, 598] width 418 height 24
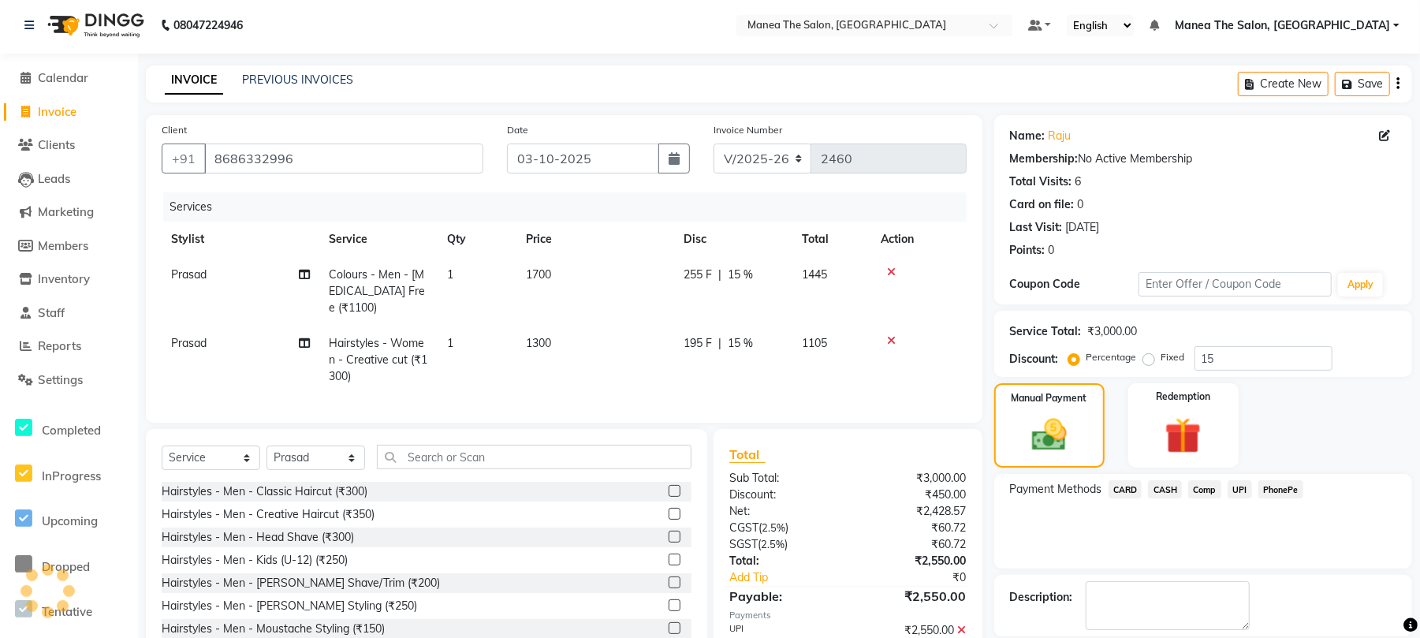
scroll to position [0, 0]
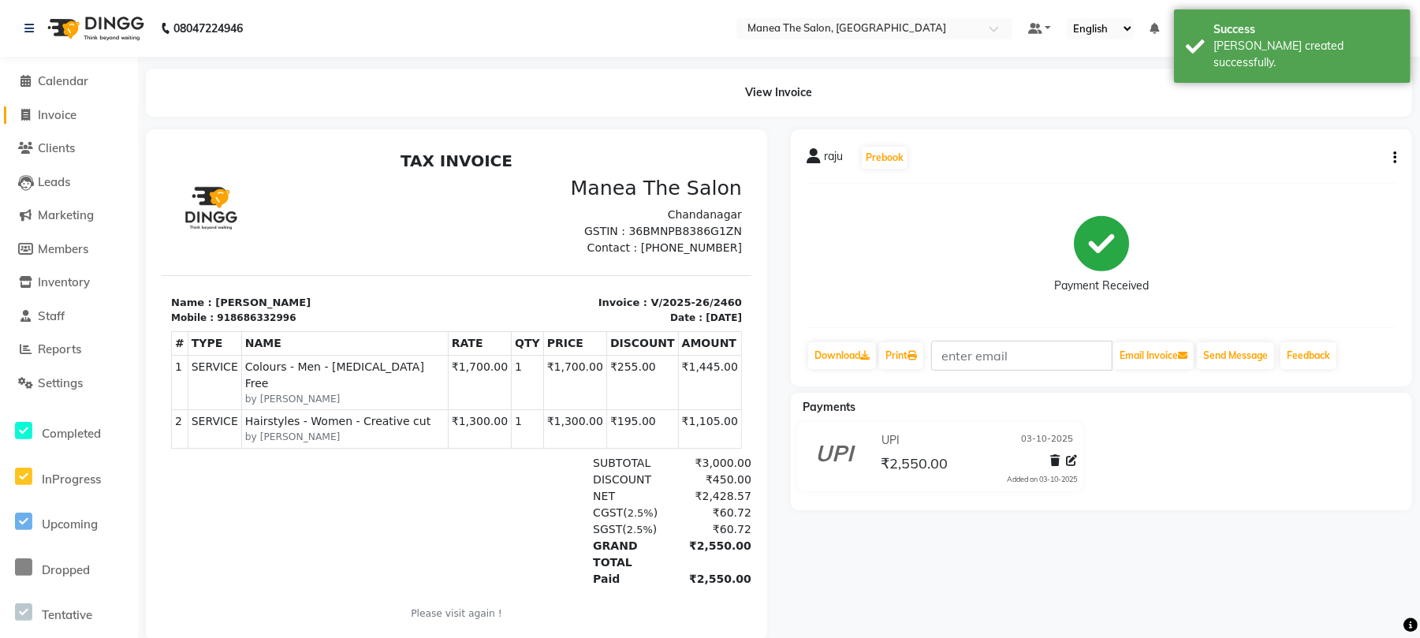
click at [67, 111] on span "Invoice" at bounding box center [57, 114] width 39 height 15
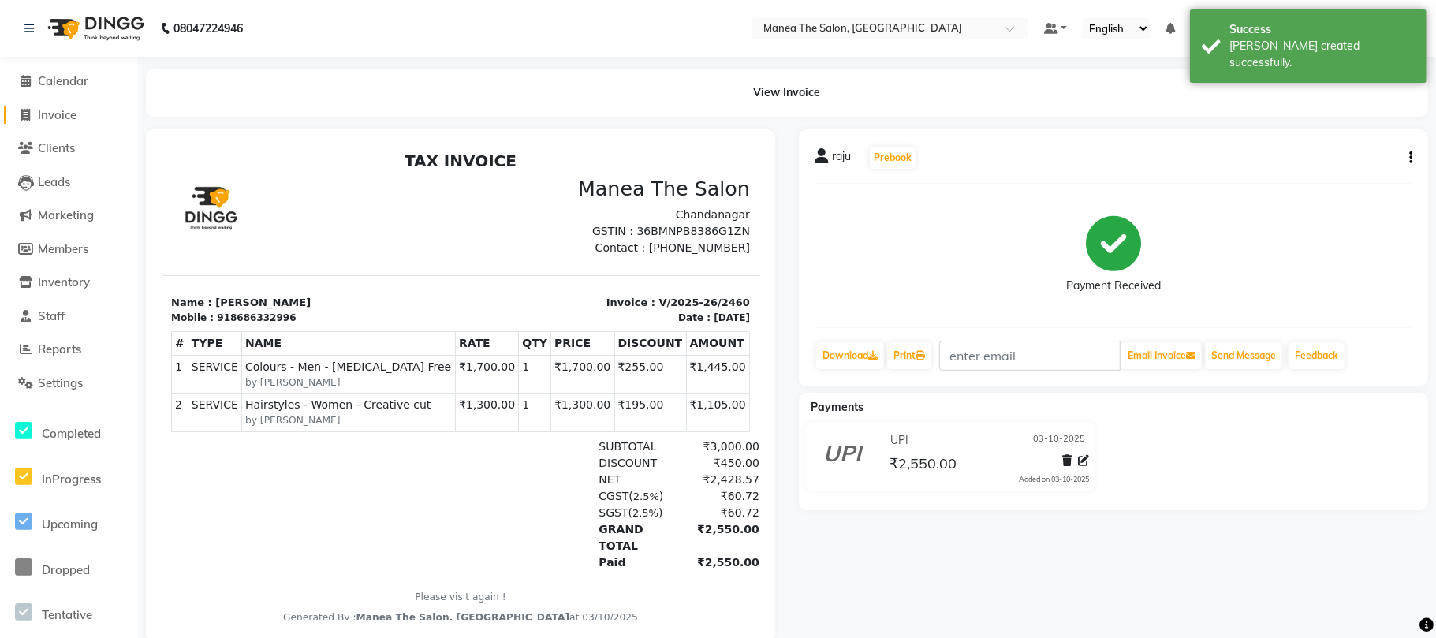
select select "7351"
select select "service"
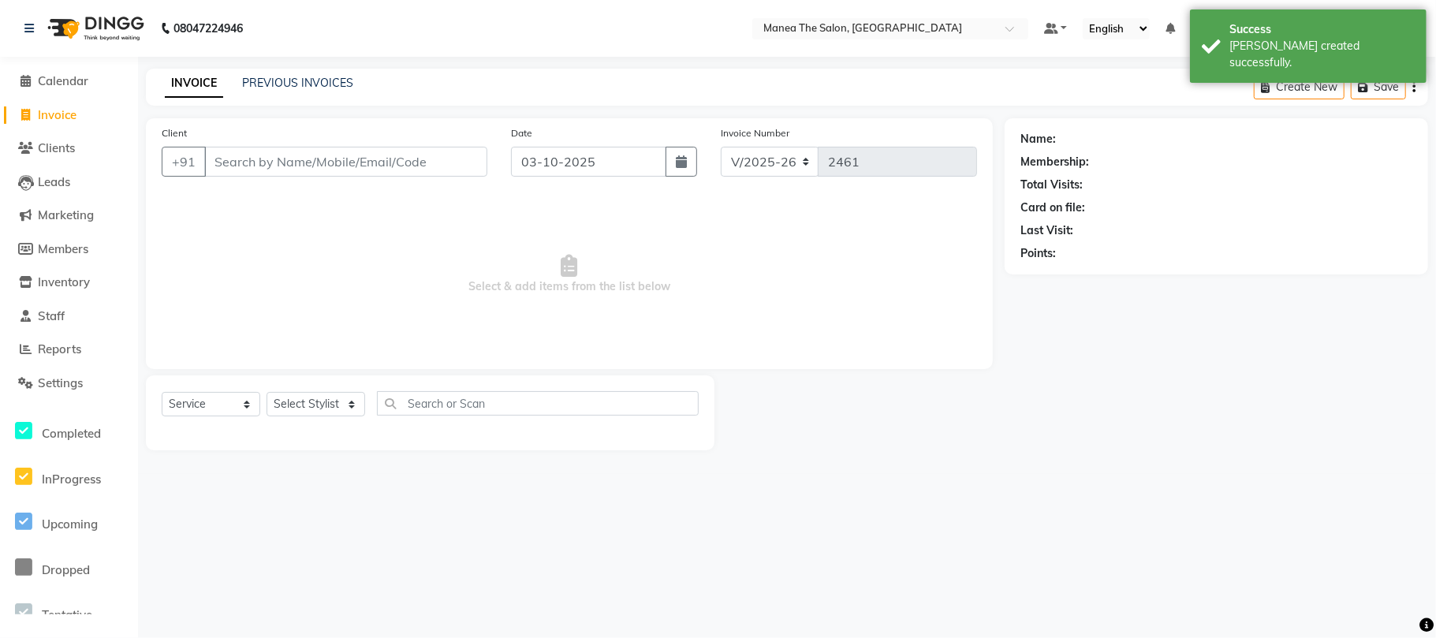
click at [315, 65] on div "08047224946 Select Location × Manea The Salon, Chandanagar Default Panel My Pan…" at bounding box center [718, 319] width 1436 height 638
click at [287, 82] on link "PREVIOUS INVOICES" at bounding box center [297, 83] width 111 height 14
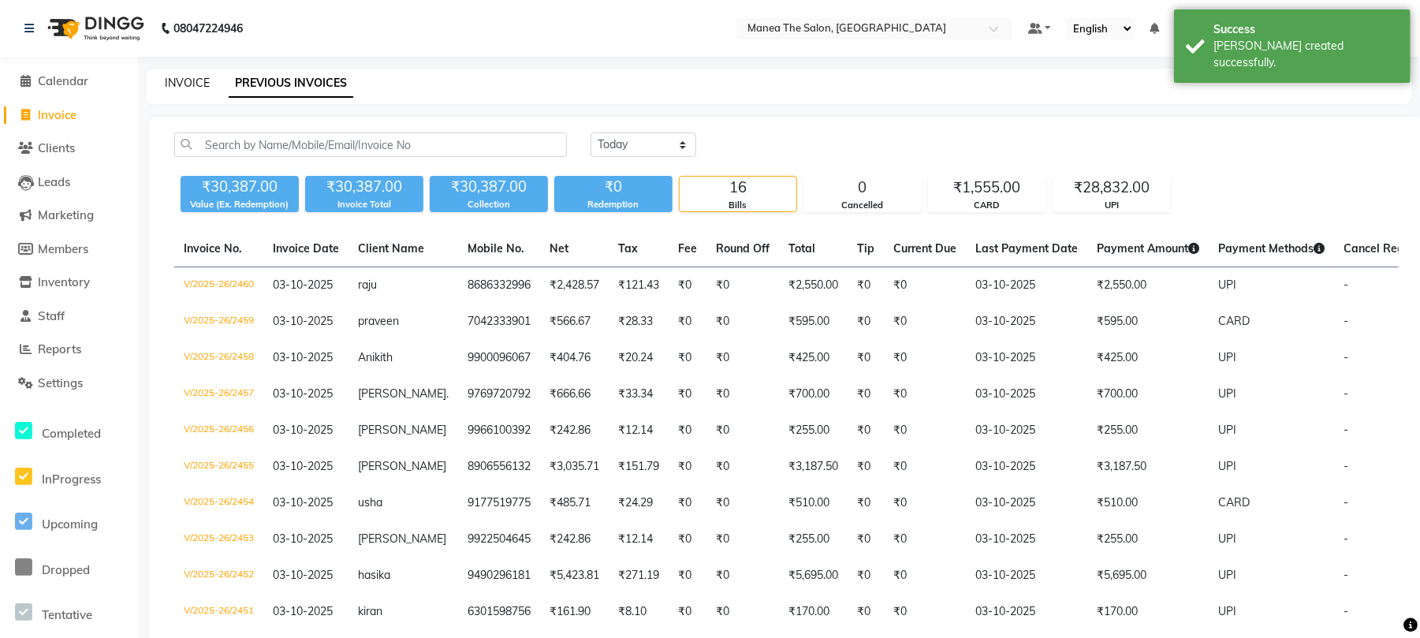
click at [192, 76] on link "INVOICE" at bounding box center [187, 83] width 45 height 14
select select "service"
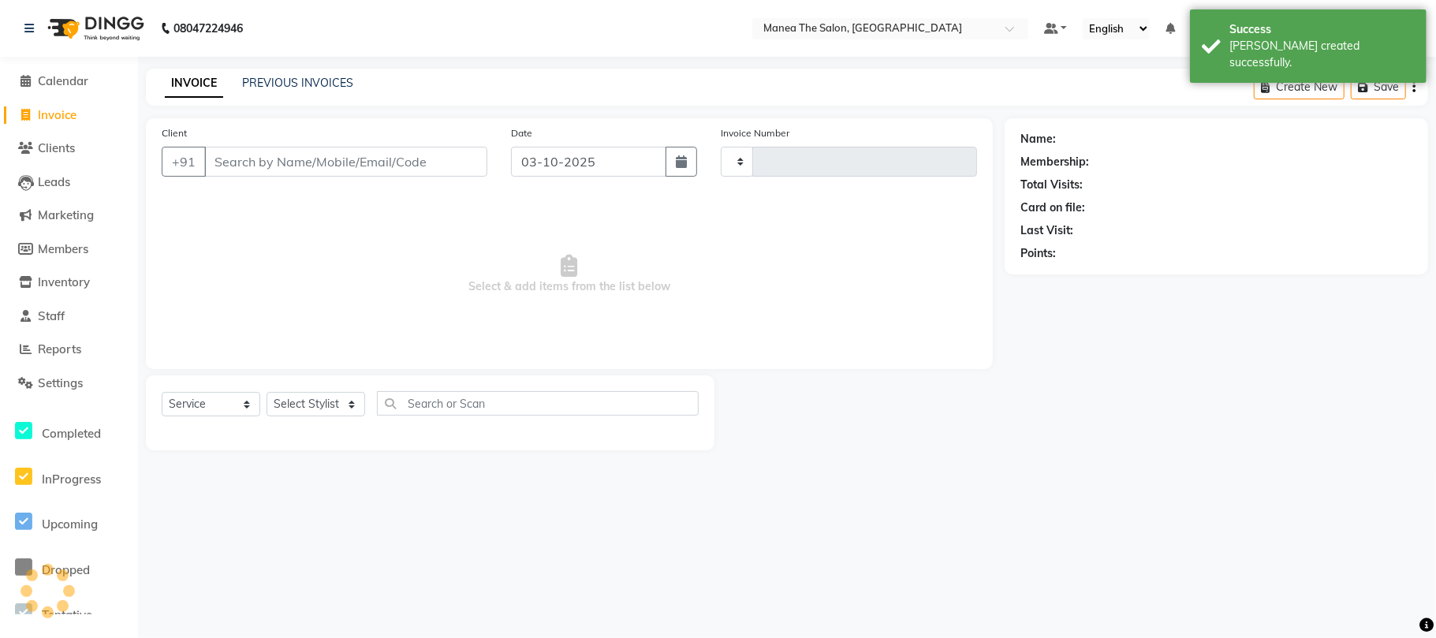
type input "2461"
select select "7351"
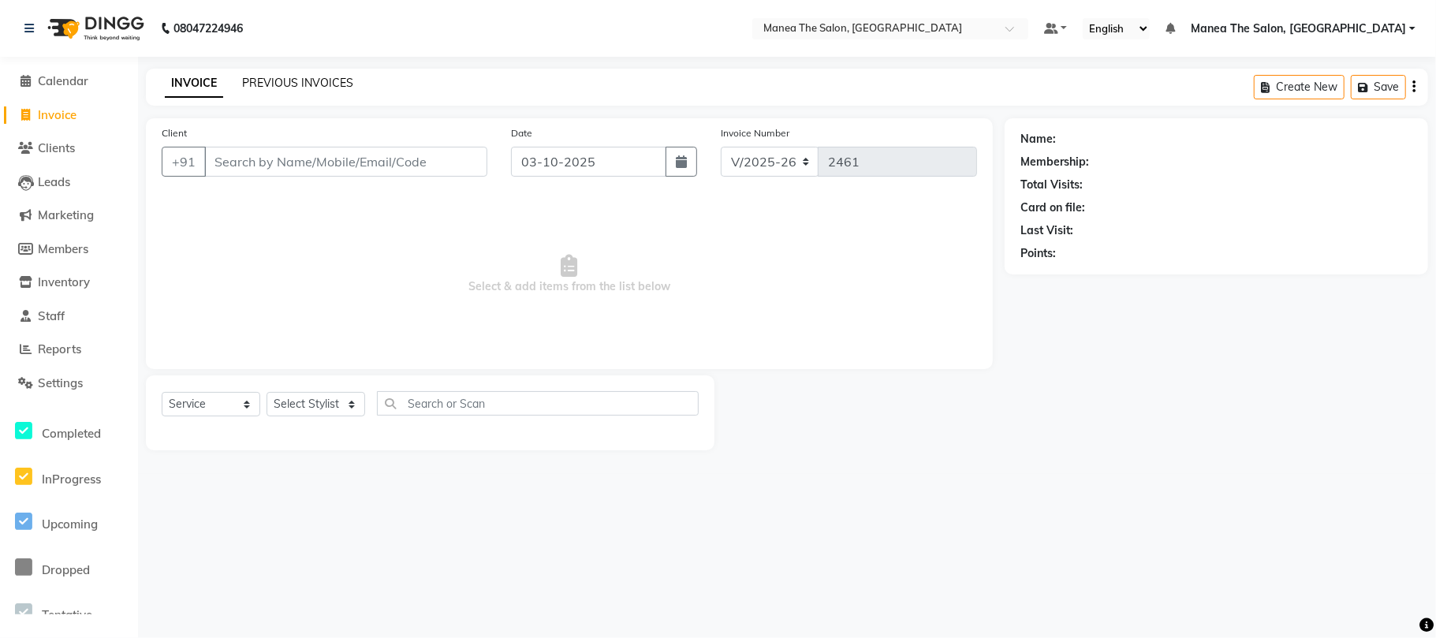
click at [278, 80] on link "PREVIOUS INVOICES" at bounding box center [297, 83] width 111 height 14
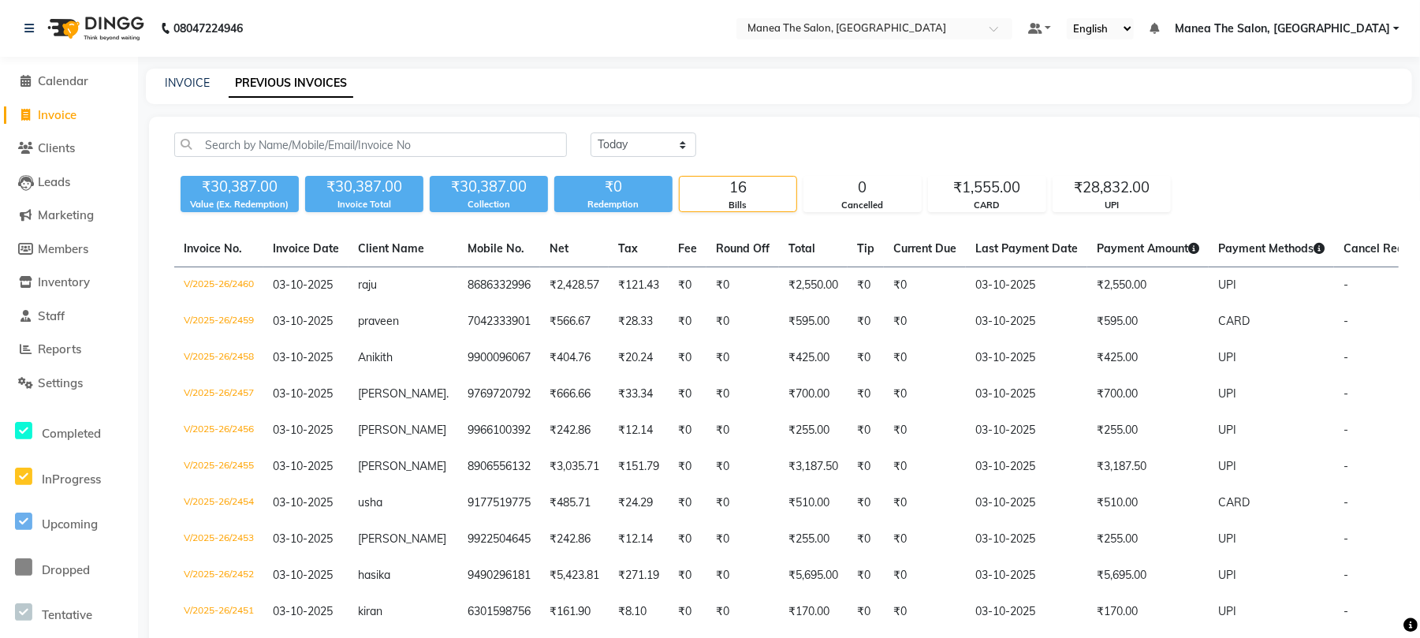
click at [170, 92] on div "INVOICE PREVIOUS INVOICES" at bounding box center [779, 86] width 1267 height 35
click at [188, 80] on link "INVOICE" at bounding box center [187, 83] width 45 height 14
select select "service"
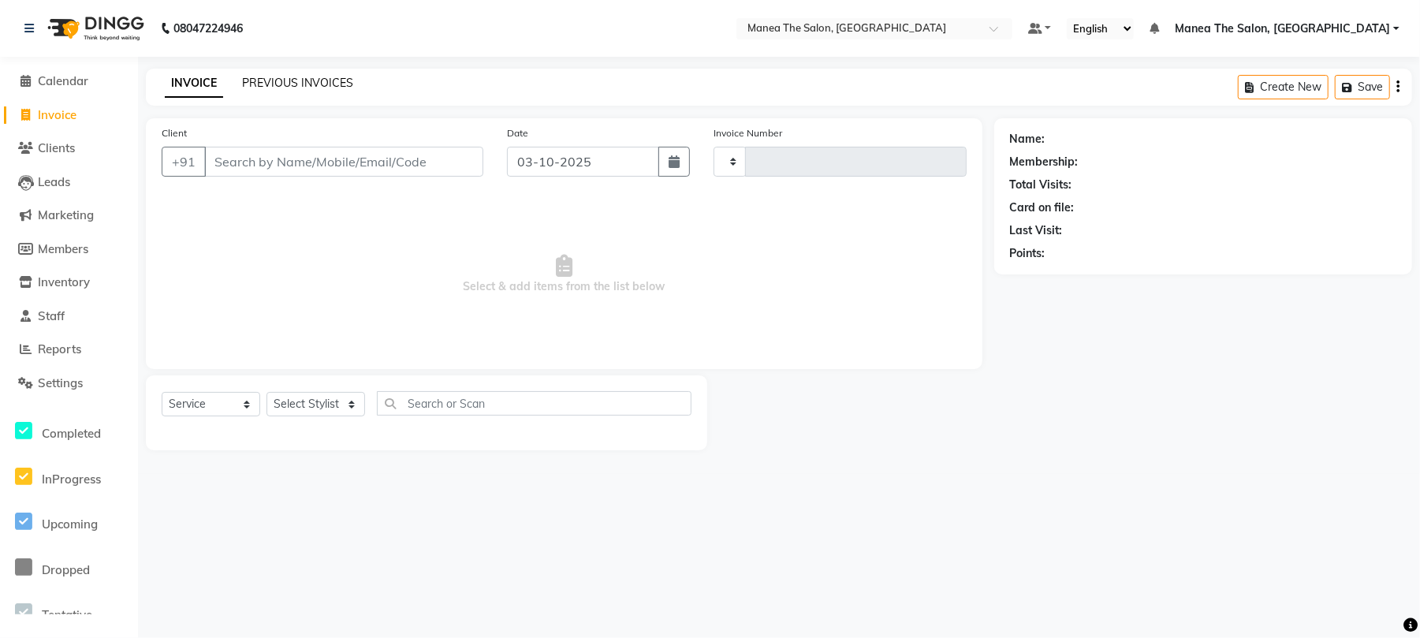
type input "2461"
select select "7351"
click at [269, 77] on link "PREVIOUS INVOICES" at bounding box center [297, 83] width 111 height 14
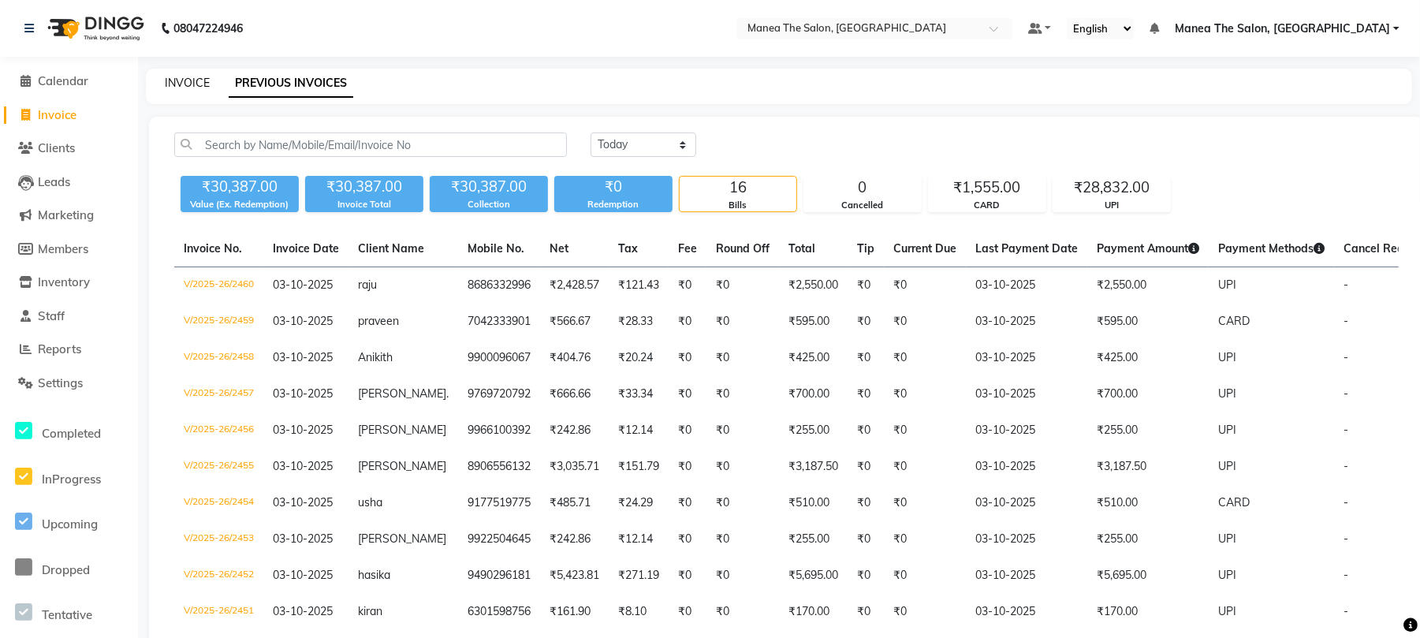
click at [183, 76] on link "INVOICE" at bounding box center [187, 83] width 45 height 14
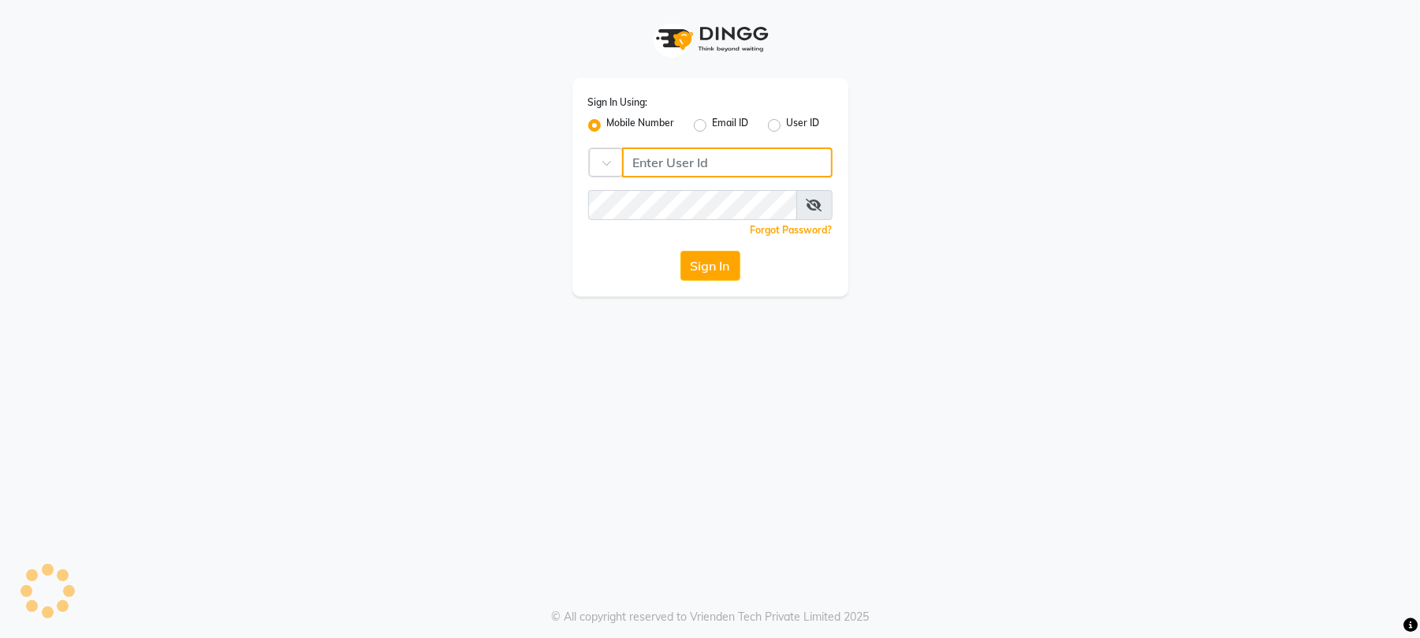
type input "9346469616"
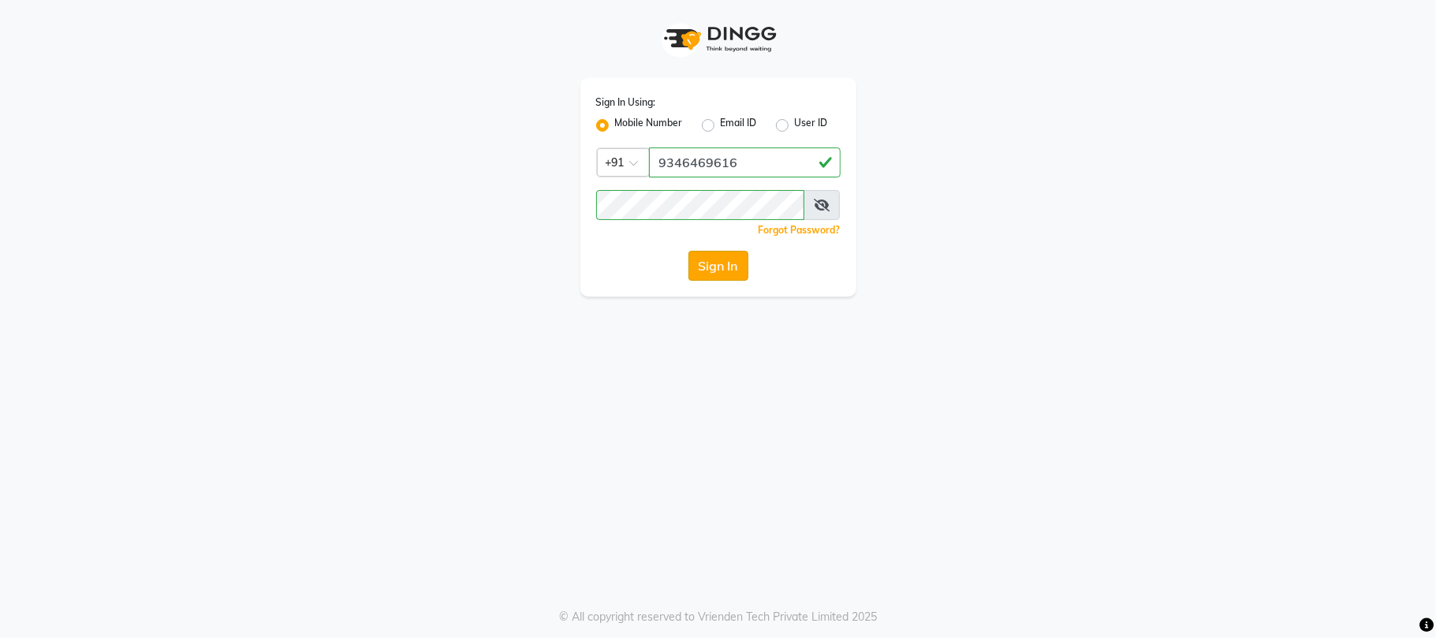
click at [720, 269] on button "Sign In" at bounding box center [718, 266] width 60 height 30
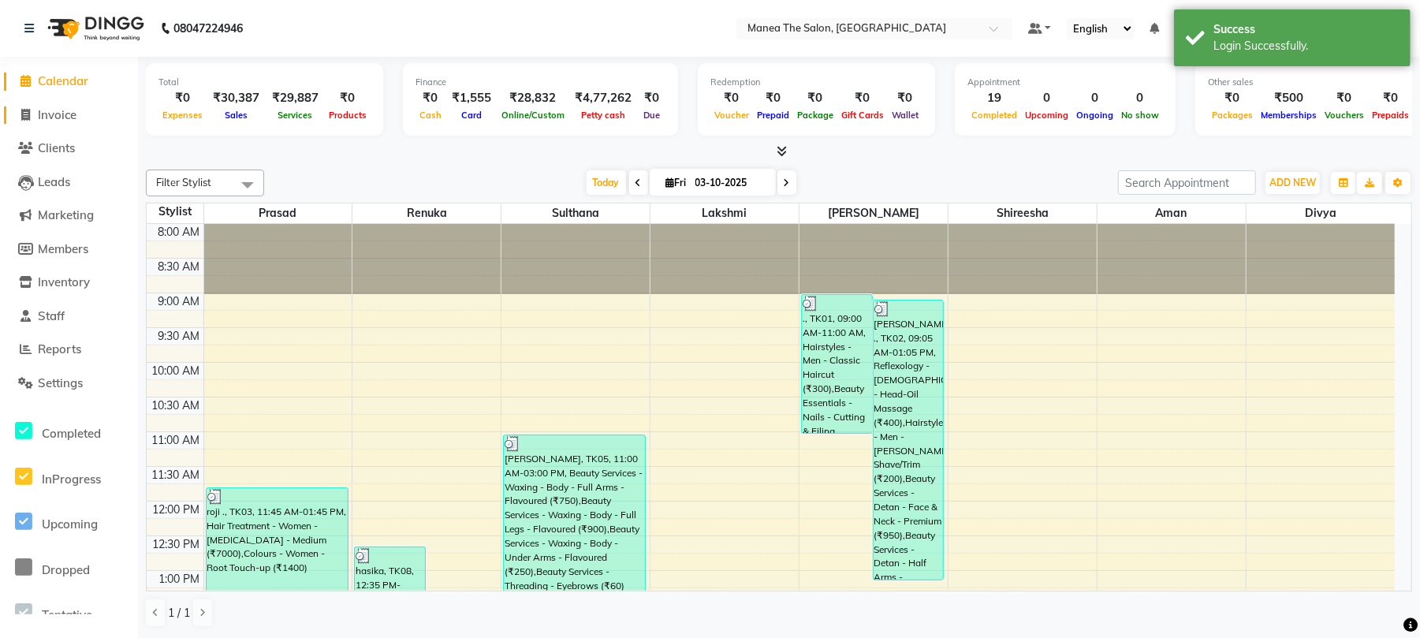
click at [69, 109] on span "Invoice" at bounding box center [57, 114] width 39 height 15
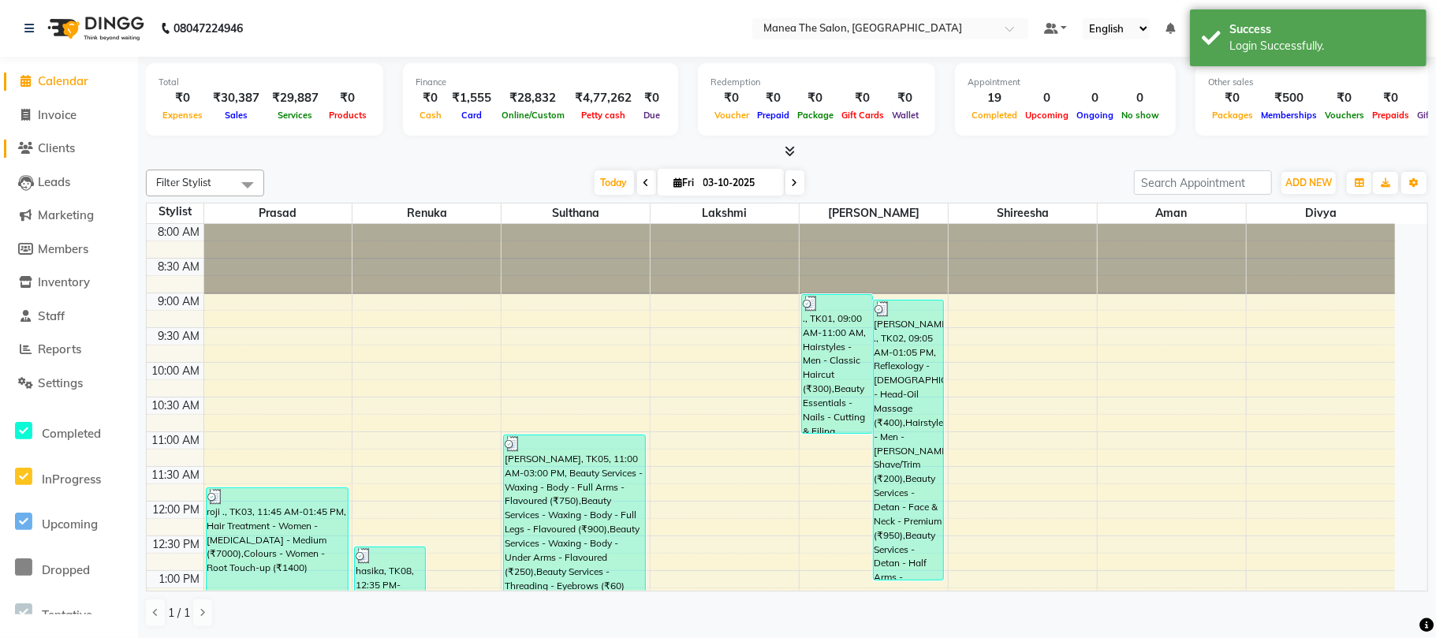
select select "7351"
select select "service"
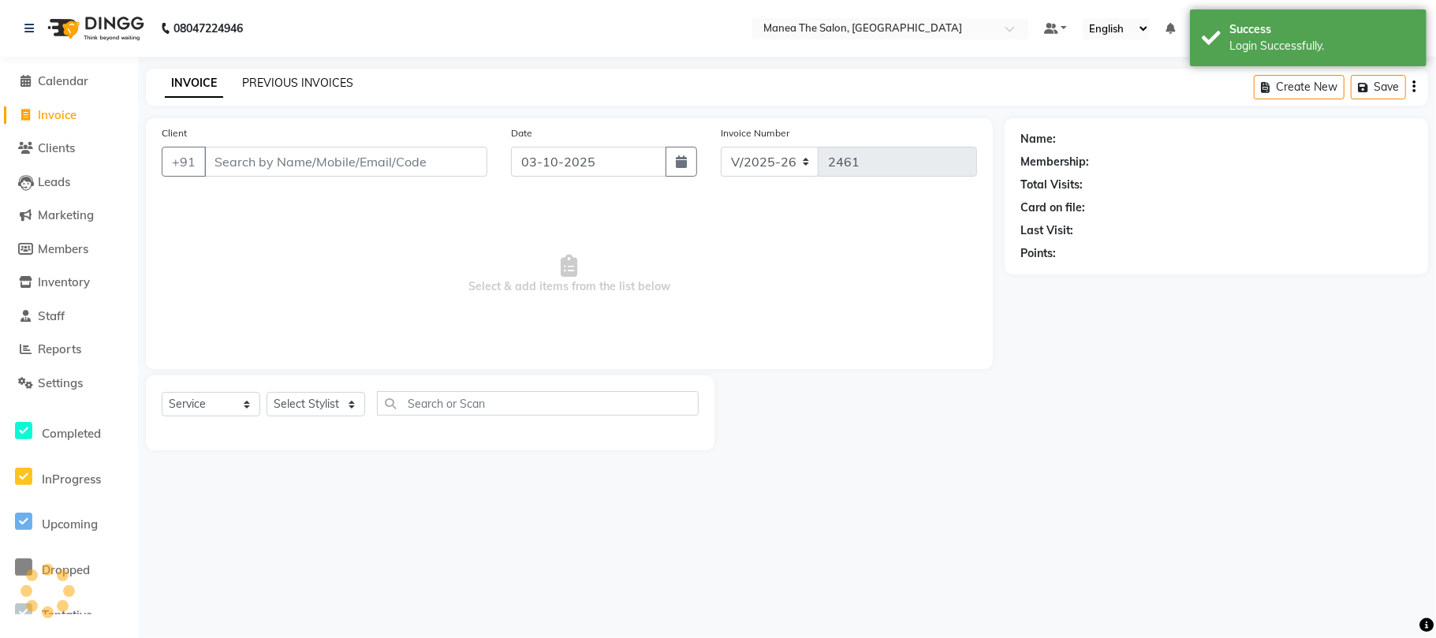
click at [291, 84] on link "PREVIOUS INVOICES" at bounding box center [297, 83] width 111 height 14
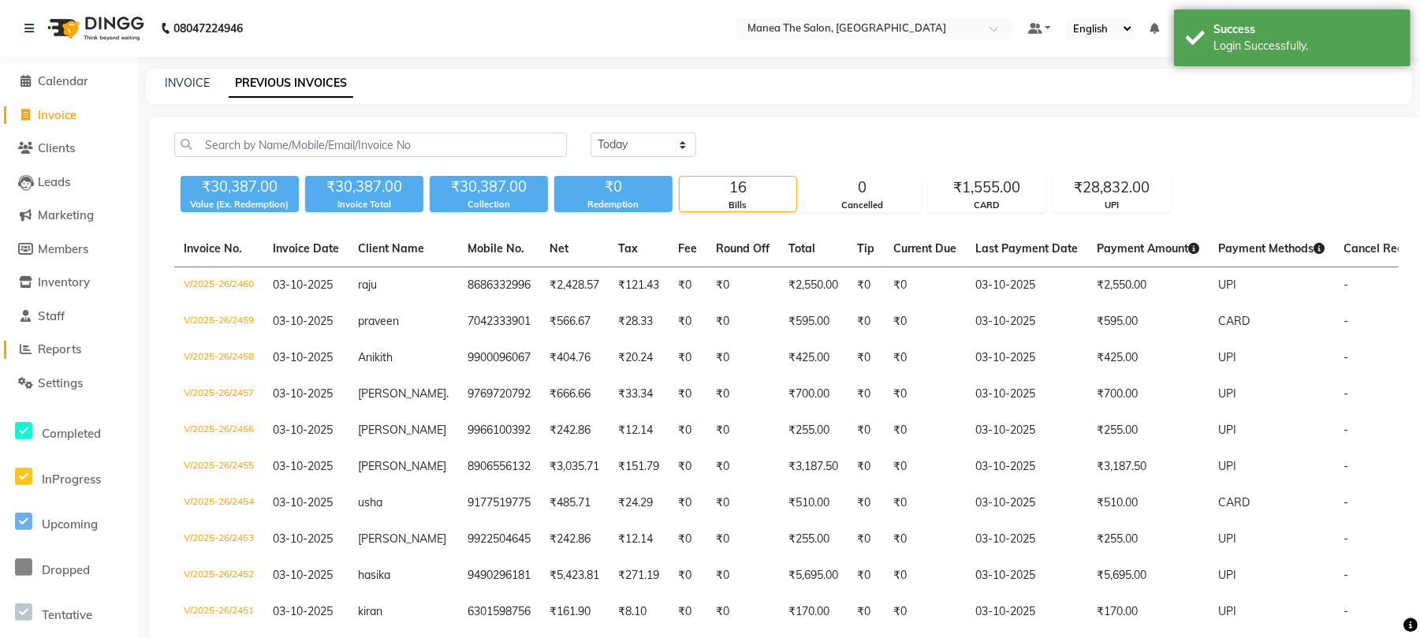
click at [73, 348] on span "Reports" at bounding box center [59, 348] width 43 height 15
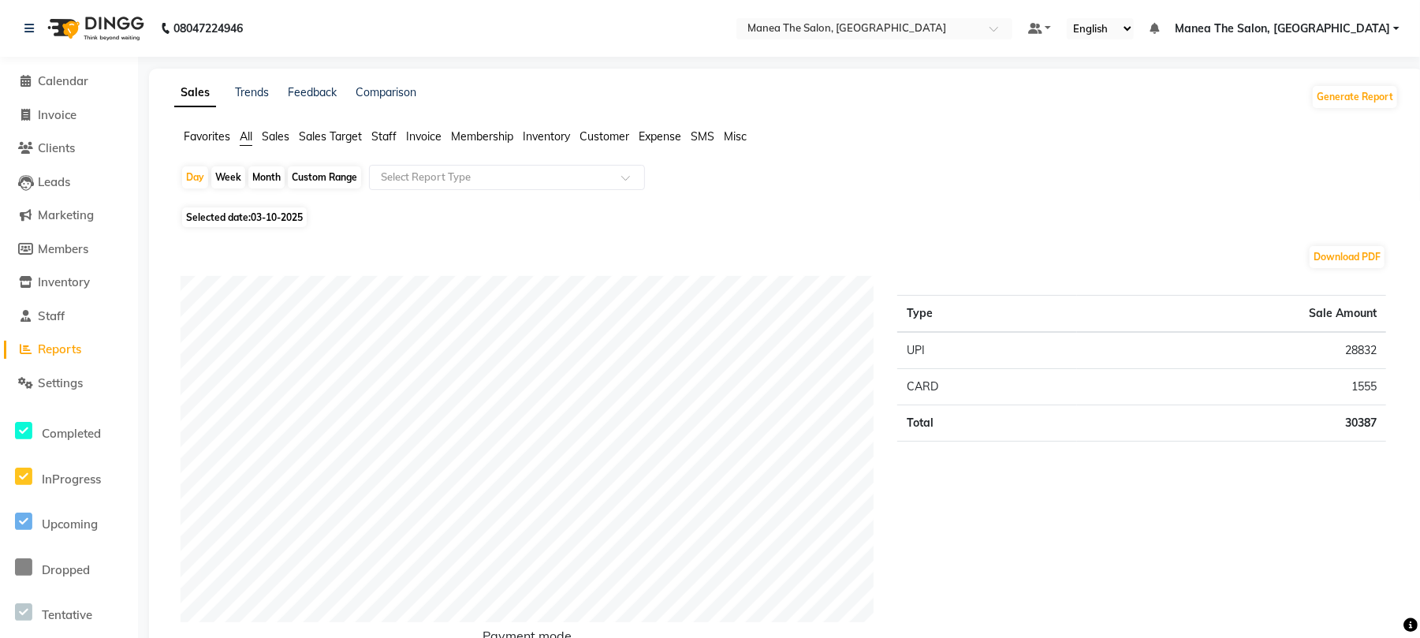
click at [64, 104] on li "Invoice" at bounding box center [69, 116] width 138 height 34
click at [62, 108] on span "Invoice" at bounding box center [57, 114] width 39 height 15
select select "service"
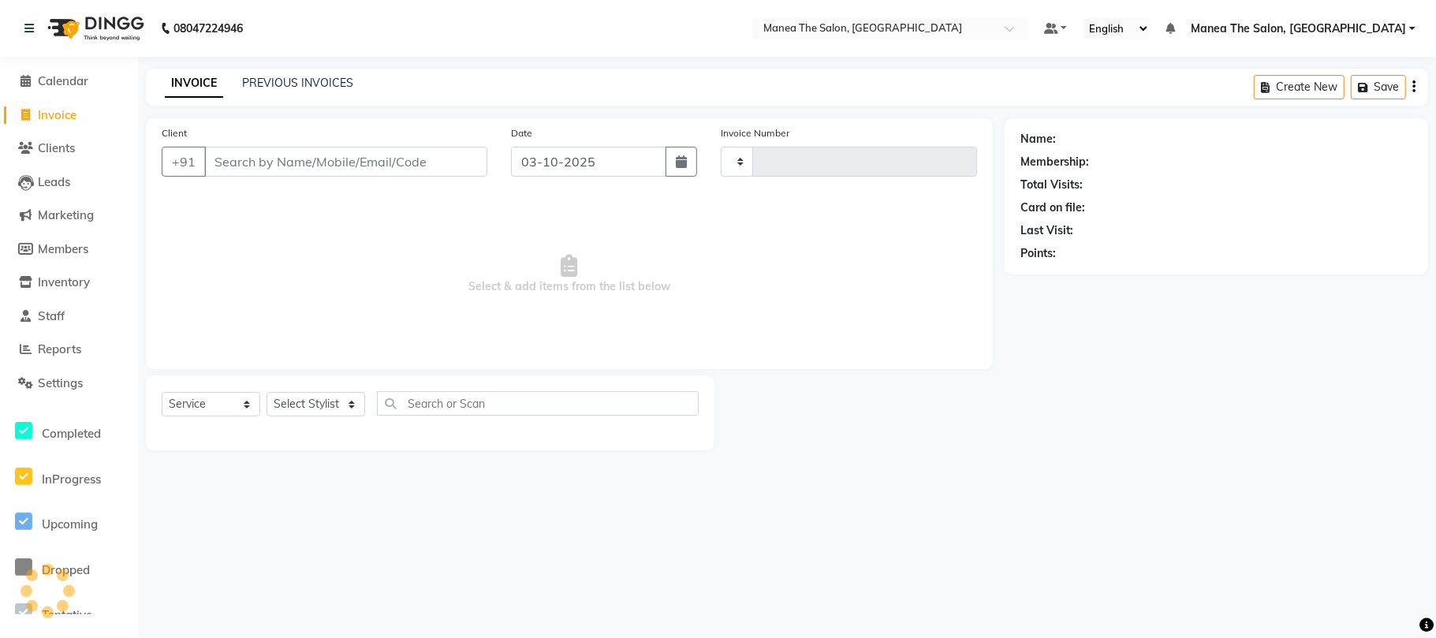
type input "2461"
select select "7351"
click at [1366, 25] on span "Manea The Salon, [GEOGRAPHIC_DATA]" at bounding box center [1298, 29] width 215 height 17
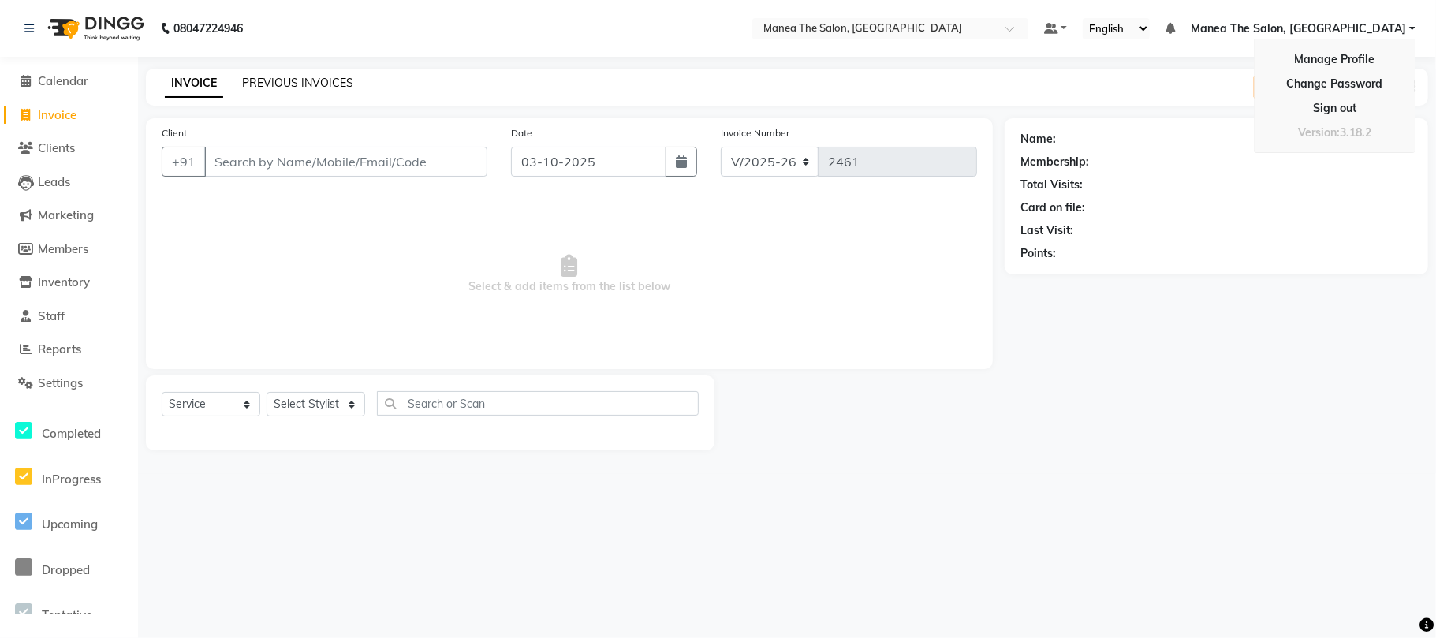
click at [282, 82] on link "PREVIOUS INVOICES" at bounding box center [297, 83] width 111 height 14
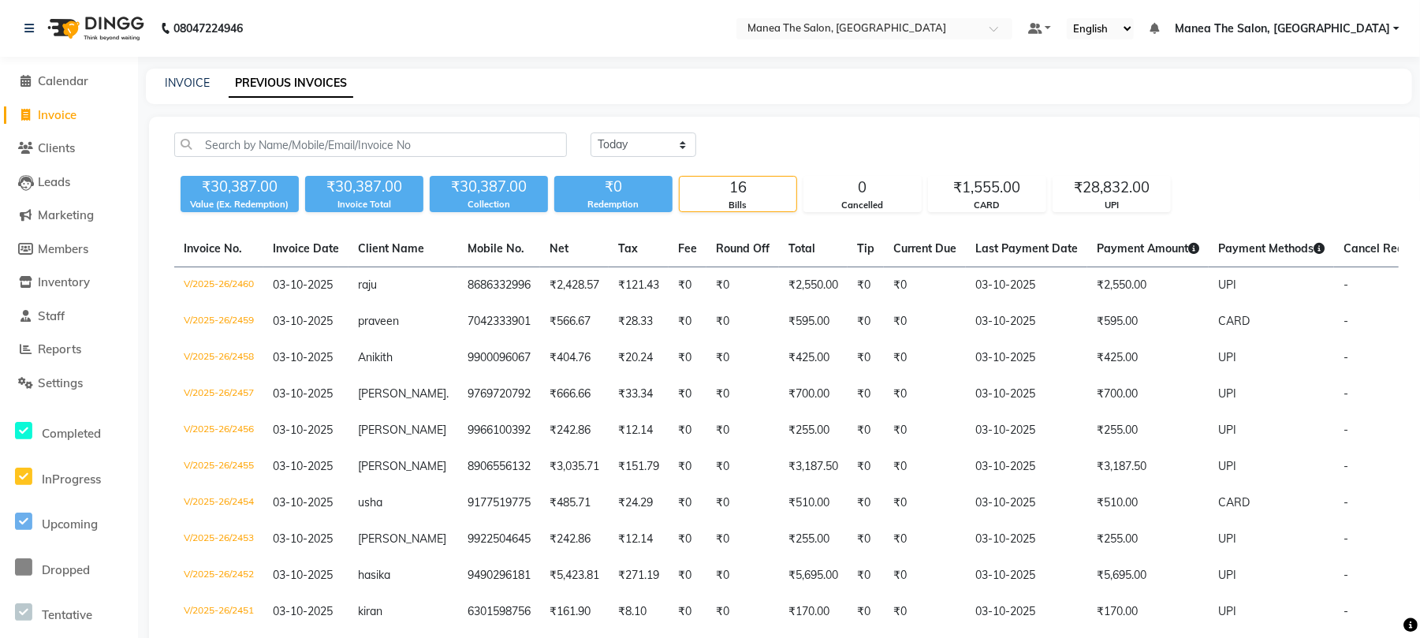
click at [1367, 27] on span "Manea The Salon, [GEOGRAPHIC_DATA]" at bounding box center [1282, 29] width 215 height 17
click at [1304, 107] on link "Sign out" at bounding box center [1319, 108] width 144 height 24
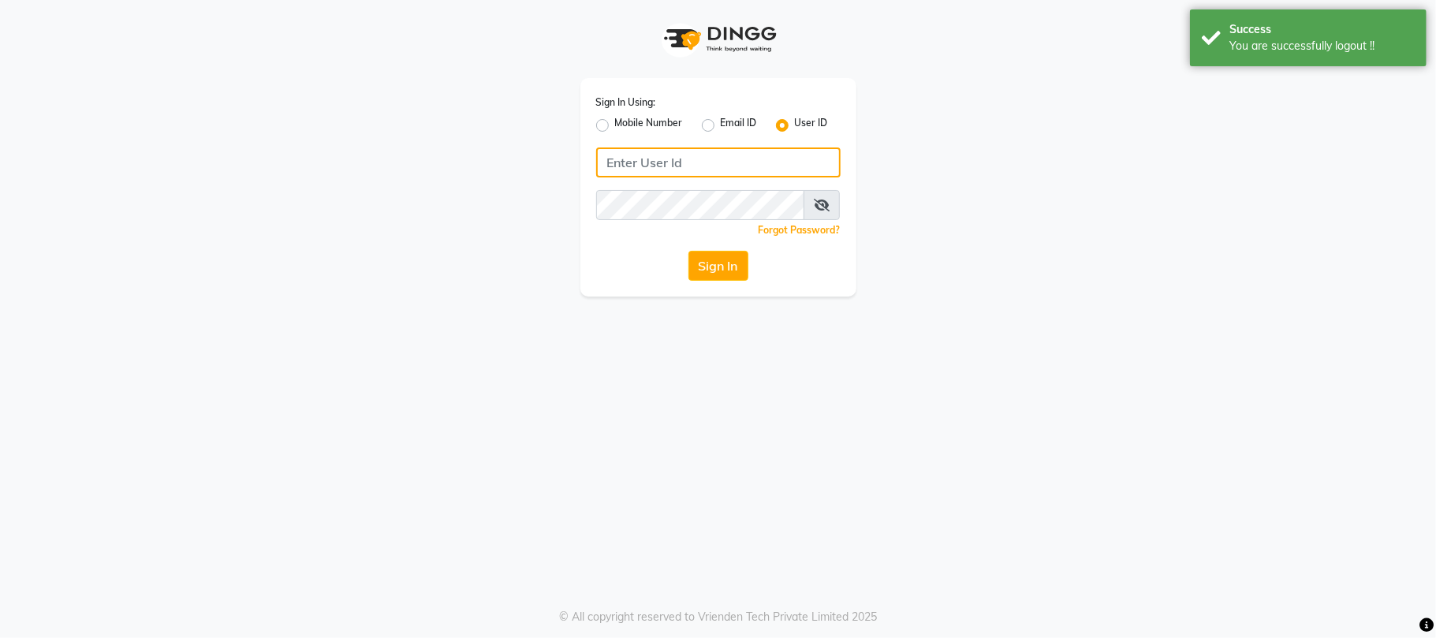
type input "9346469616"
